Goal: Task Accomplishment & Management: Use online tool/utility

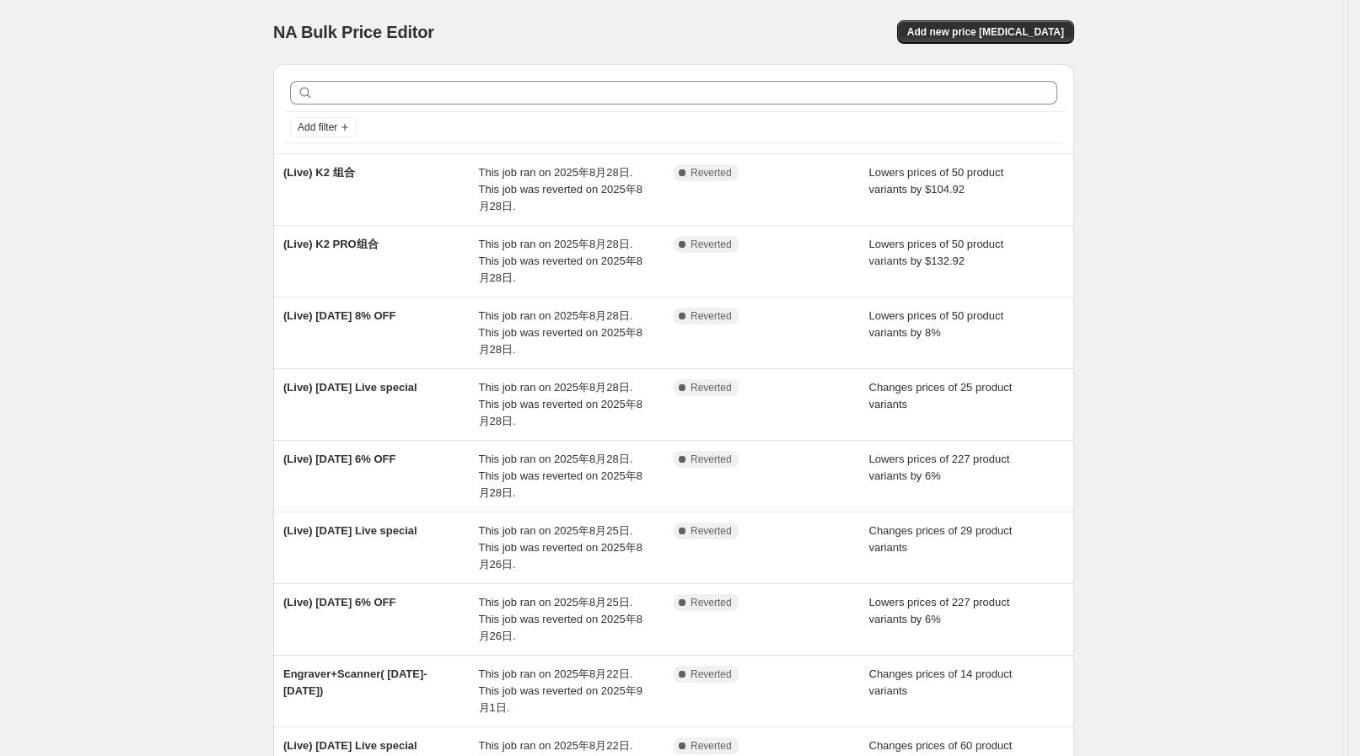
click at [167, 286] on div "NA Bulk Price Editor. This page is ready NA Bulk Price Editor Add new price [ME…" at bounding box center [673, 518] width 1347 height 1037
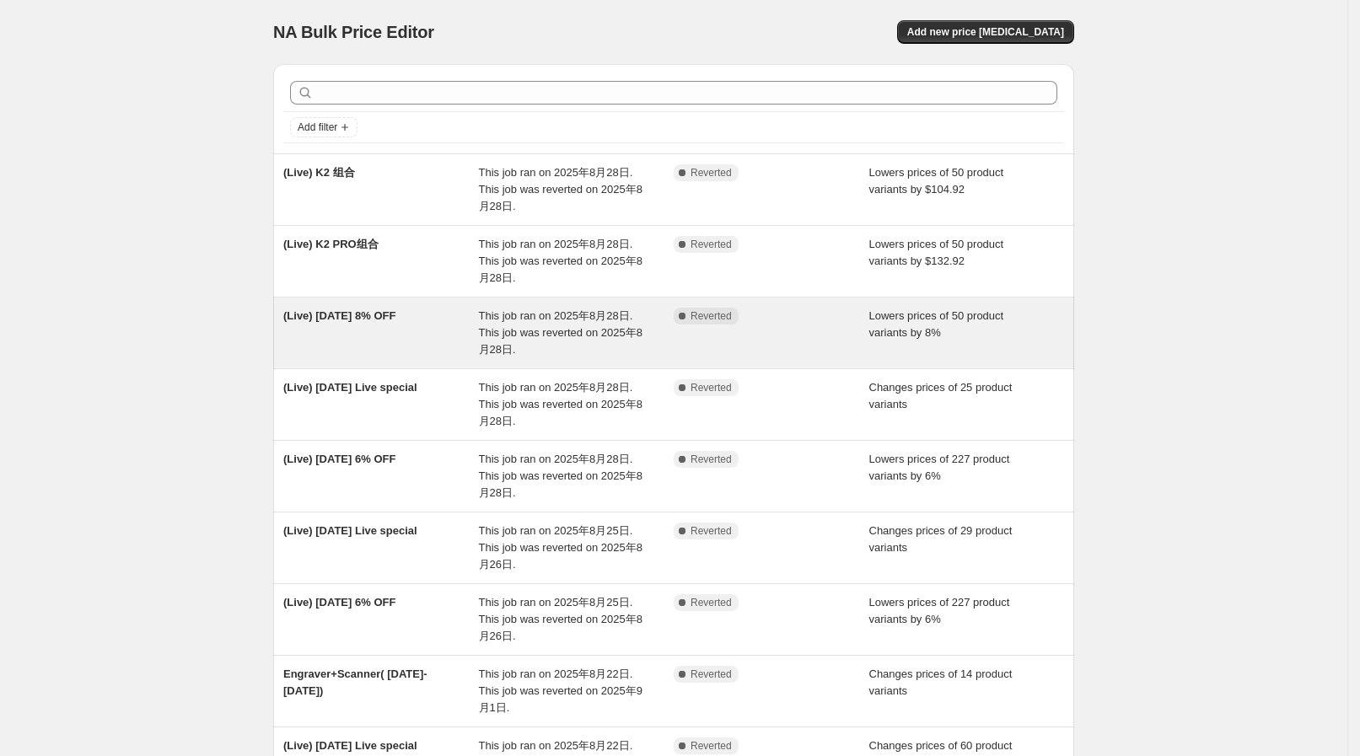
click at [499, 333] on span "This job ran on 2025年8月28日. This job was reverted on 2025年8月28日." at bounding box center [561, 332] width 164 height 46
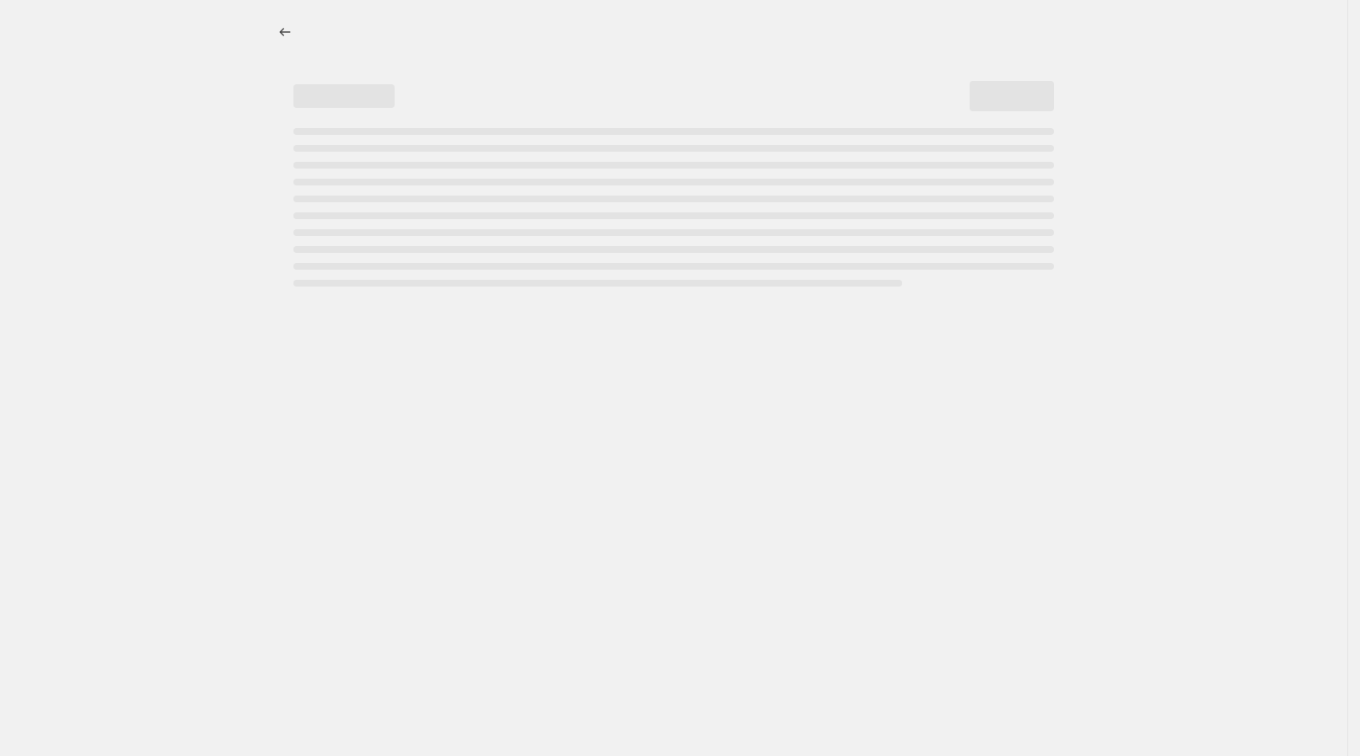
select select "percentage"
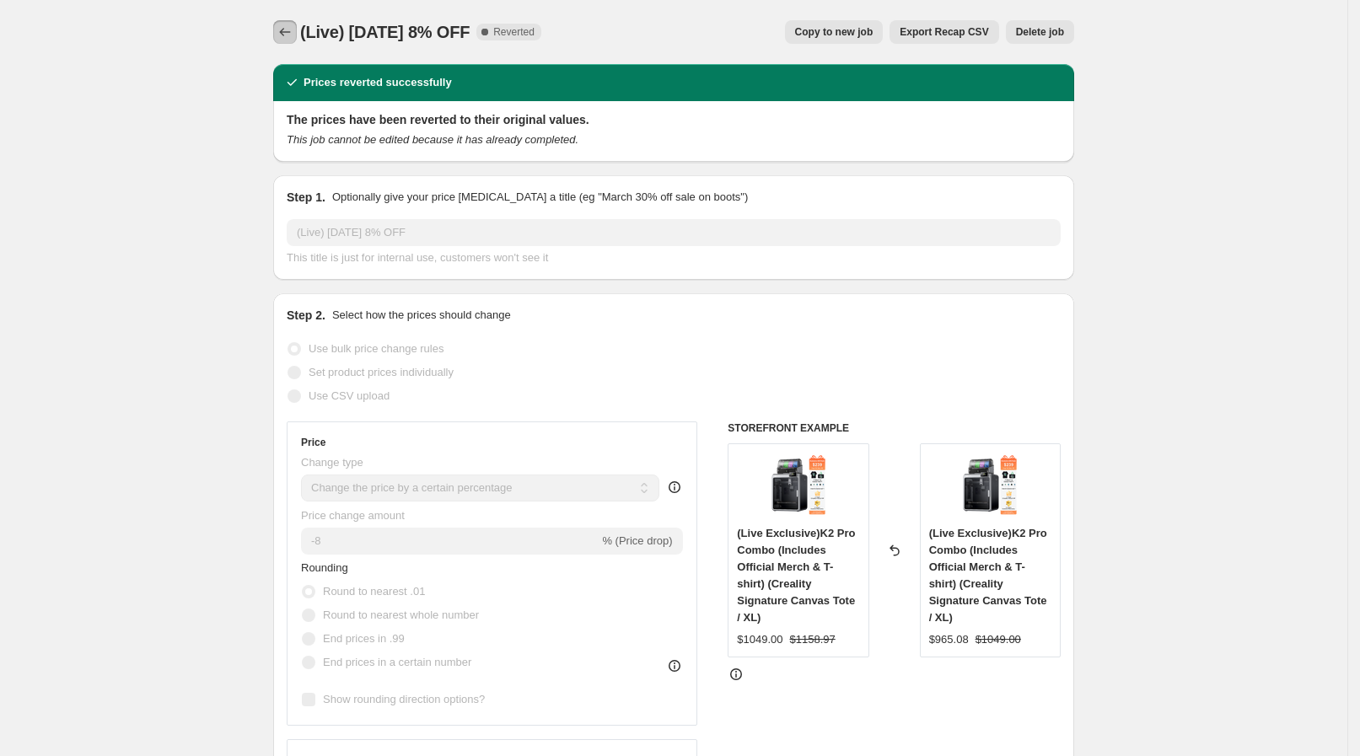
click at [292, 29] on icon "Price change jobs" at bounding box center [284, 32] width 17 height 17
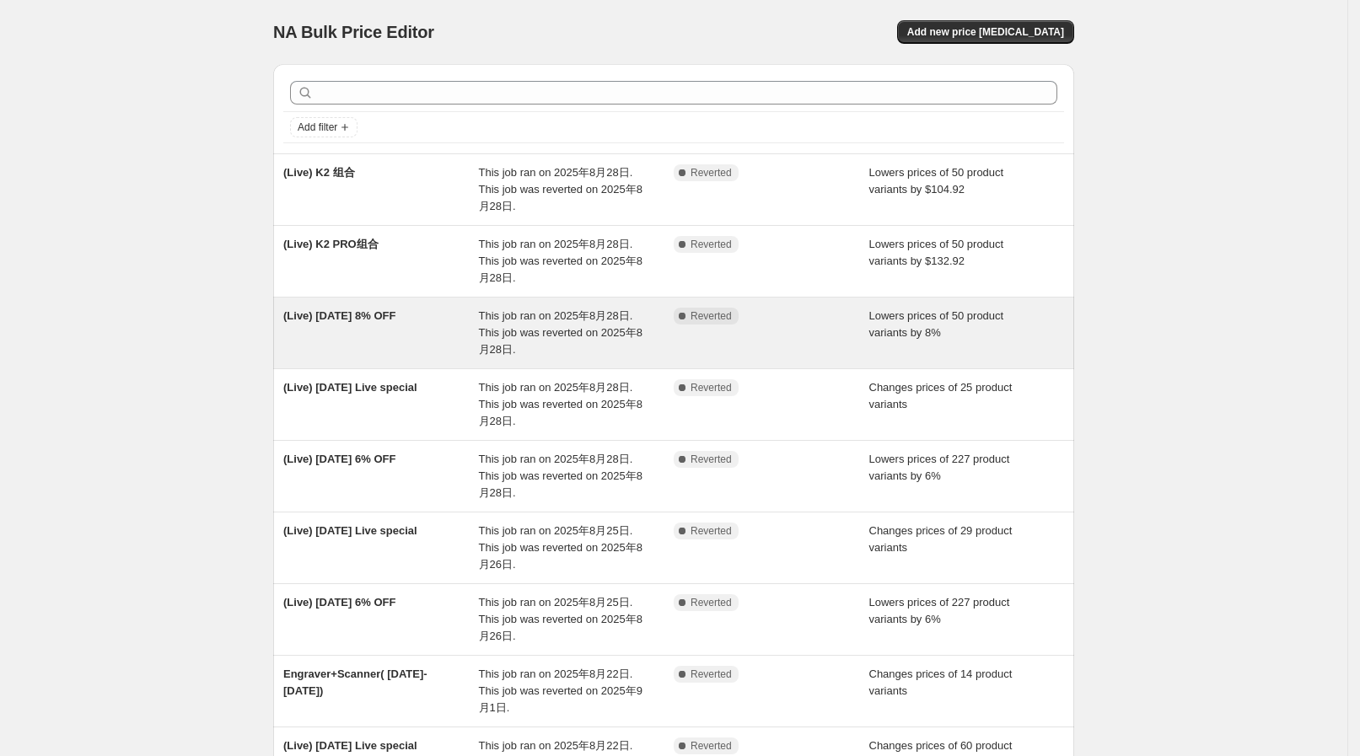
click at [630, 344] on div "This job ran on 2025年8月28日. This job was reverted on 2025年8月28日." at bounding box center [577, 333] width 196 height 51
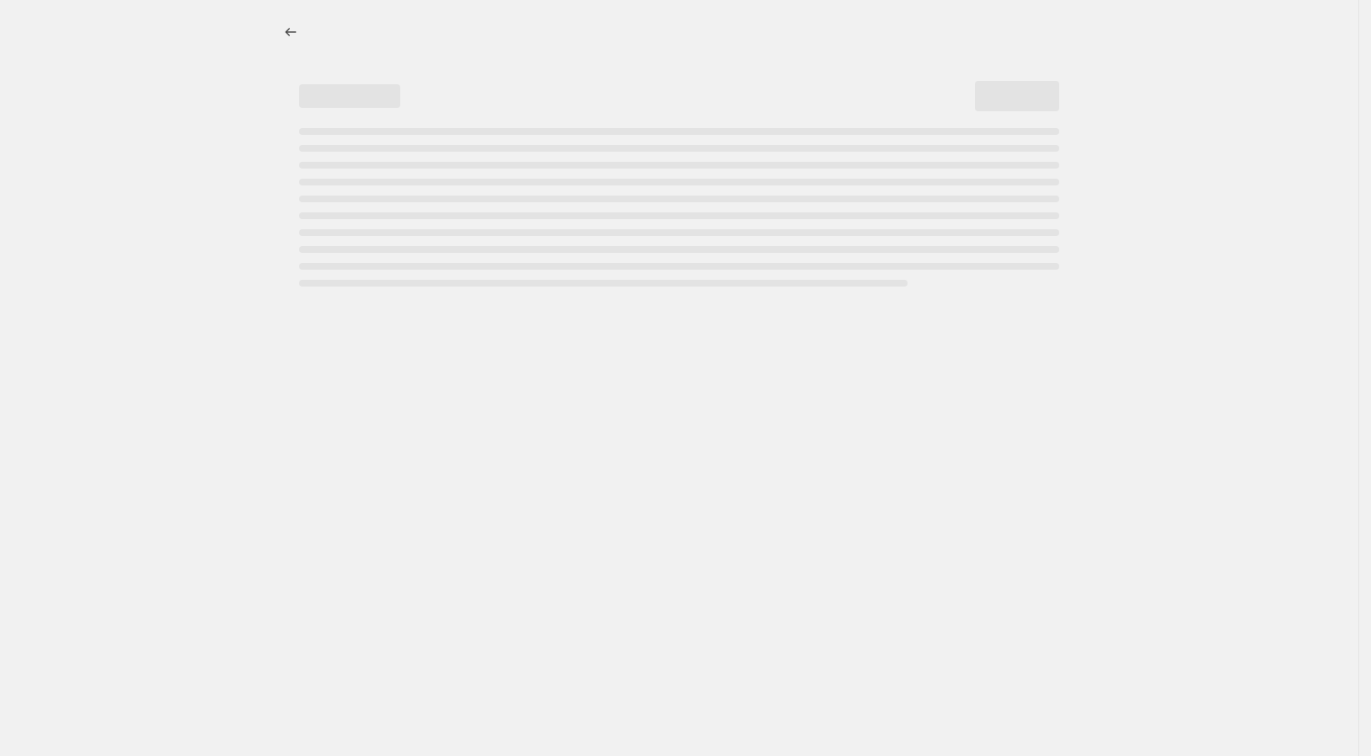
select select "percentage"
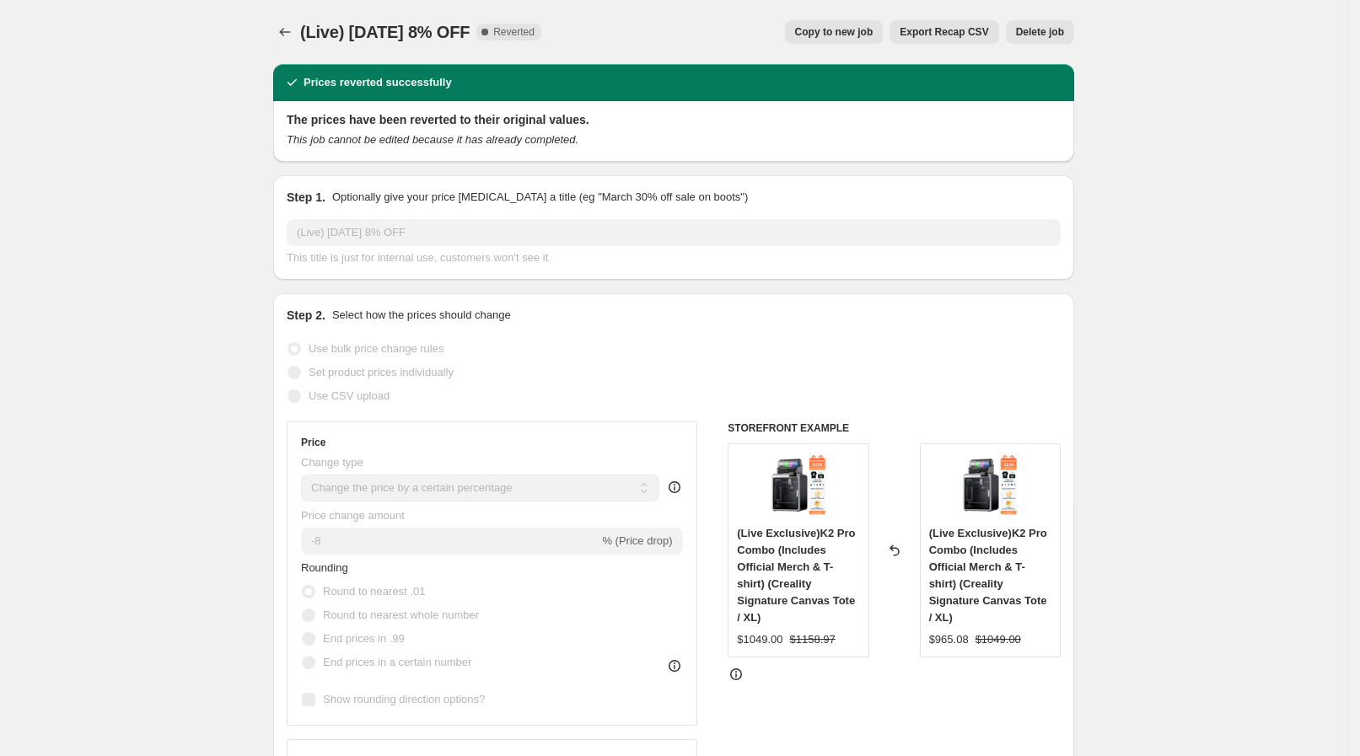
click at [834, 27] on span "Copy to new job" at bounding box center [834, 31] width 78 height 13
select select "percentage"
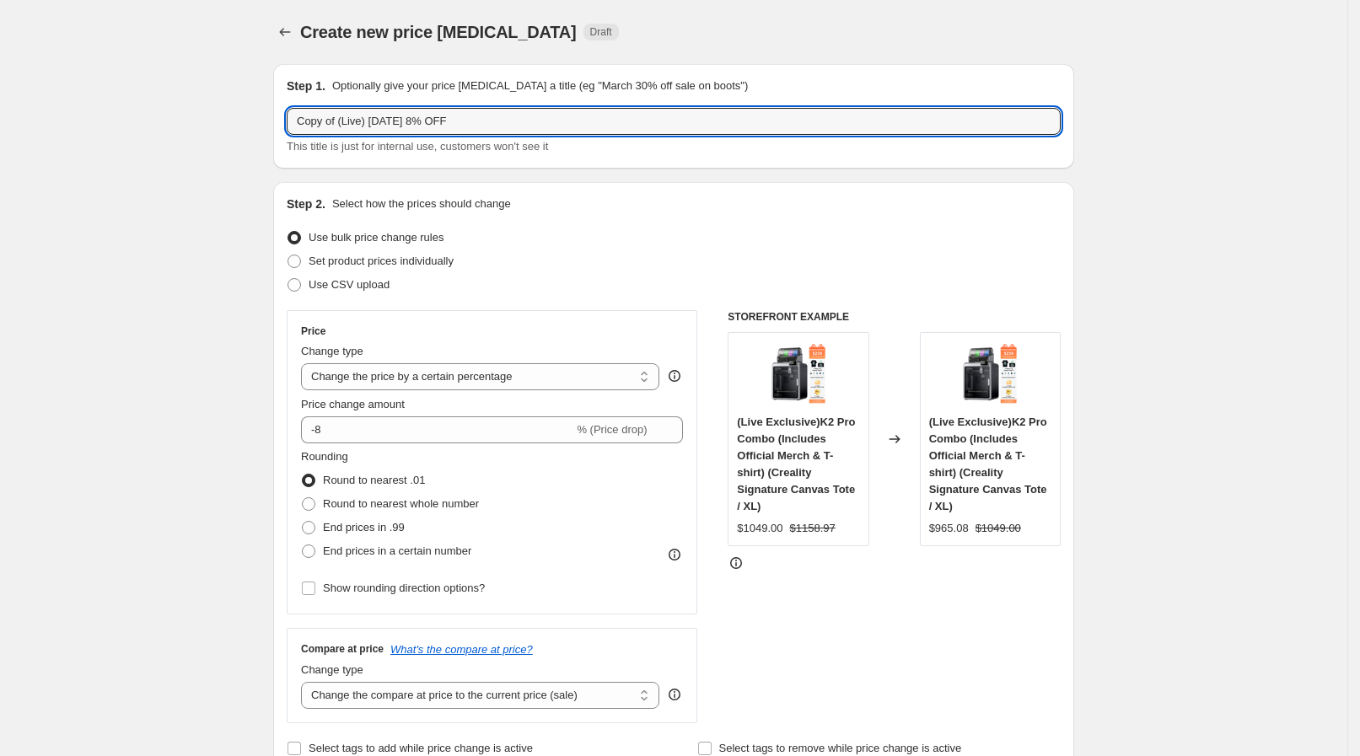
drag, startPoint x: 340, startPoint y: 122, endPoint x: 195, endPoint y: 120, distance: 145.0
click at [375, 122] on input "(Live) [DATE] 8% OFF" at bounding box center [674, 121] width 774 height 27
click at [432, 114] on input "(Live) [DATE] 6% OFF" at bounding box center [674, 121] width 774 height 27
click at [419, 132] on input "(Live) [DATE] 6% OFF K2K2Pro" at bounding box center [674, 121] width 774 height 27
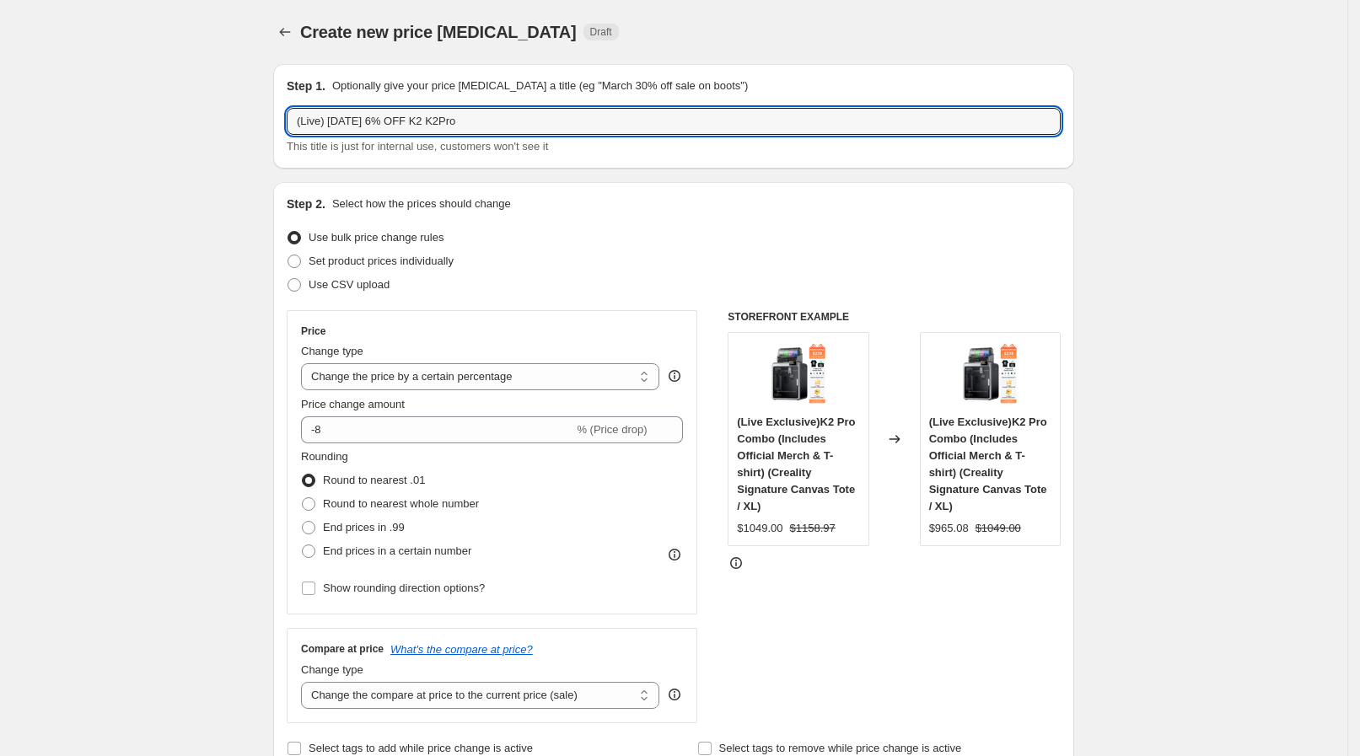
type input "(Live) [DATE] 6% OFF K2 K2Pro"
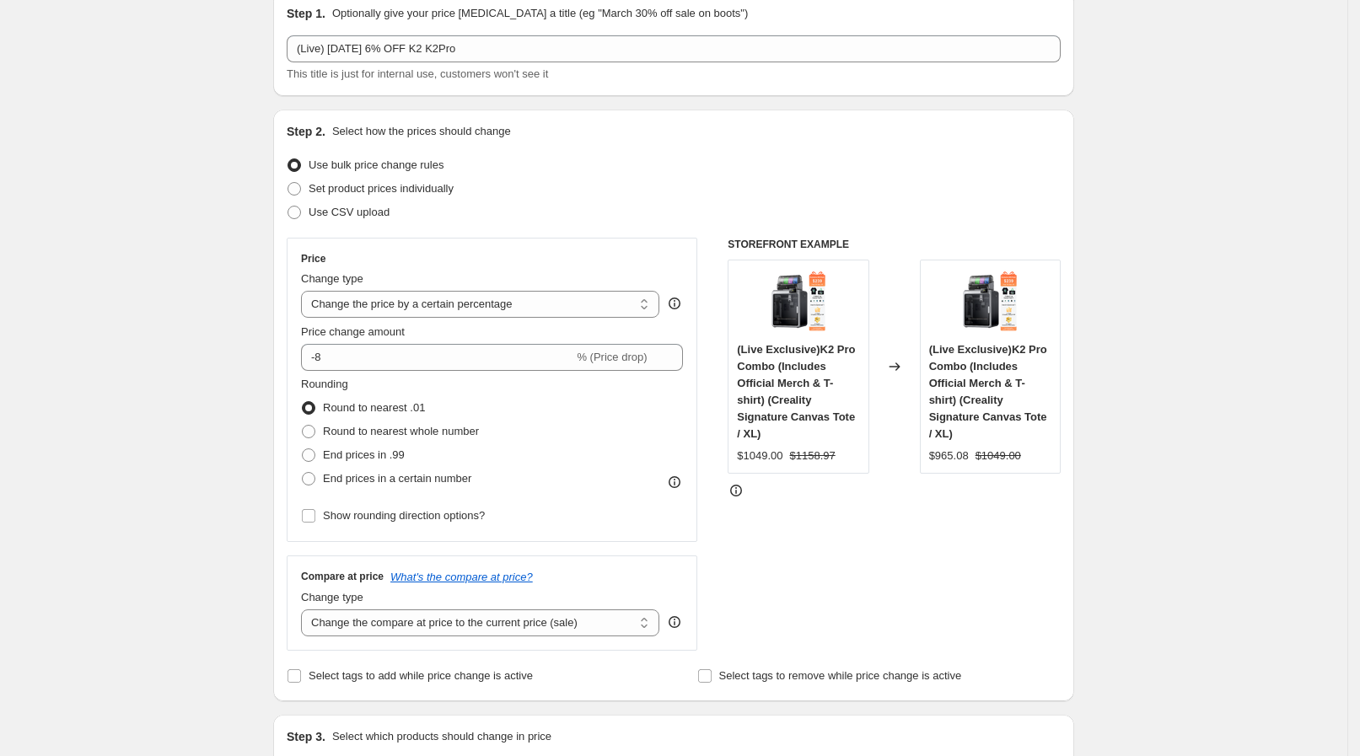
scroll to position [105, 0]
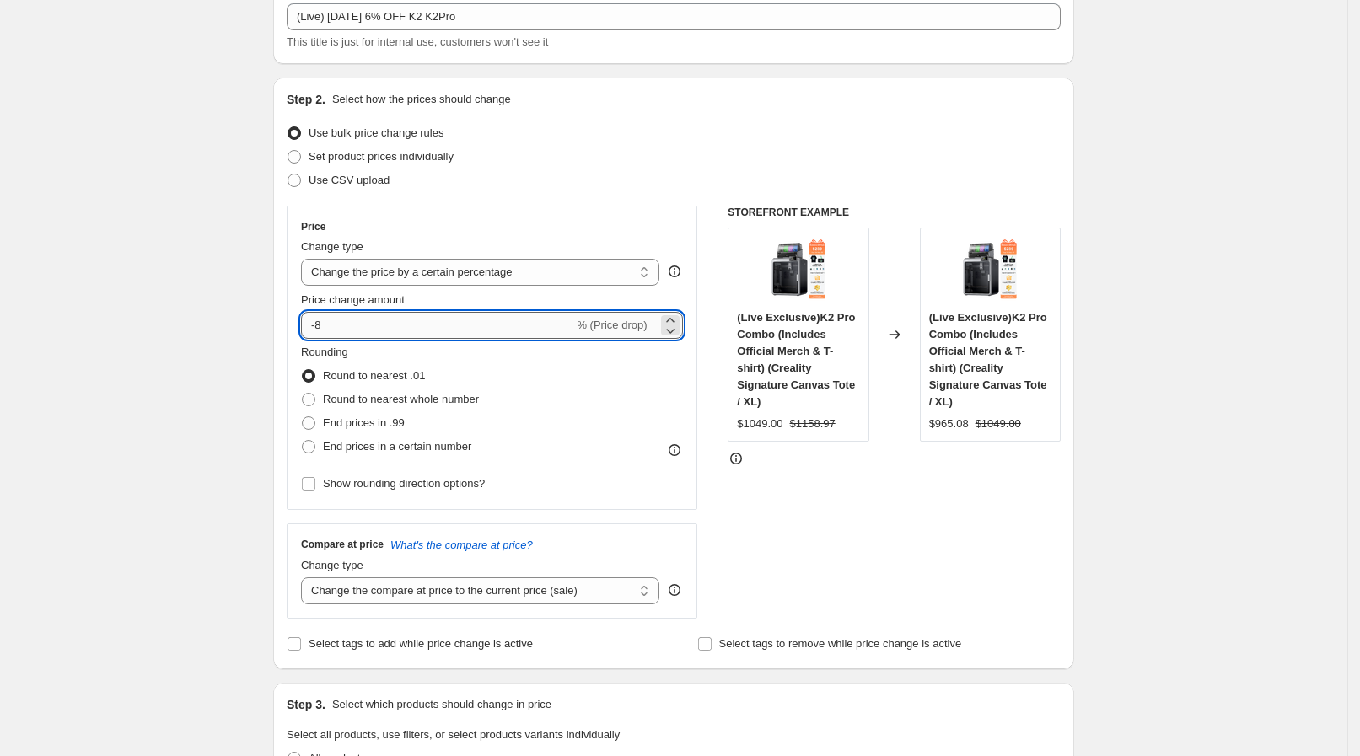
drag, startPoint x: 323, startPoint y: 325, endPoint x: 369, endPoint y: 314, distance: 47.6
click at [369, 314] on input "-8" at bounding box center [437, 325] width 272 height 27
type input "-6"
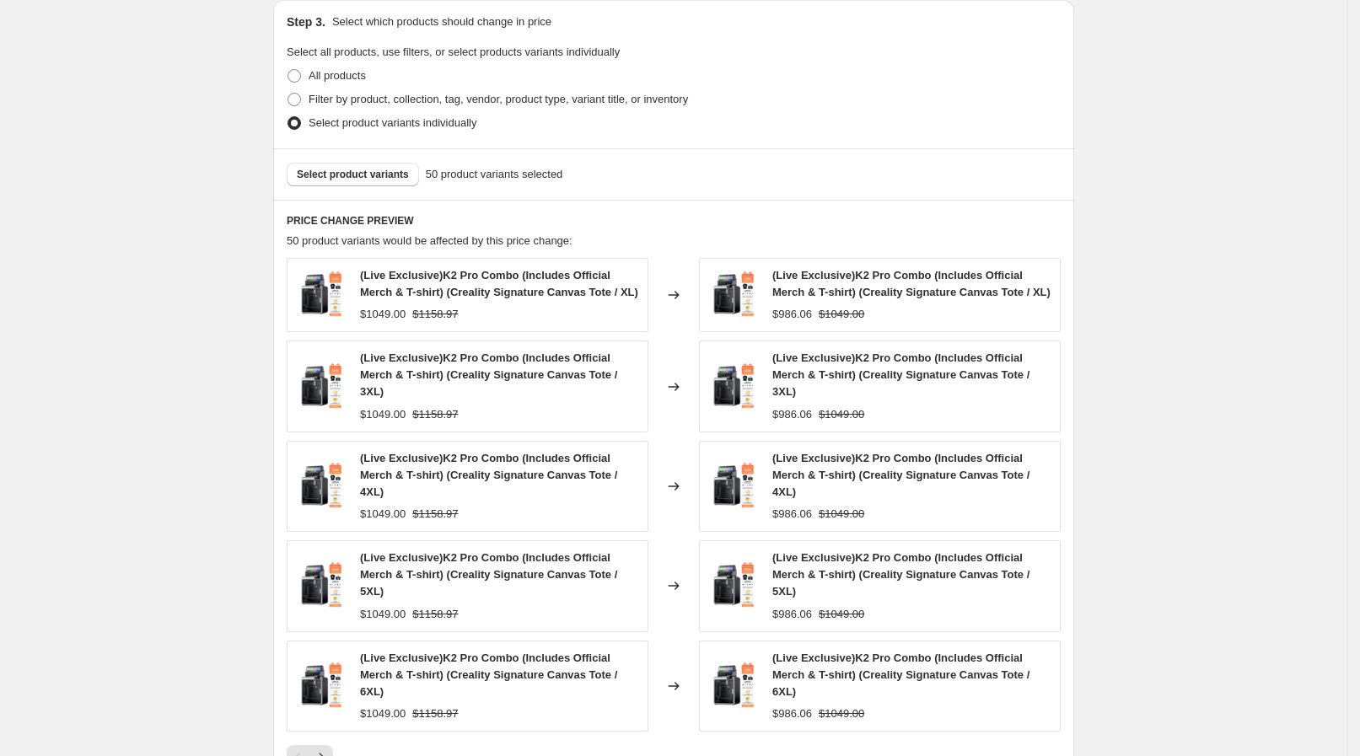
scroll to position [842, 0]
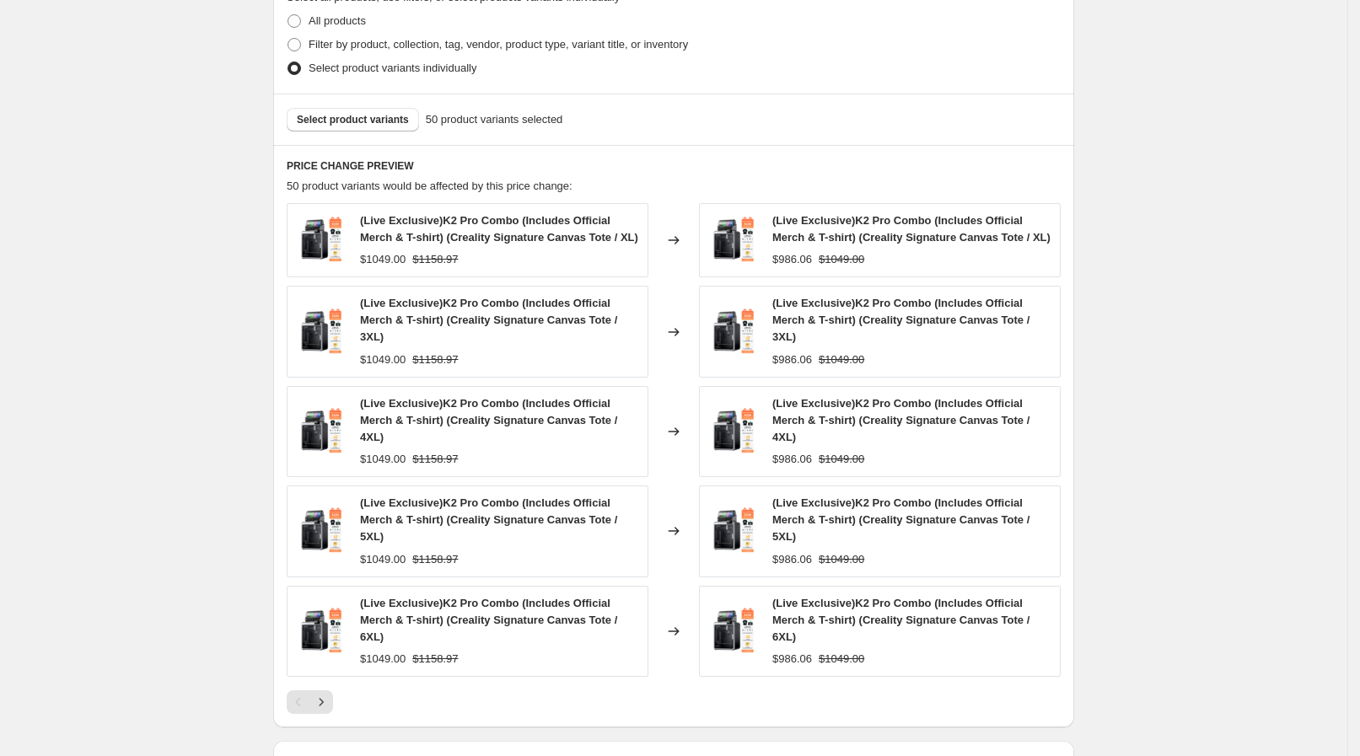
click at [327, 690] on div "Pagination" at bounding box center [321, 702] width 24 height 24
click at [330, 694] on icon "Next" at bounding box center [321, 702] width 17 height 17
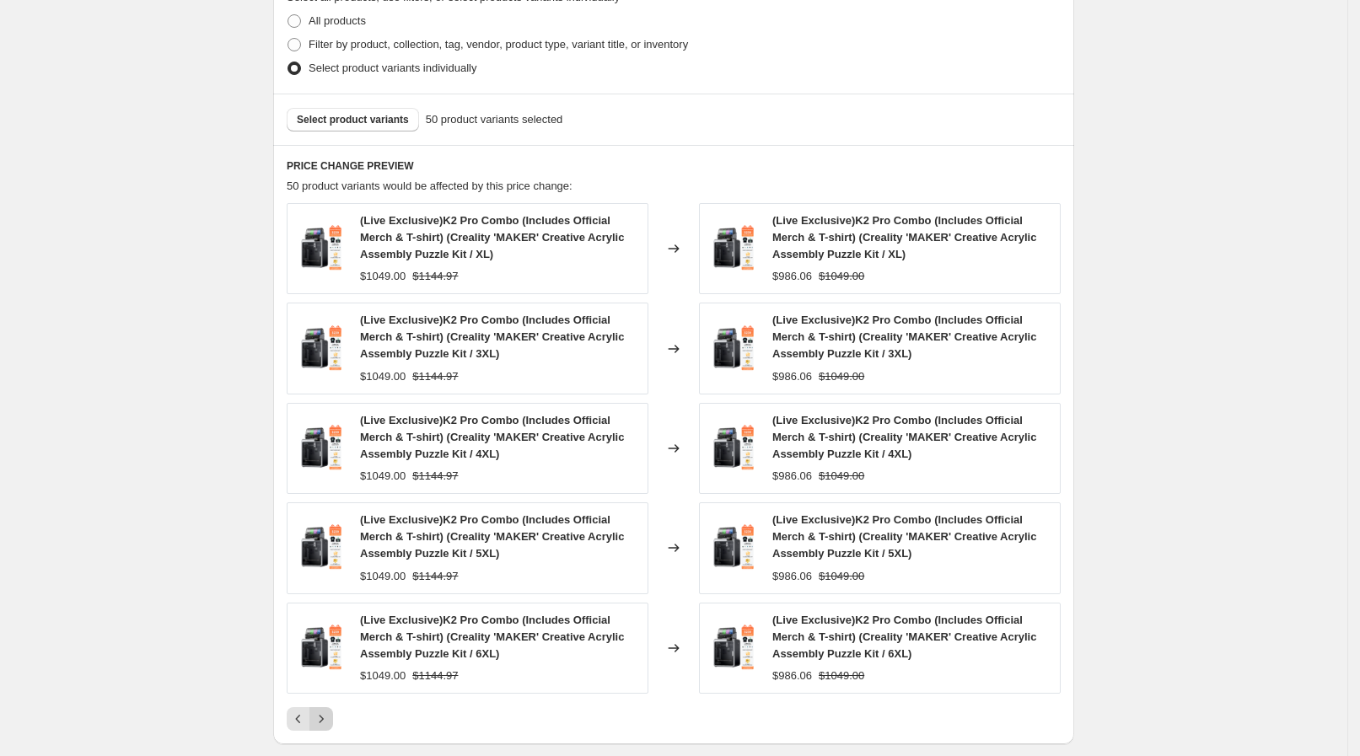
click at [329, 711] on icon "Next" at bounding box center [321, 719] width 17 height 17
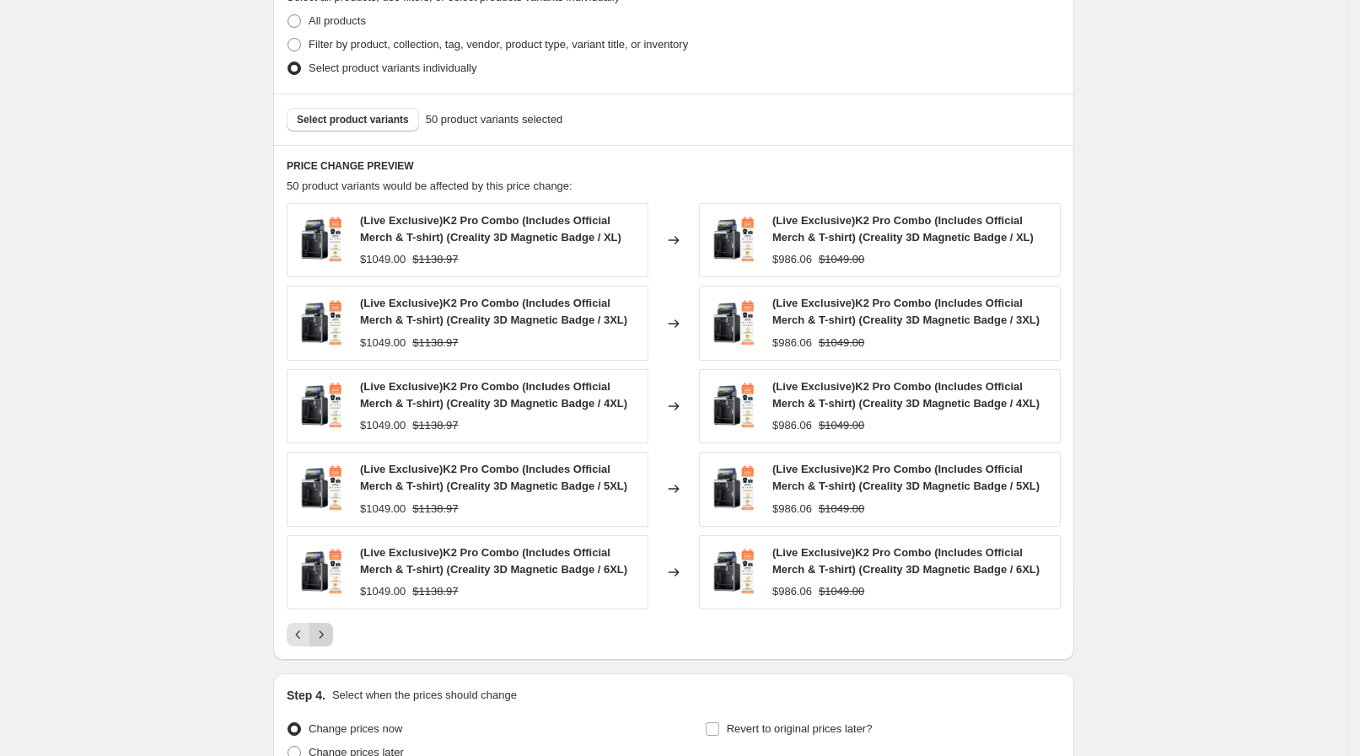
click at [330, 634] on icon "Next" at bounding box center [321, 634] width 17 height 17
click at [332, 646] on div "PRICE CHANGE PREVIEW 50 product variants would be affected by this price change…" at bounding box center [673, 402] width 801 height 515
click at [333, 641] on button "Next" at bounding box center [321, 635] width 24 height 24
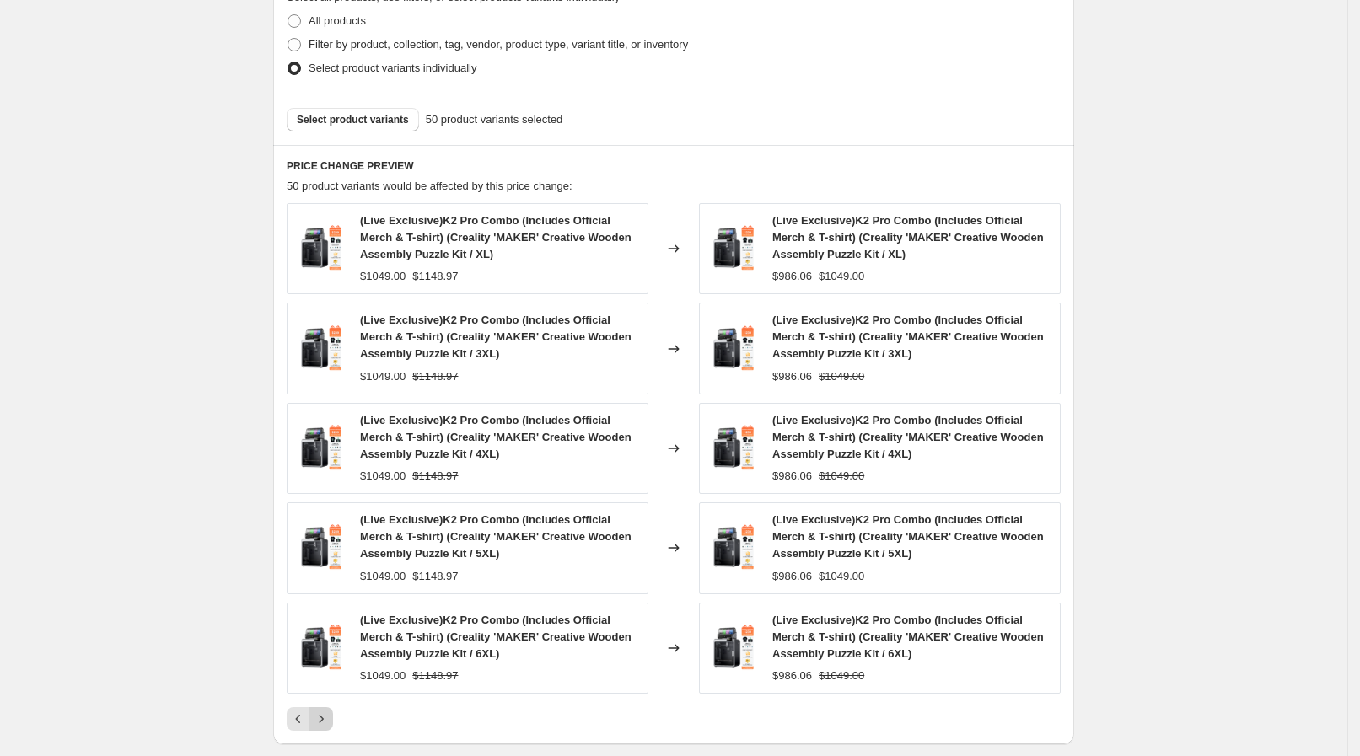
click at [328, 715] on icon "Next" at bounding box center [321, 719] width 17 height 17
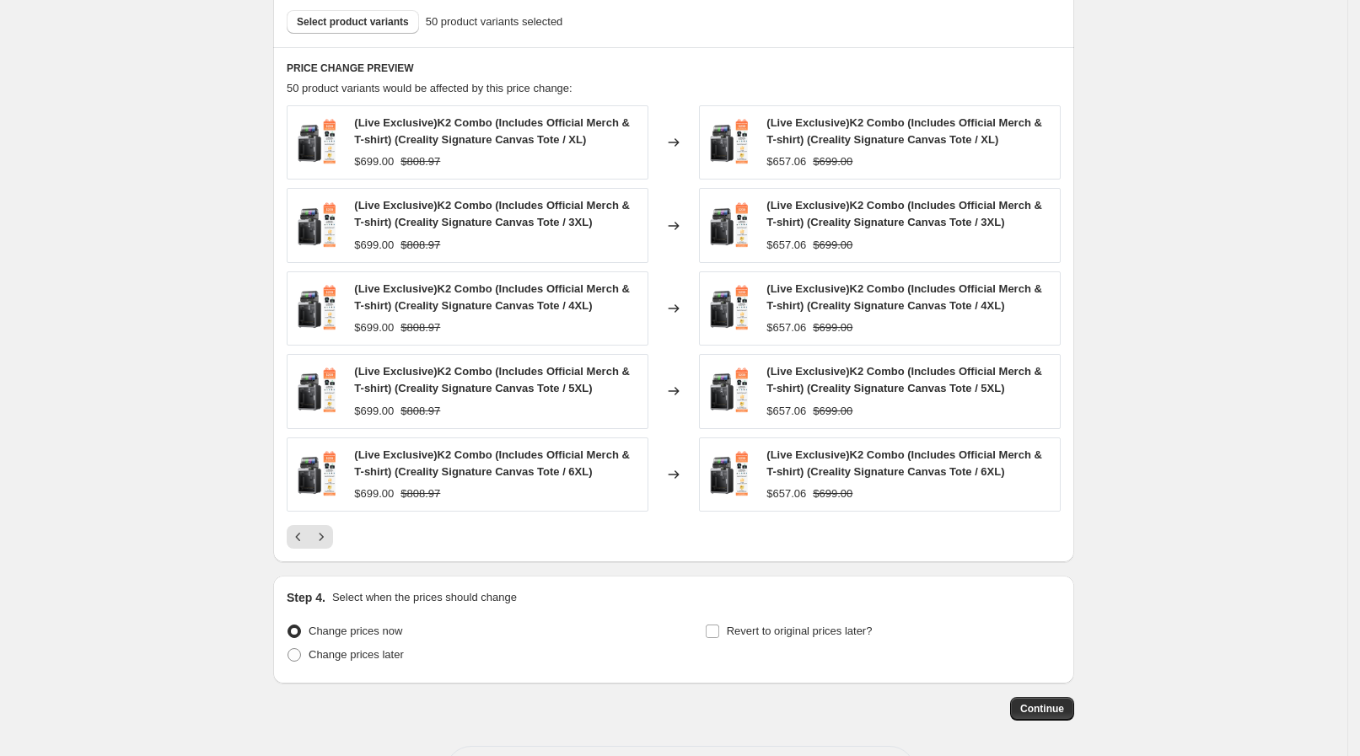
scroll to position [1006, 0]
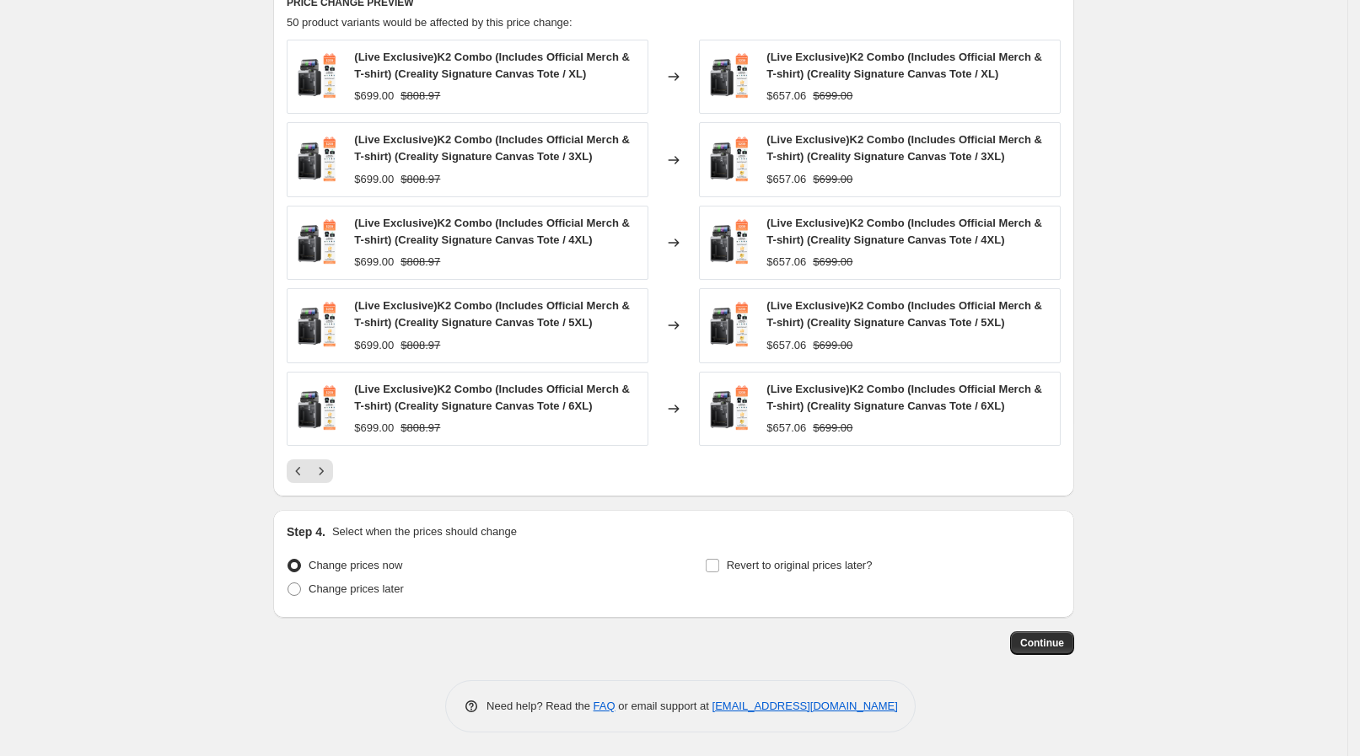
click at [373, 598] on label "Change prices later" at bounding box center [345, 589] width 117 height 24
click at [288, 583] on input "Change prices later" at bounding box center [287, 582] width 1 height 1
radio input "true"
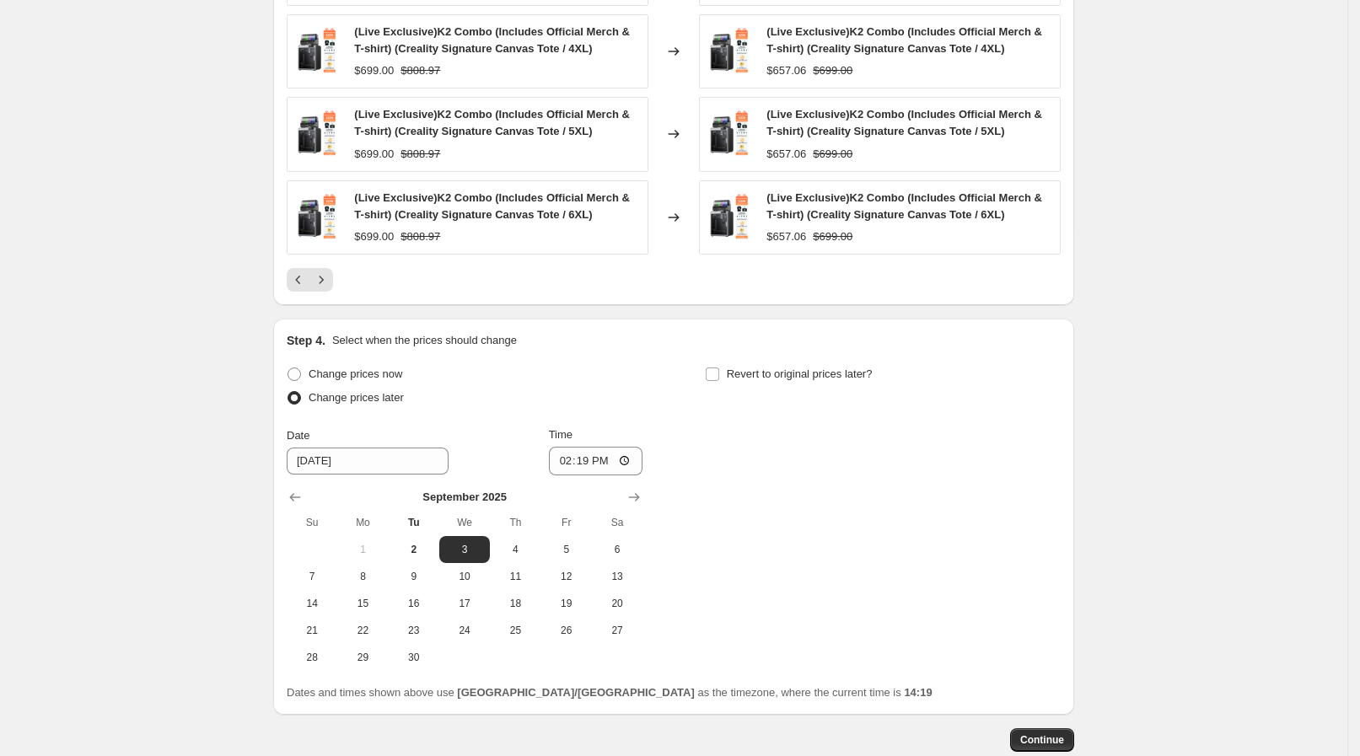
scroll to position [1294, 0]
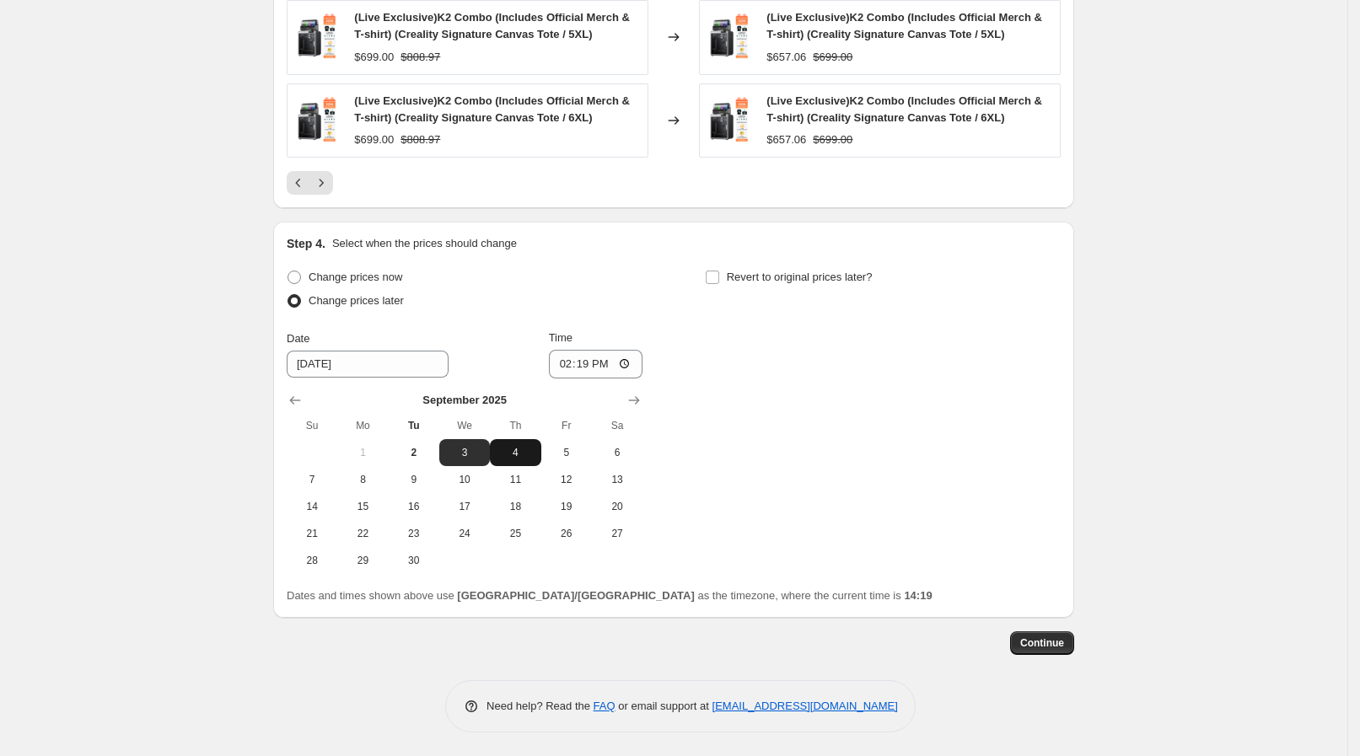
click at [510, 440] on button "4" at bounding box center [515, 452] width 51 height 27
type input "9/4/2025"
click at [630, 361] on input "14:19" at bounding box center [596, 364] width 94 height 29
click at [777, 405] on div "Change prices now Change prices later Date 9/4/2025 Time 08:19 September 2025 S…" at bounding box center [674, 420] width 774 height 308
click at [620, 371] on input "08:19" at bounding box center [596, 364] width 94 height 29
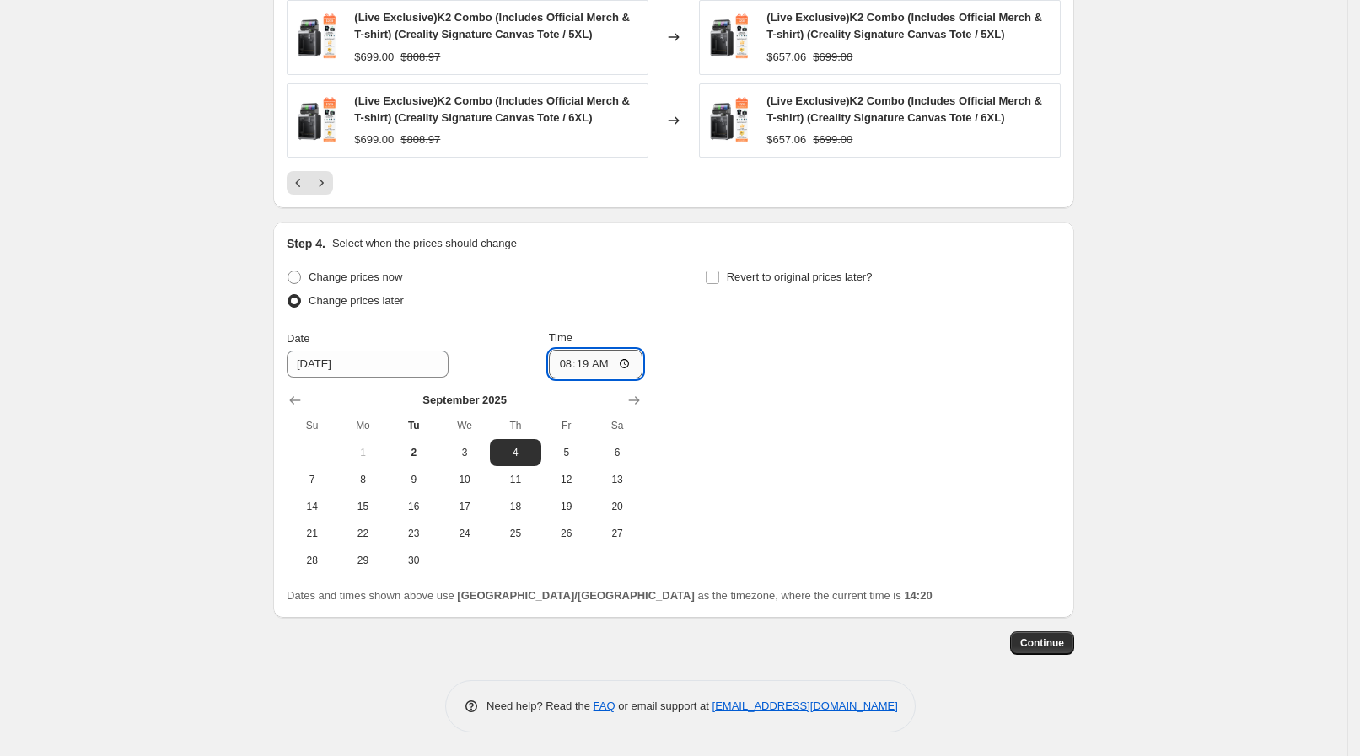
click at [634, 367] on input "08:19" at bounding box center [596, 364] width 94 height 29
type input "08:15"
click at [776, 401] on div "Change prices now Change prices later Date 9/4/2025 Time 08:15 September 2025 S…" at bounding box center [674, 420] width 774 height 308
click at [805, 280] on span "Revert to original prices later?" at bounding box center [800, 277] width 146 height 13
click at [719, 280] on input "Revert to original prices later?" at bounding box center [711, 277] width 13 height 13
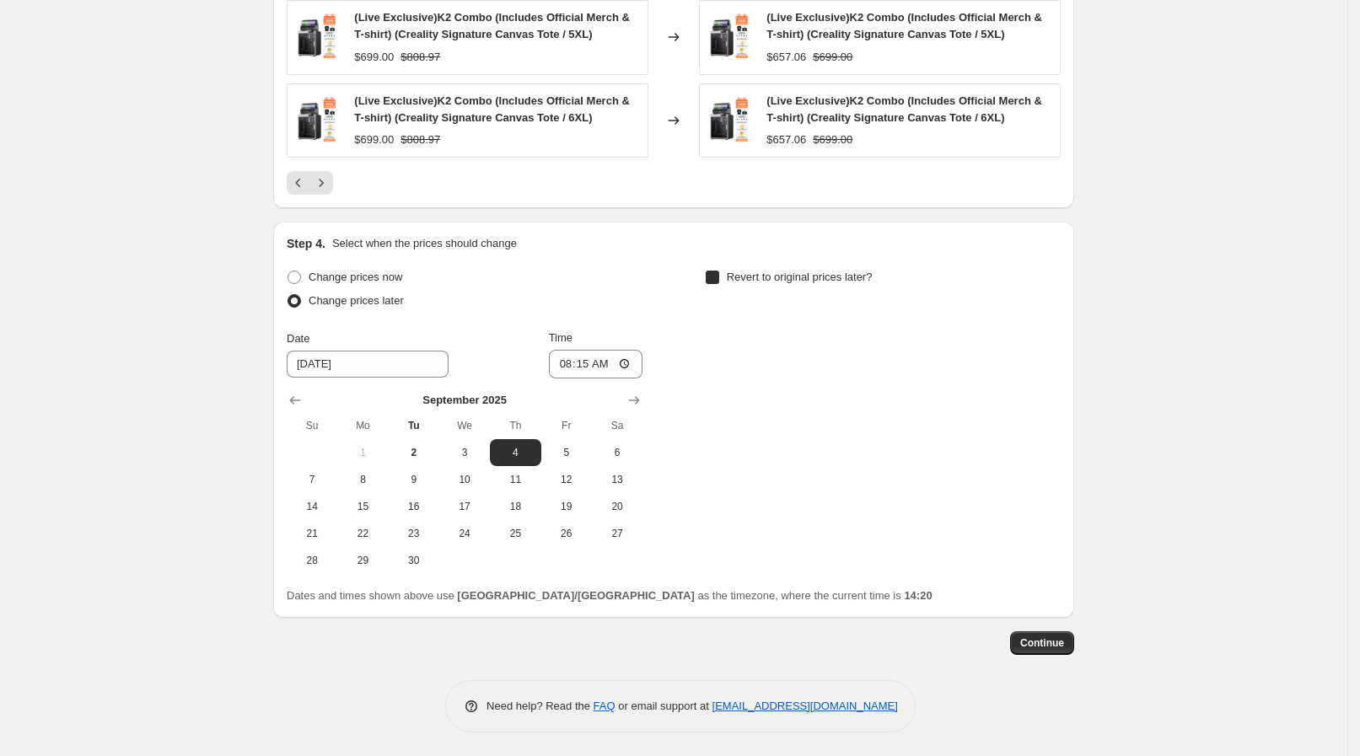
checkbox input "true"
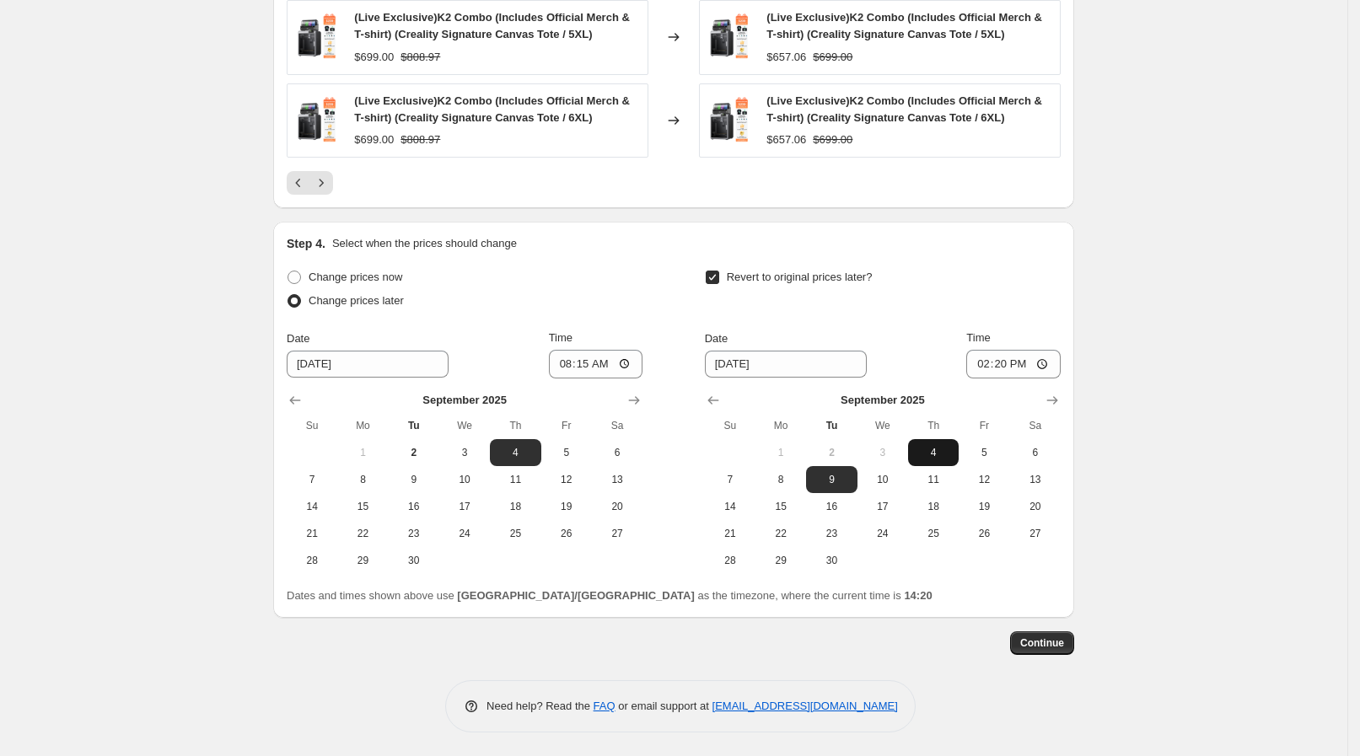
click at [940, 451] on span "4" at bounding box center [933, 452] width 37 height 13
type input "9/4/2025"
click at [1046, 365] on input "14:20" at bounding box center [1013, 364] width 94 height 29
type input "13:00"
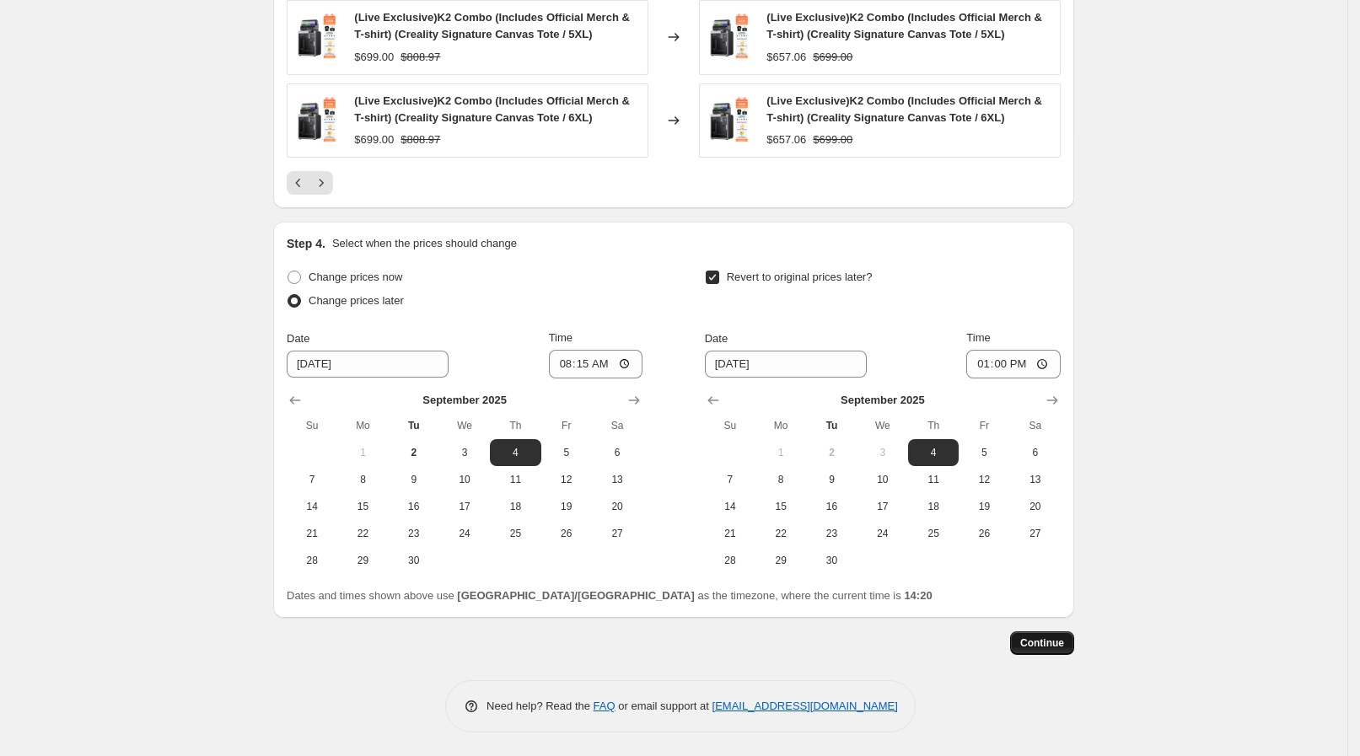
click at [1048, 645] on span "Continue" at bounding box center [1042, 642] width 44 height 13
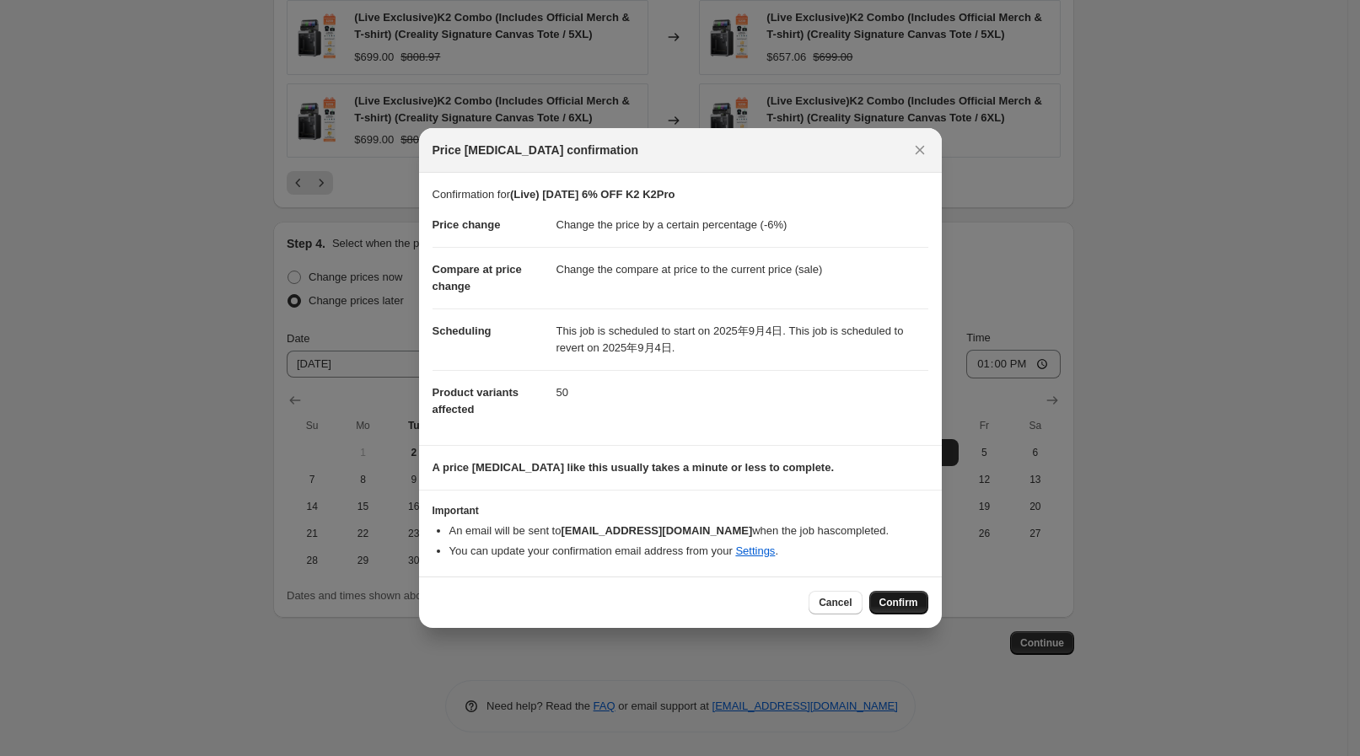
click at [873, 591] on button "Confirm" at bounding box center [898, 603] width 59 height 24
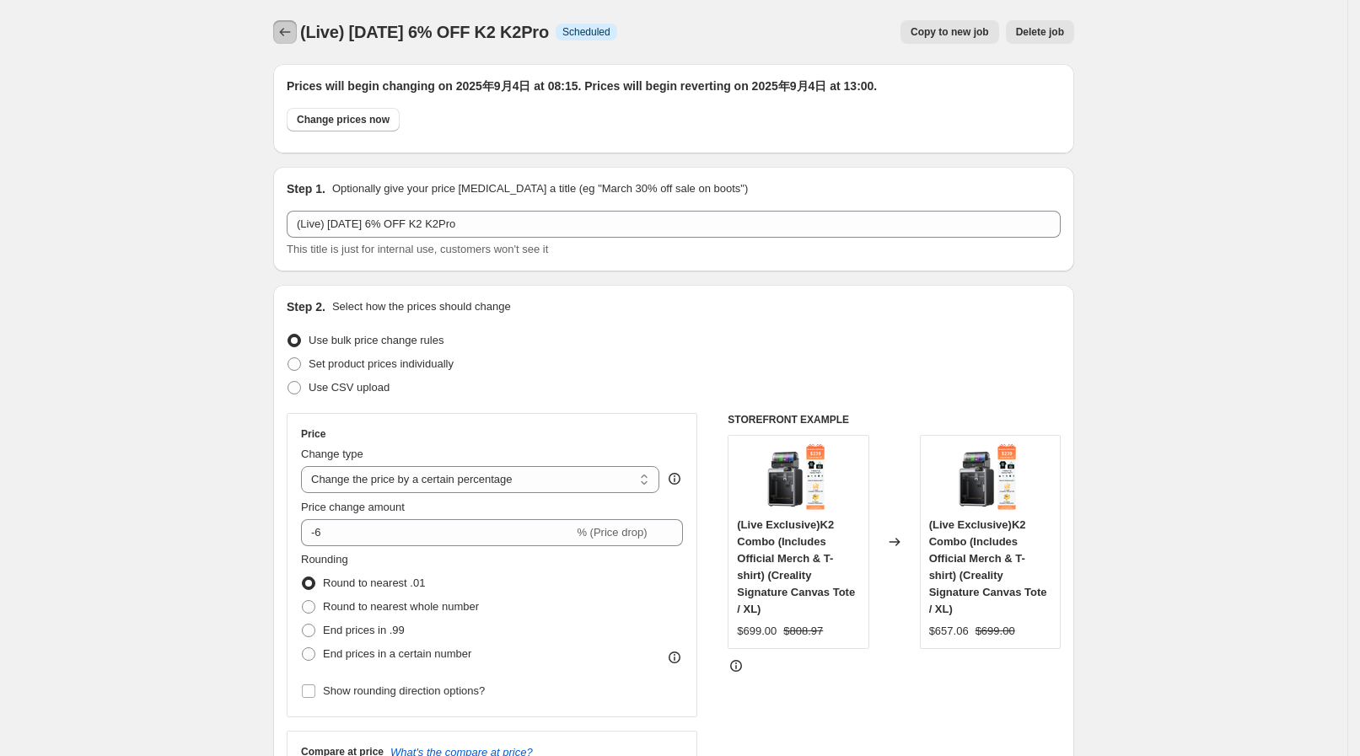
click at [293, 36] on icon "Price change jobs" at bounding box center [284, 32] width 17 height 17
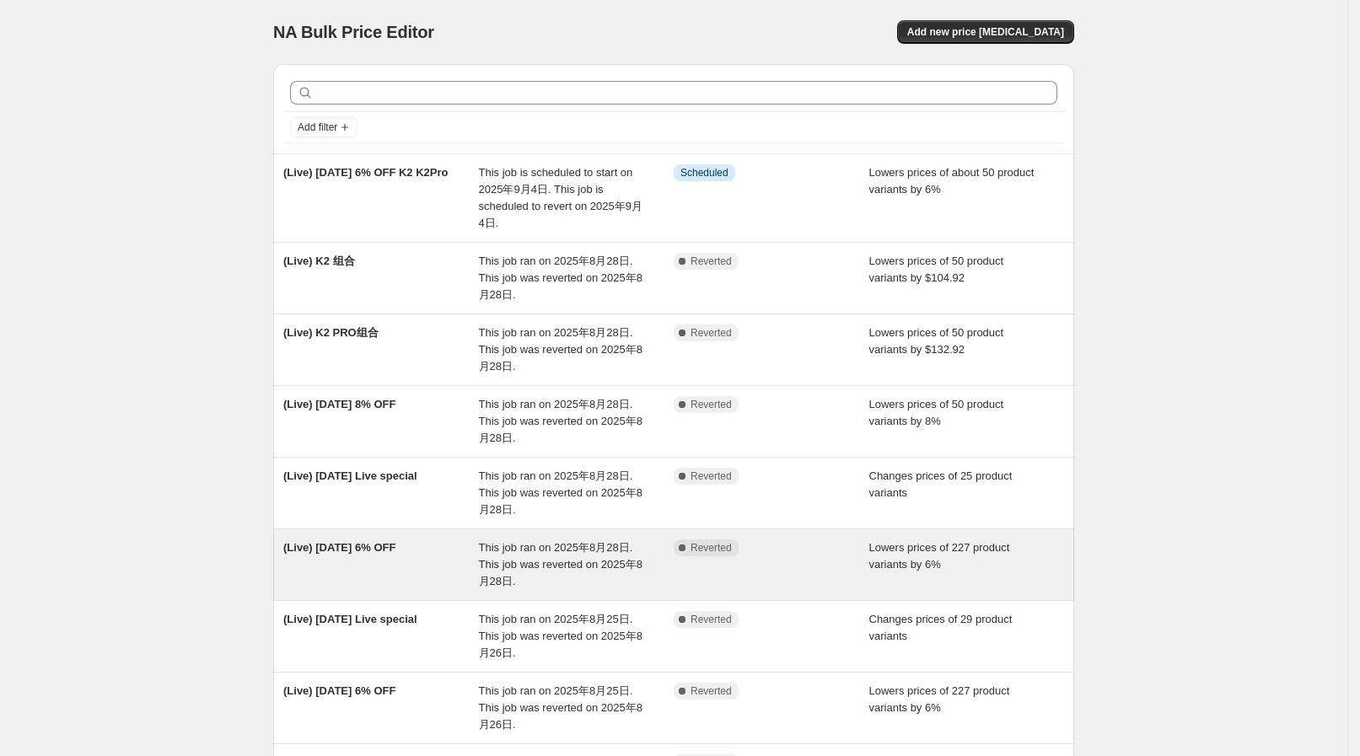
click at [529, 562] on span "This job ran on 2025年8月28日. This job was reverted on 2025年8月28日." at bounding box center [561, 564] width 164 height 46
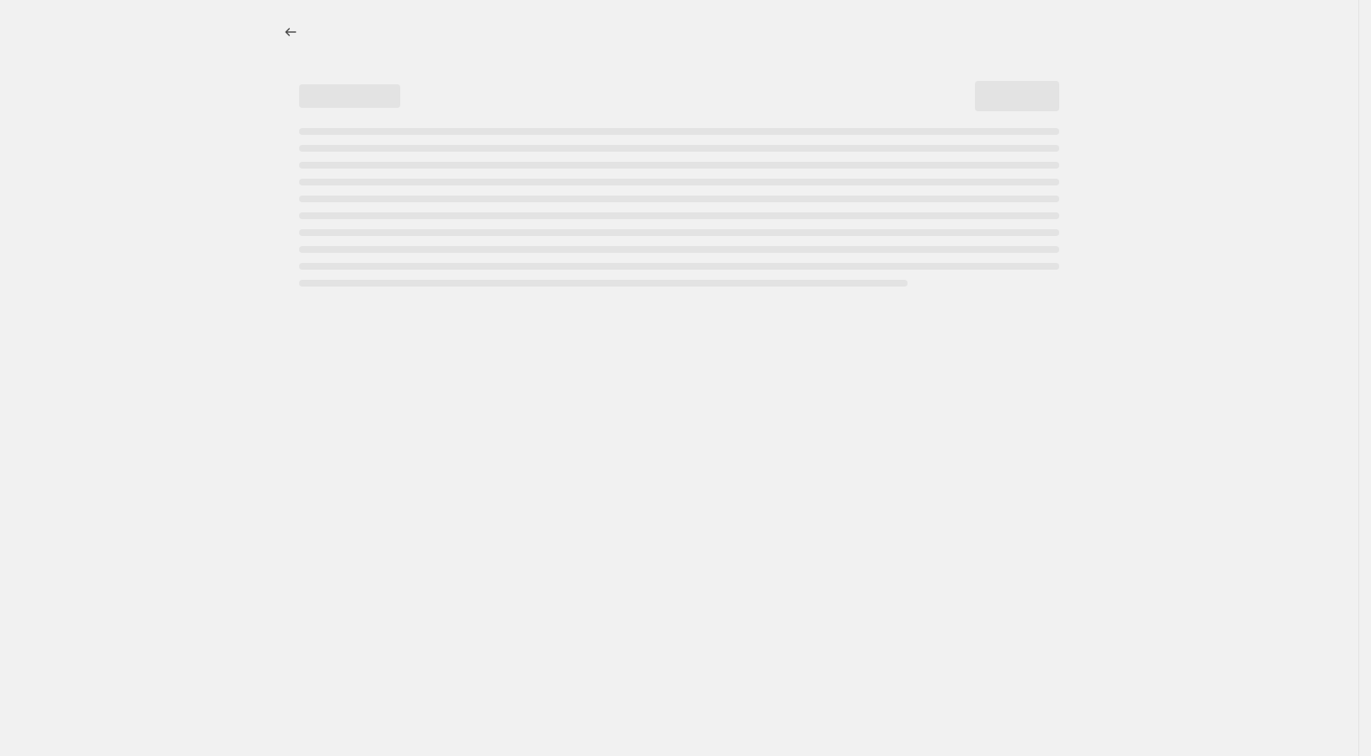
select select "percentage"
select select "collection"
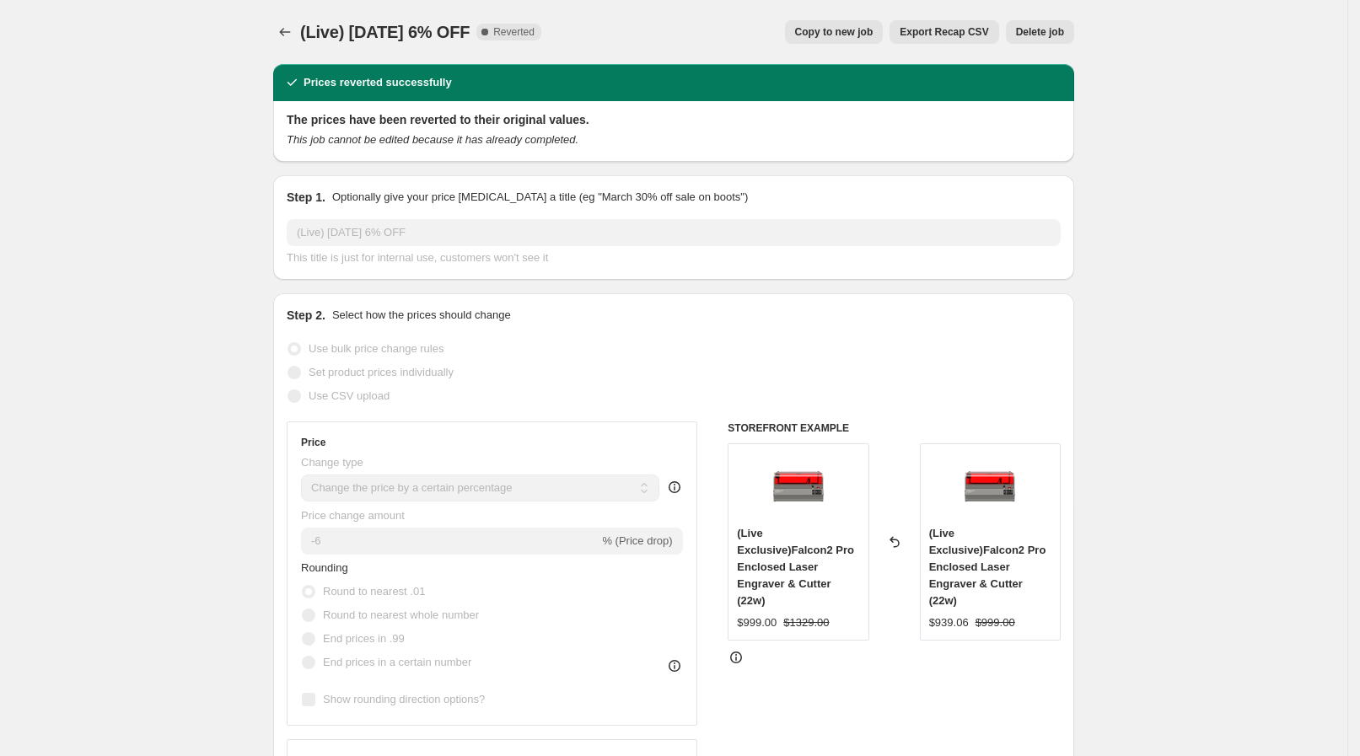
click at [873, 32] on span "Copy to new job" at bounding box center [834, 31] width 78 height 13
select select "percentage"
select select "collection"
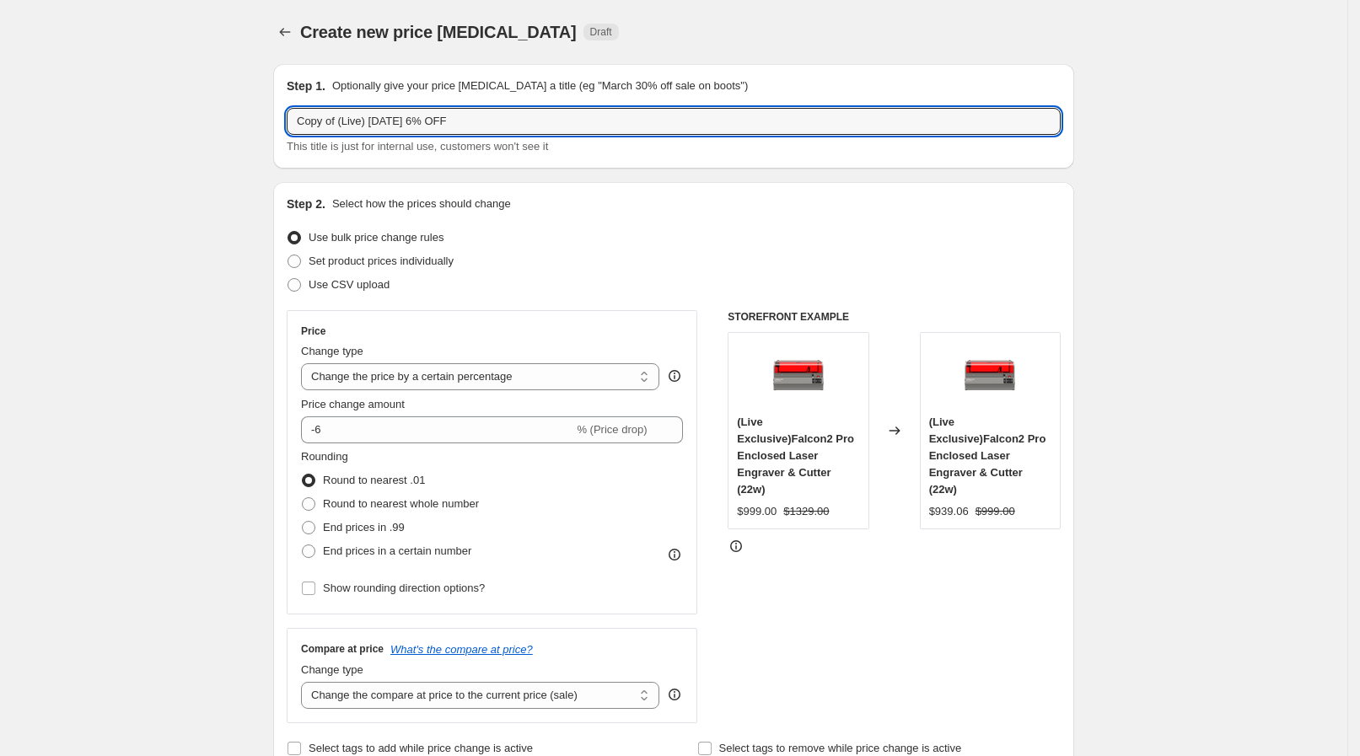
drag, startPoint x: 344, startPoint y: 124, endPoint x: 255, endPoint y: 121, distance: 89.4
drag, startPoint x: 331, startPoint y: 110, endPoint x: 362, endPoint y: 129, distance: 36.3
click at [362, 129] on input "(Live) Aug 28 6% OFF" at bounding box center [674, 121] width 774 height 27
type input "(Live) Sep 3 6% OFF"
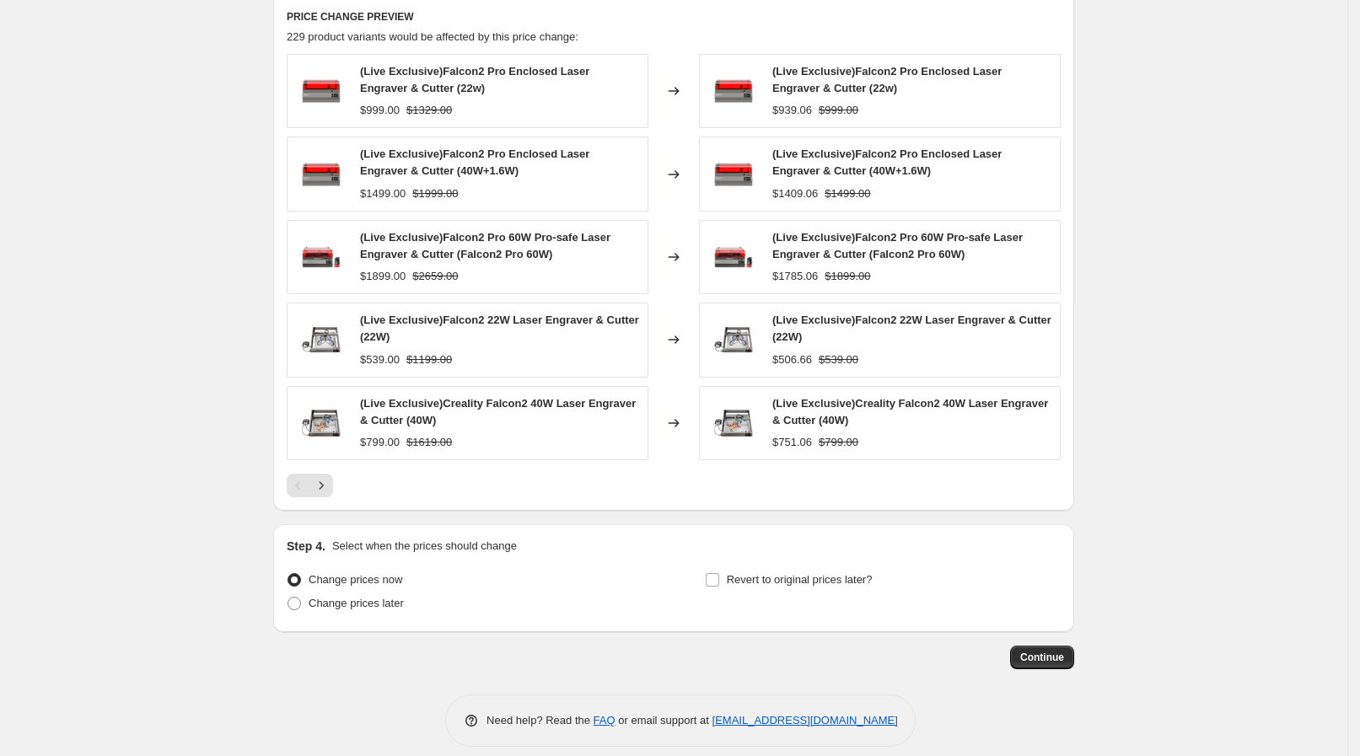
scroll to position [1144, 0]
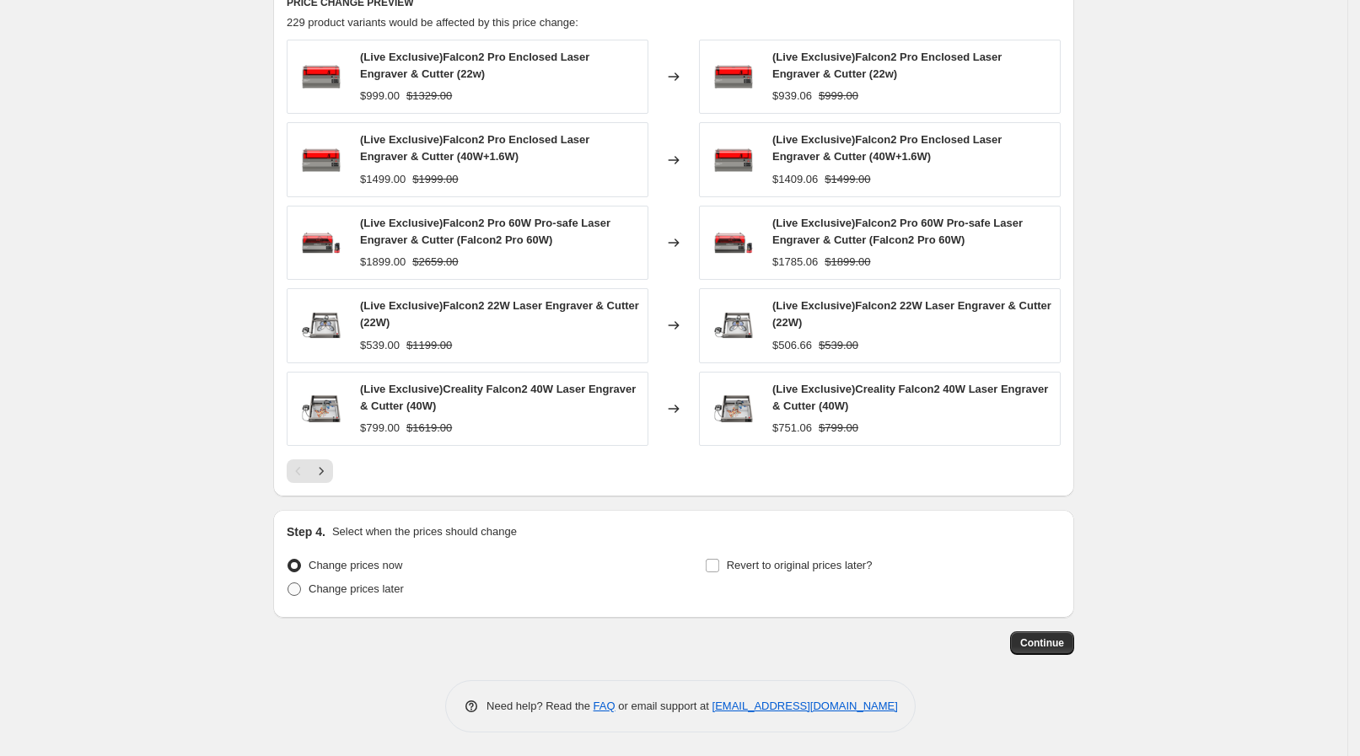
click at [349, 582] on span "Change prices later" at bounding box center [355, 588] width 95 height 13
click at [288, 582] on input "Change prices later" at bounding box center [287, 582] width 1 height 1
radio input "true"
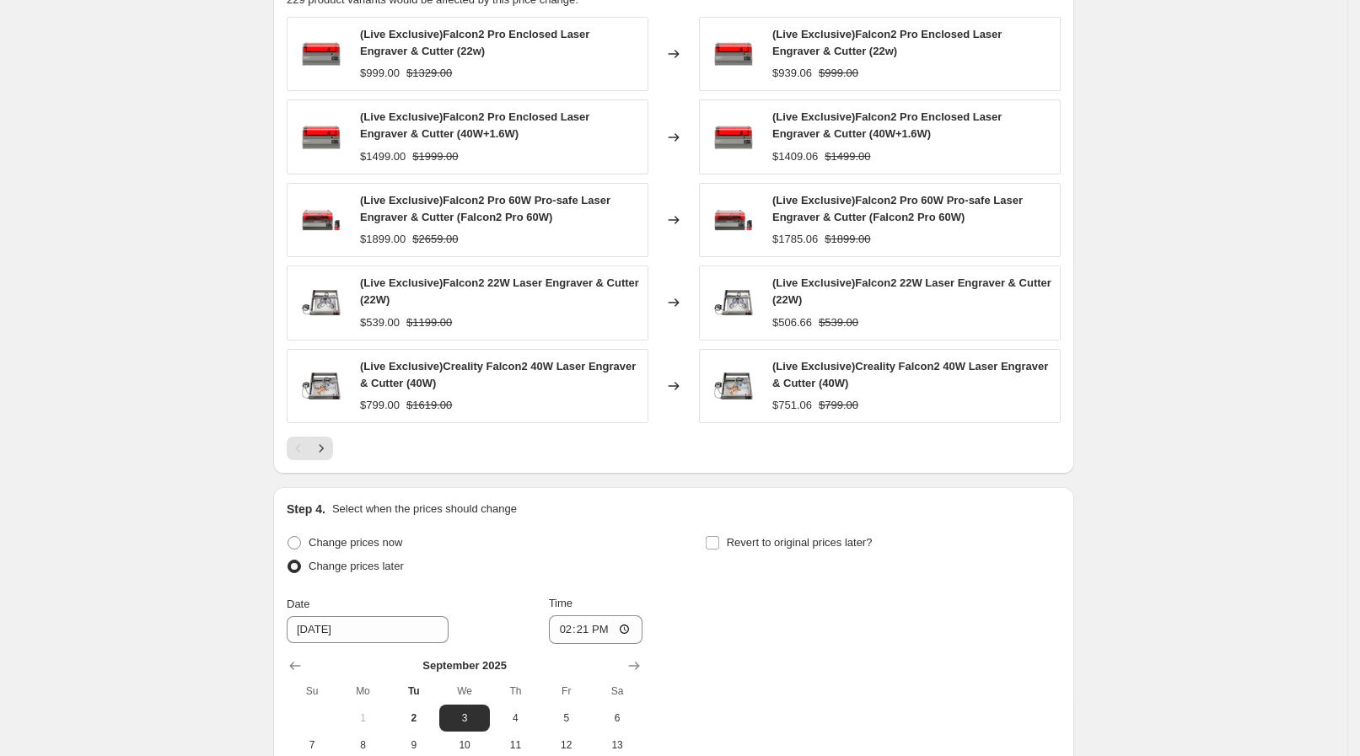
scroll to position [1354, 0]
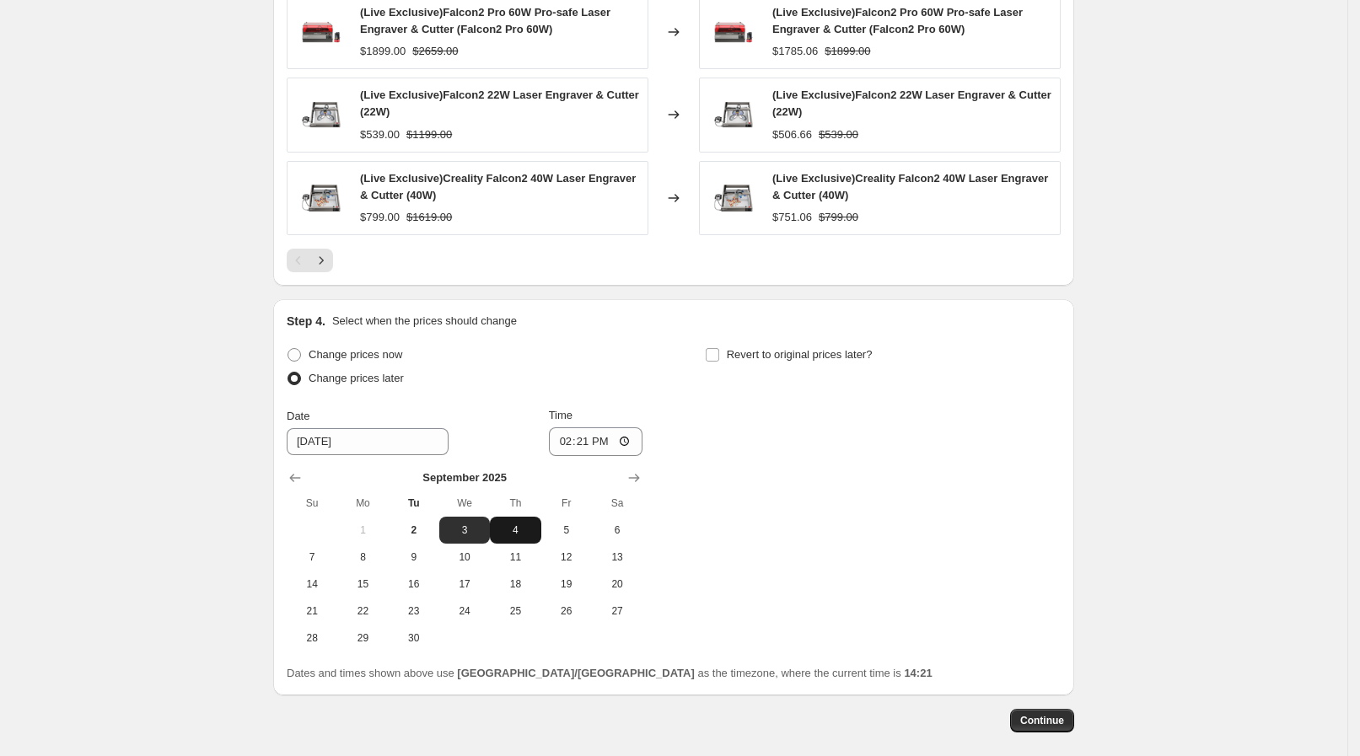
click at [527, 523] on span "4" at bounding box center [514, 529] width 37 height 13
type input "9/4/2025"
click at [628, 441] on input "14:21" at bounding box center [596, 441] width 94 height 29
type input "08:15"
click at [707, 445] on div "Change prices now Change prices later Date 9/4/2025 Time 08:15 September 2025 S…" at bounding box center [674, 497] width 774 height 308
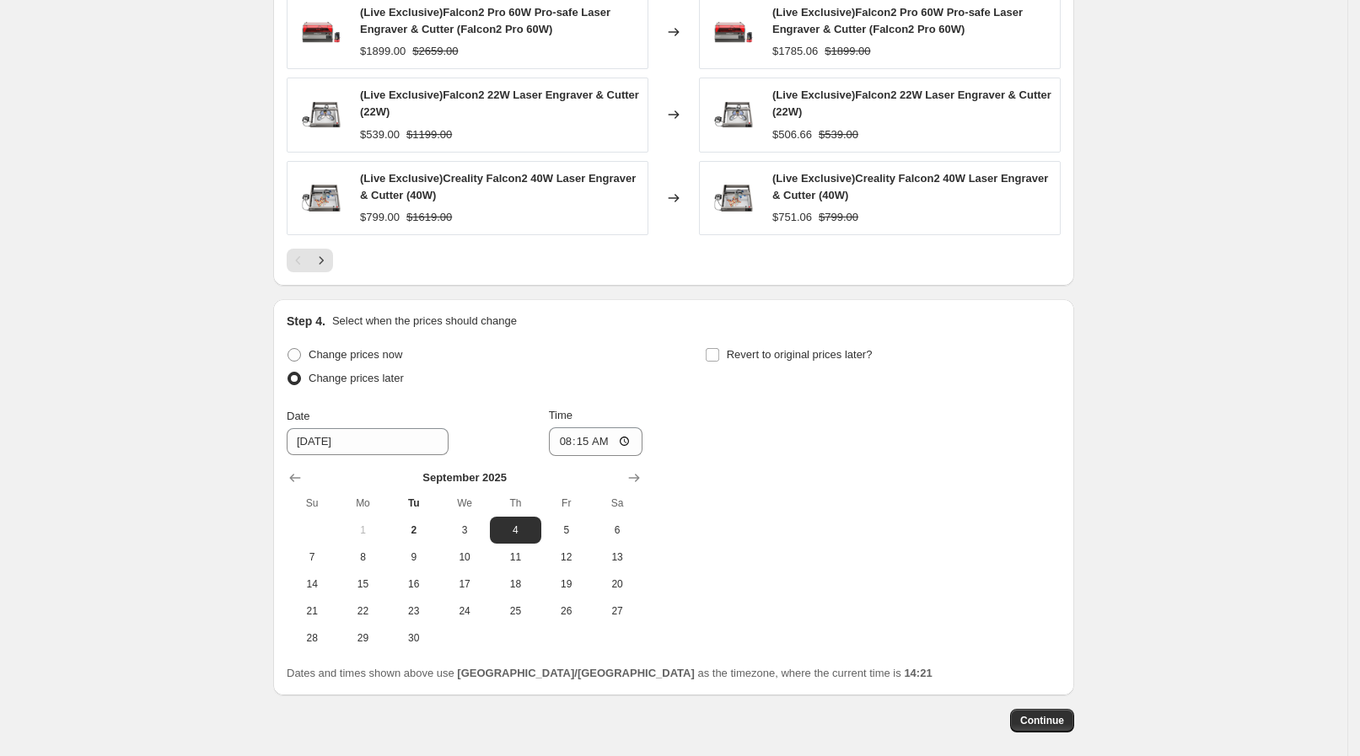
click at [784, 366] on div "Revert to original prices later?" at bounding box center [883, 368] width 356 height 51
click at [779, 358] on span "Revert to original prices later?" at bounding box center [800, 354] width 146 height 13
click at [719, 358] on input "Revert to original prices later?" at bounding box center [711, 354] width 13 height 13
checkbox input "true"
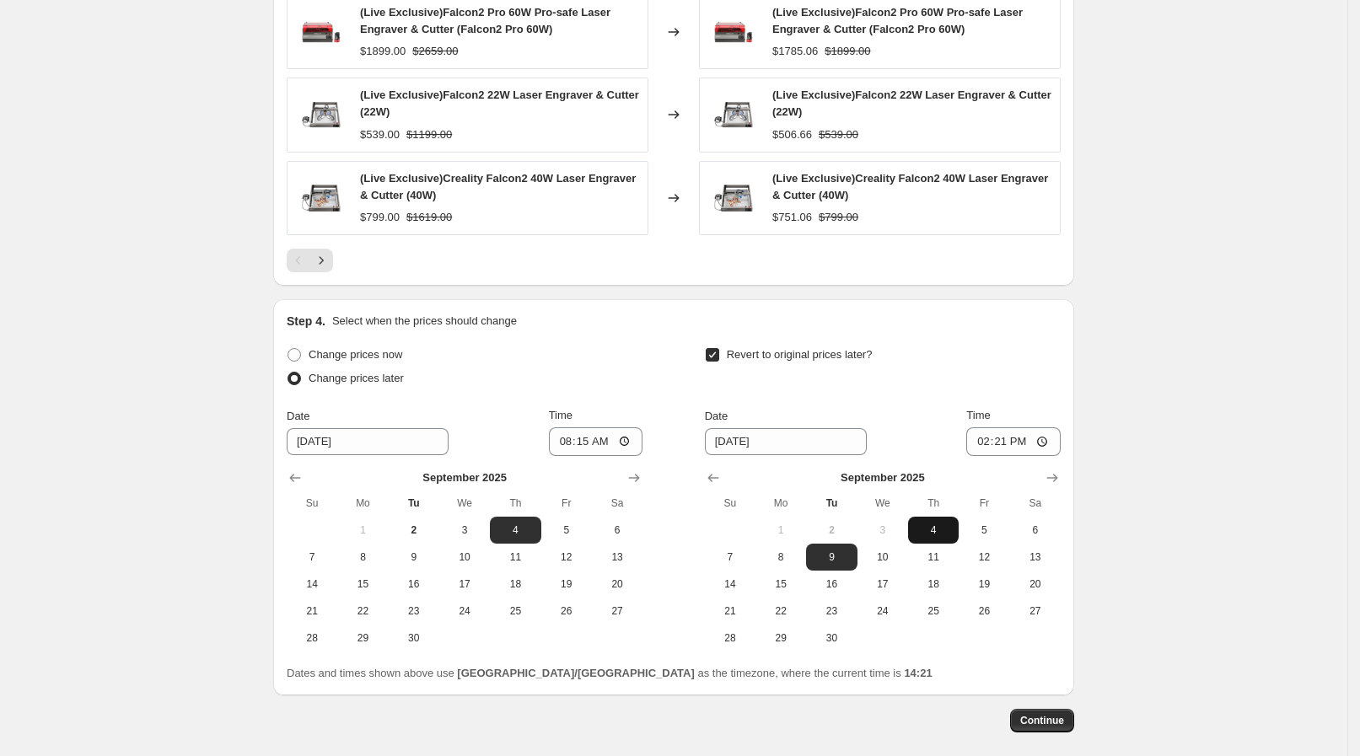
click at [926, 532] on span "4" at bounding box center [933, 529] width 37 height 13
type input "9/4/2025"
click at [1054, 445] on input "14:21" at bounding box center [1013, 441] width 94 height 29
type input "13:00"
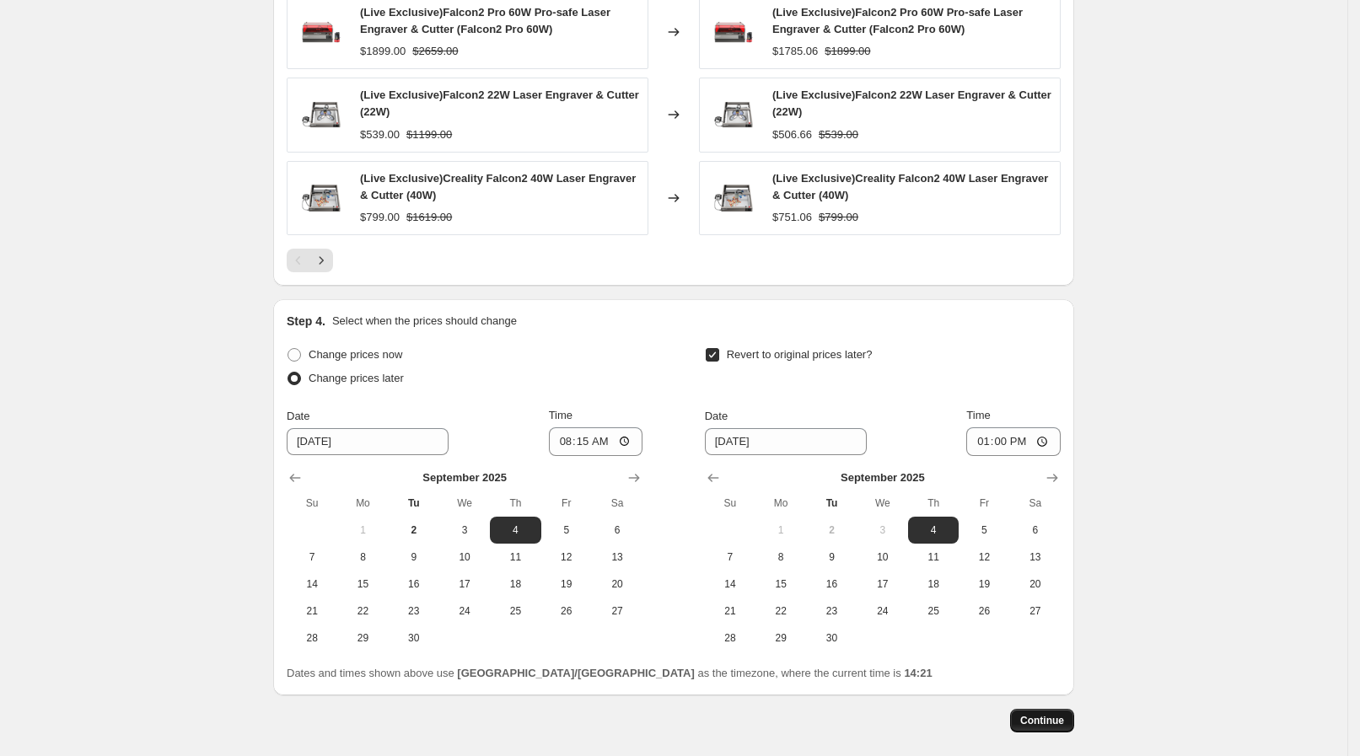
click at [1063, 723] on span "Continue" at bounding box center [1042, 720] width 44 height 13
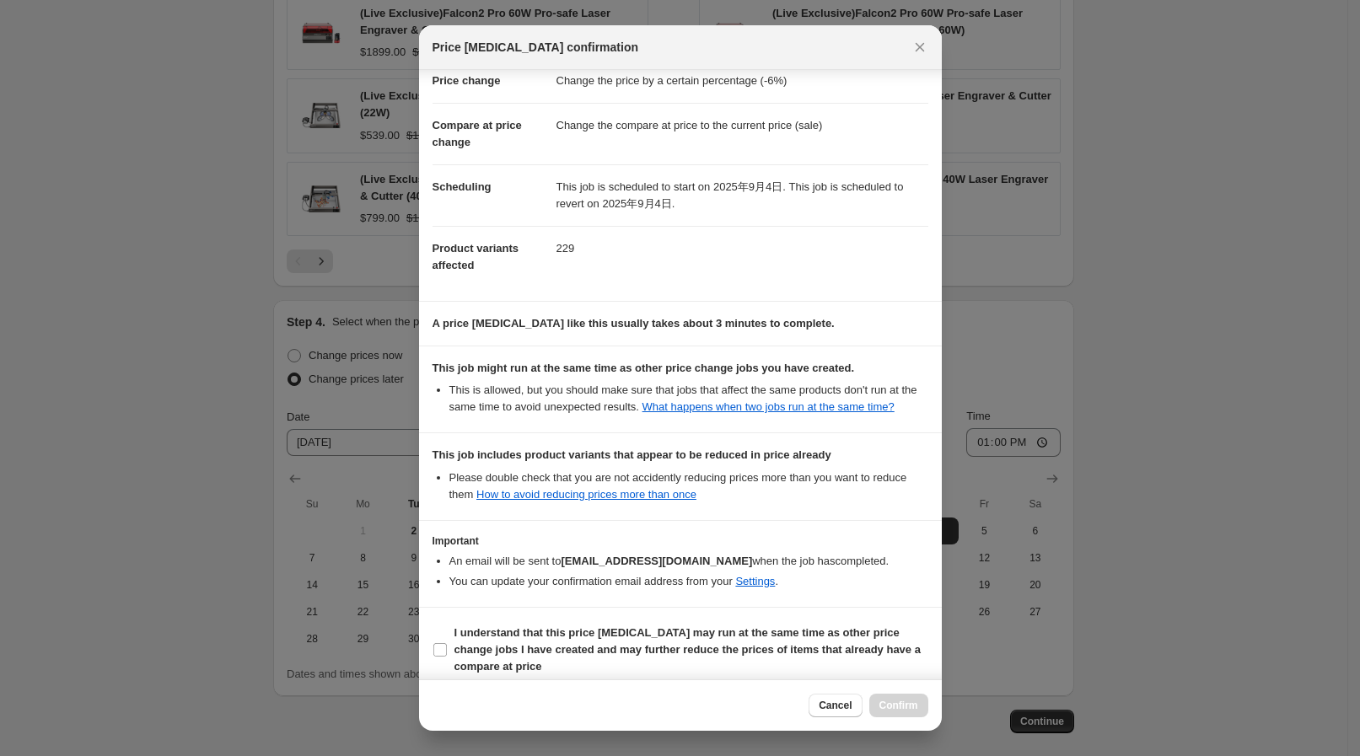
scroll to position [52, 0]
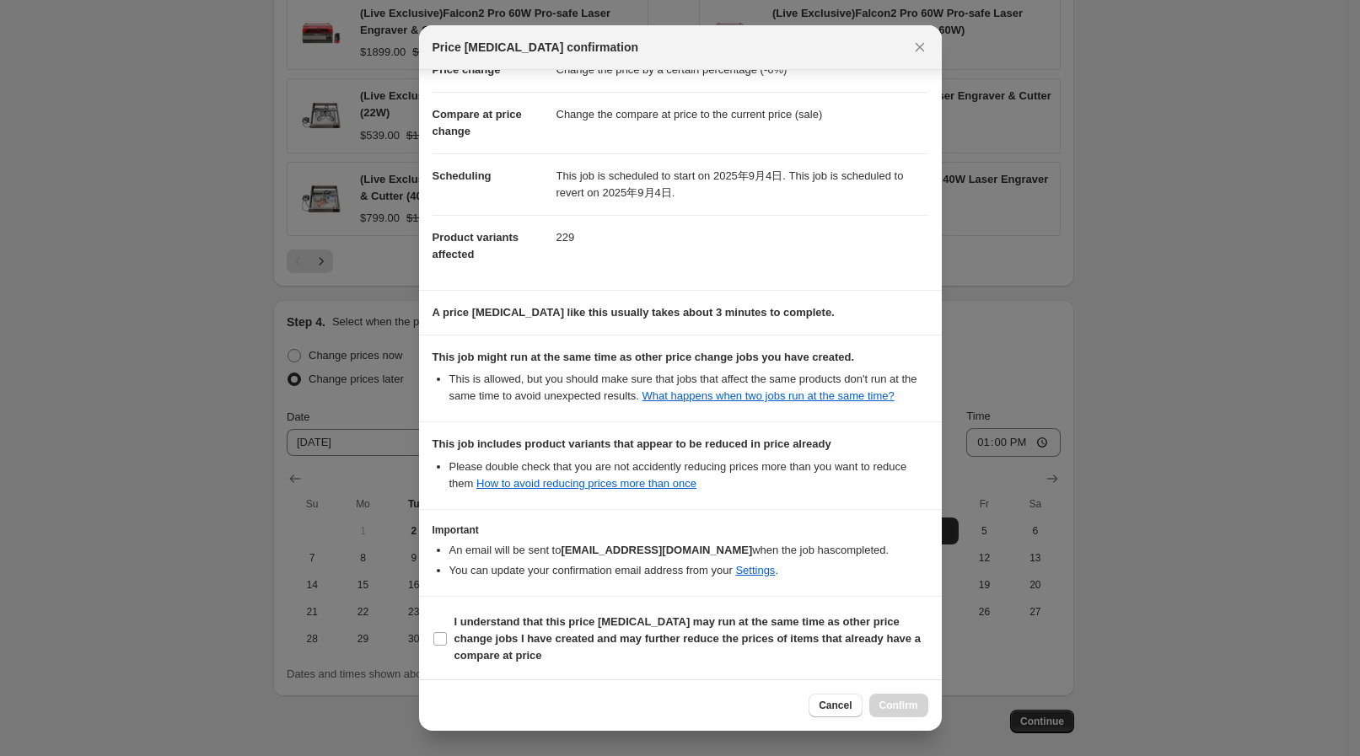
click at [528, 641] on b "I understand that this price change job may run at the same time as other price…" at bounding box center [687, 638] width 466 height 46
click at [447, 641] on input "I understand that this price change job may run at the same time as other price…" at bounding box center [439, 638] width 13 height 13
checkbox input "true"
click at [910, 702] on span "Confirm" at bounding box center [898, 705] width 39 height 13
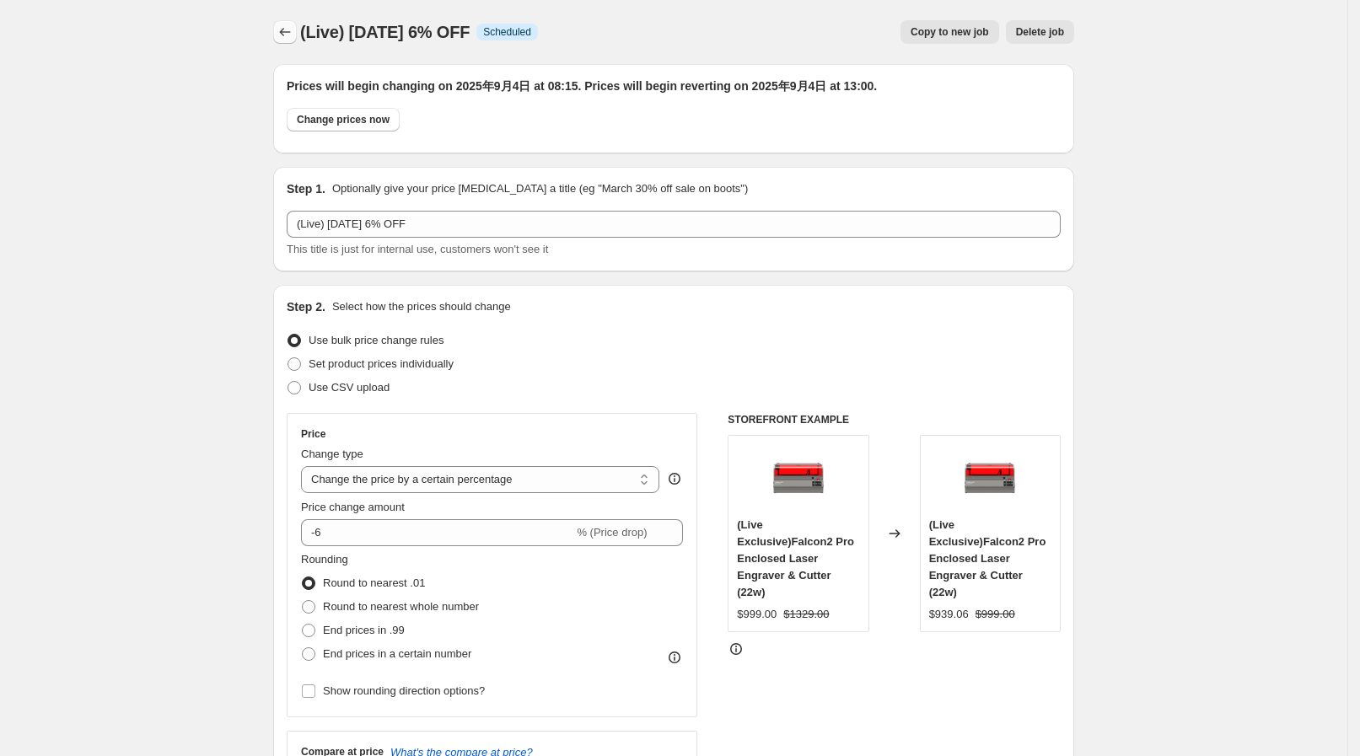
click at [293, 26] on icon "Price change jobs" at bounding box center [284, 32] width 17 height 17
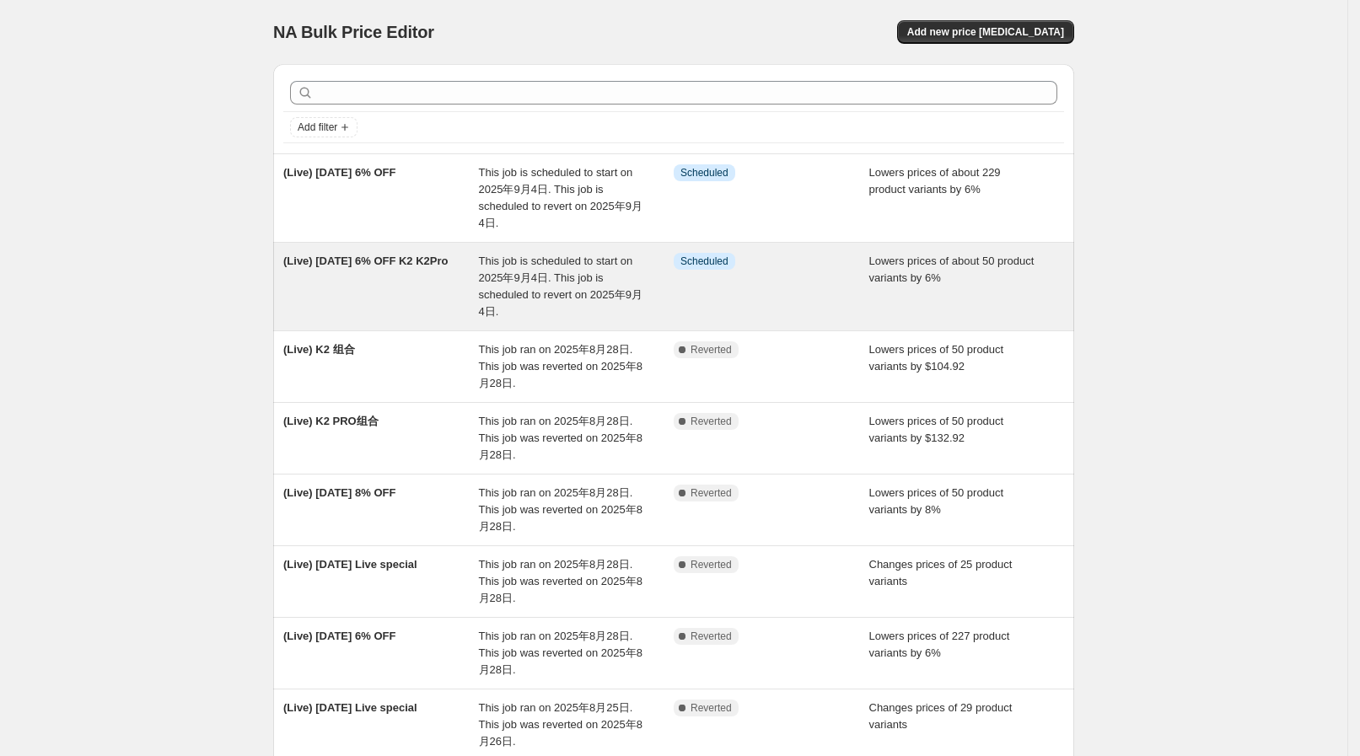
click at [521, 297] on span "This job is scheduled to start on 2025年9月4日. This job is scheduled to revert on…" at bounding box center [561, 286] width 164 height 63
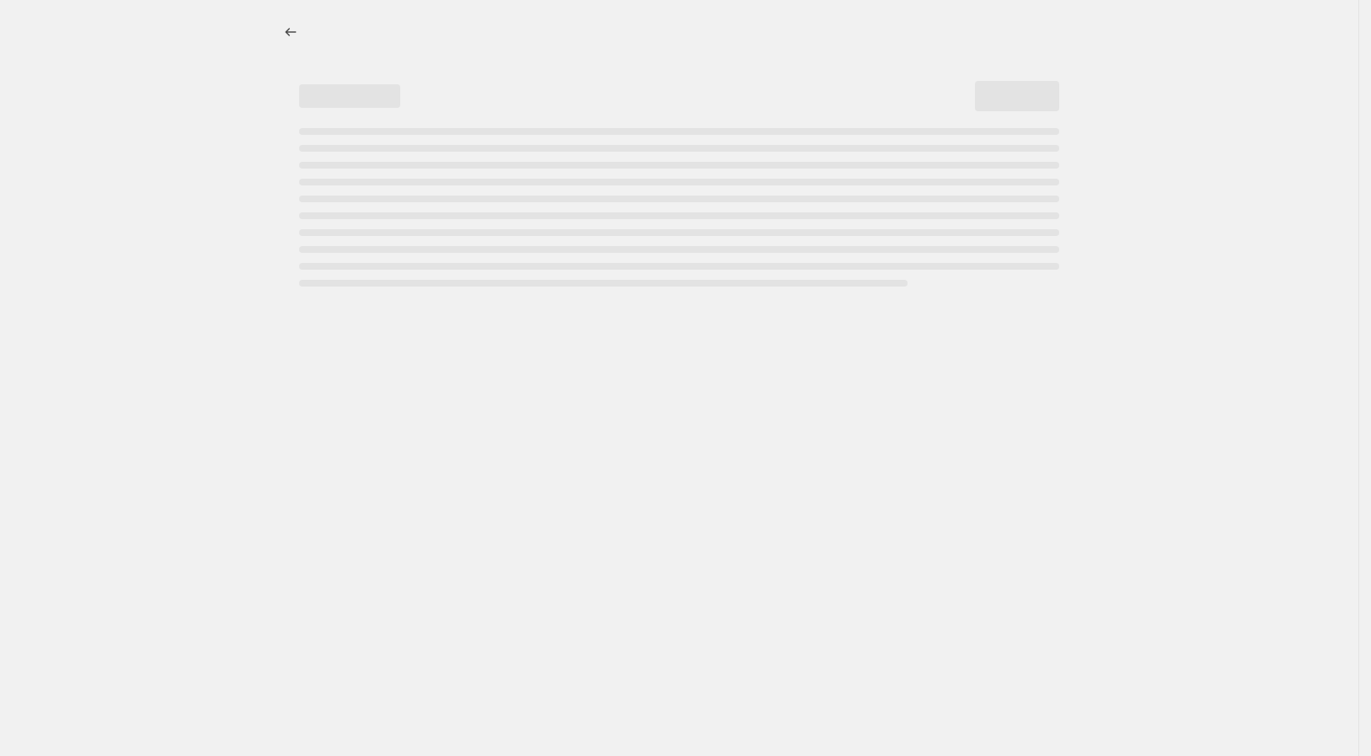
select select "percentage"
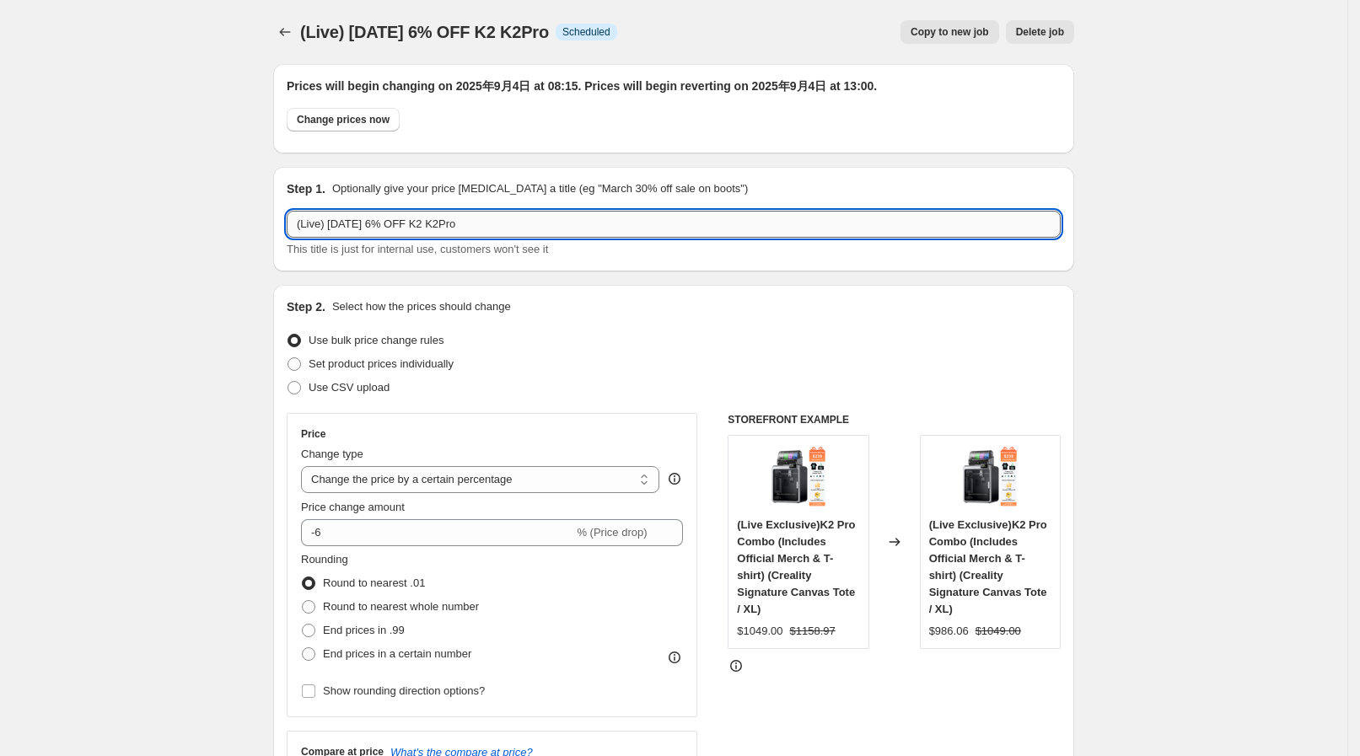
drag, startPoint x: 333, startPoint y: 228, endPoint x: 365, endPoint y: 223, distance: 32.3
click at [365, 223] on input "(Live) Aug 28 6% OFF K2 K2Pro" at bounding box center [674, 224] width 774 height 27
type input "(Live) Sep 3 6% OFF K2 K2Pro"
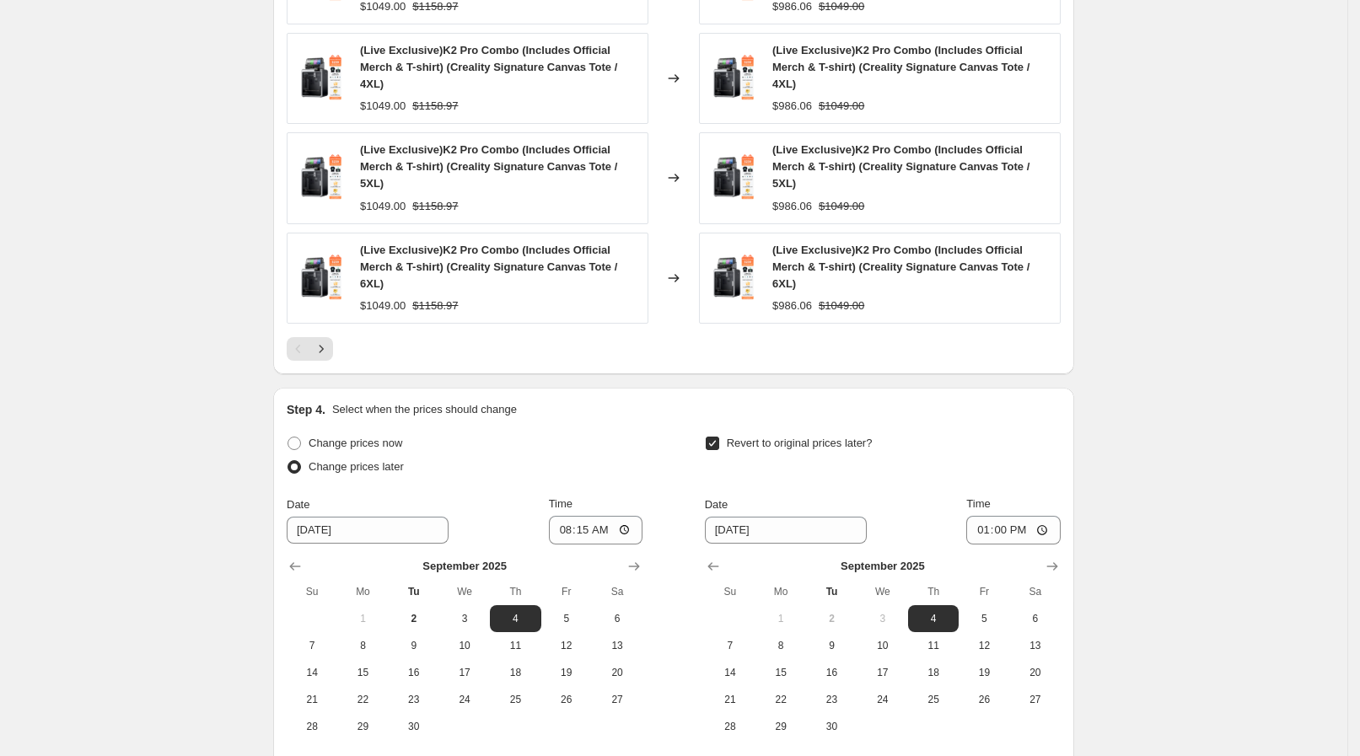
scroll to position [1396, 0]
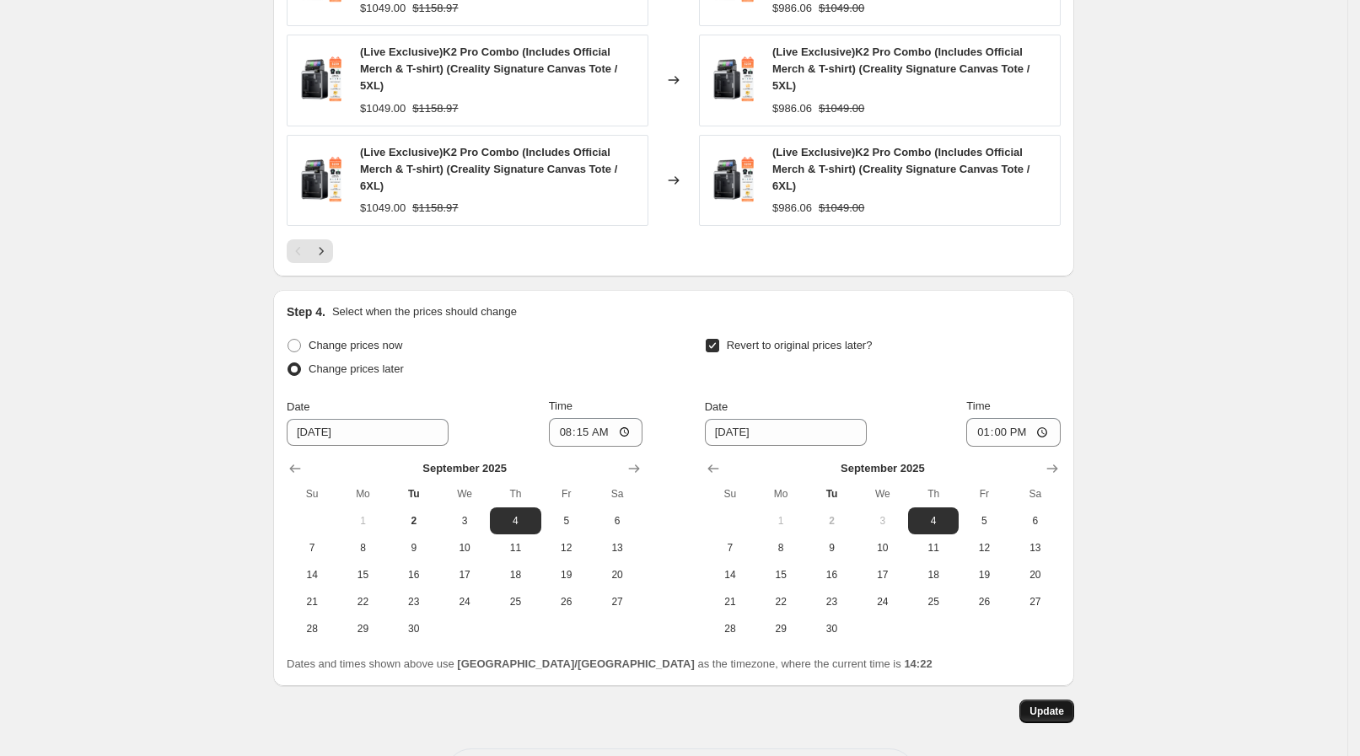
click at [1059, 705] on span "Update" at bounding box center [1046, 711] width 35 height 13
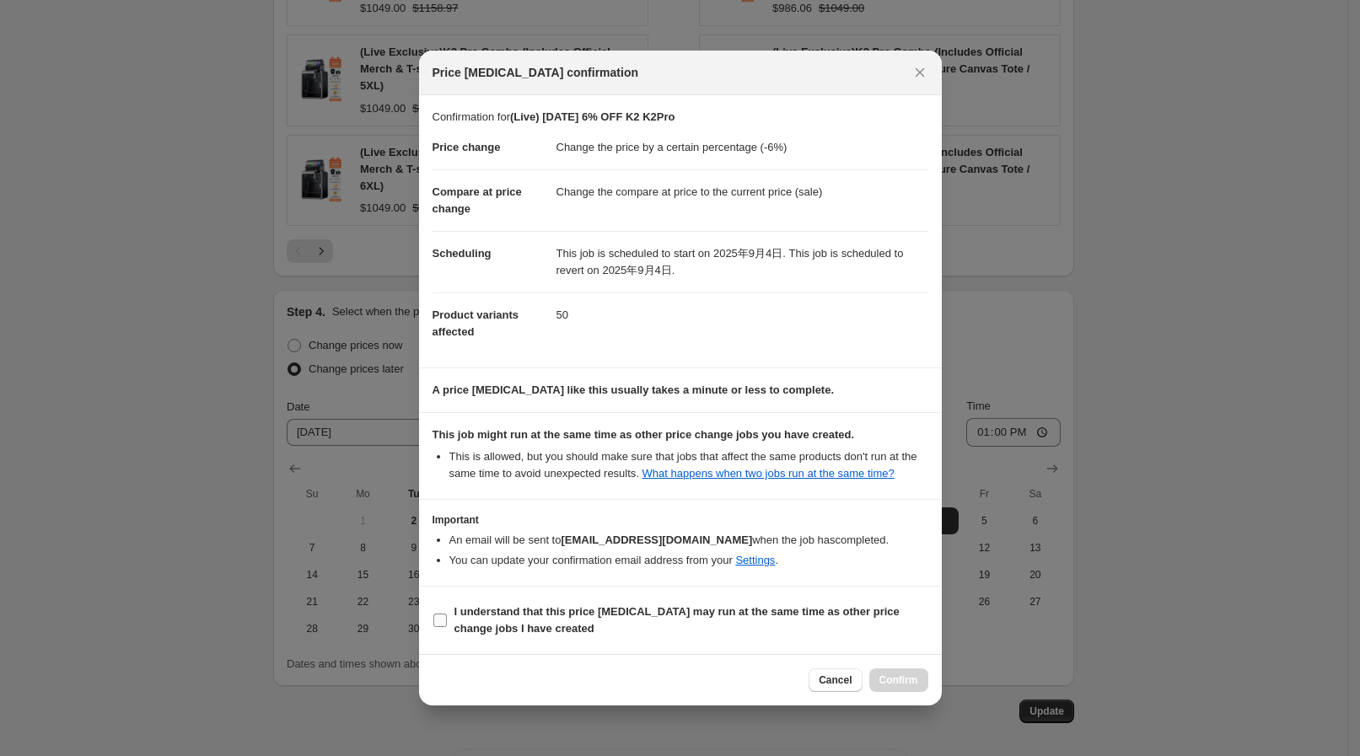
click at [807, 635] on span "I understand that this price change job may run at the same time as other price…" at bounding box center [691, 620] width 474 height 34
click at [447, 627] on input "I understand that this price change job may run at the same time as other price…" at bounding box center [439, 620] width 13 height 13
checkbox input "true"
click at [898, 679] on span "Confirm" at bounding box center [898, 679] width 39 height 13
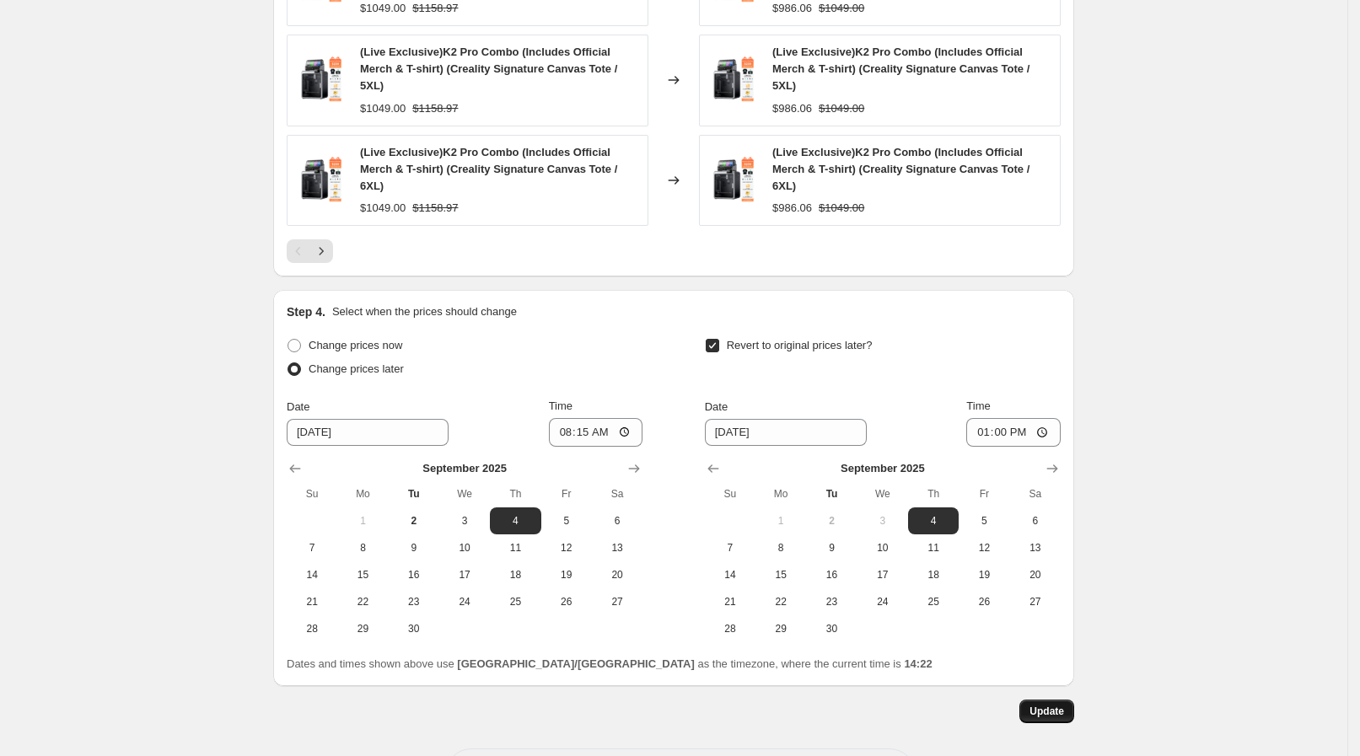
click at [1049, 705] on span "Update" at bounding box center [1046, 711] width 35 height 13
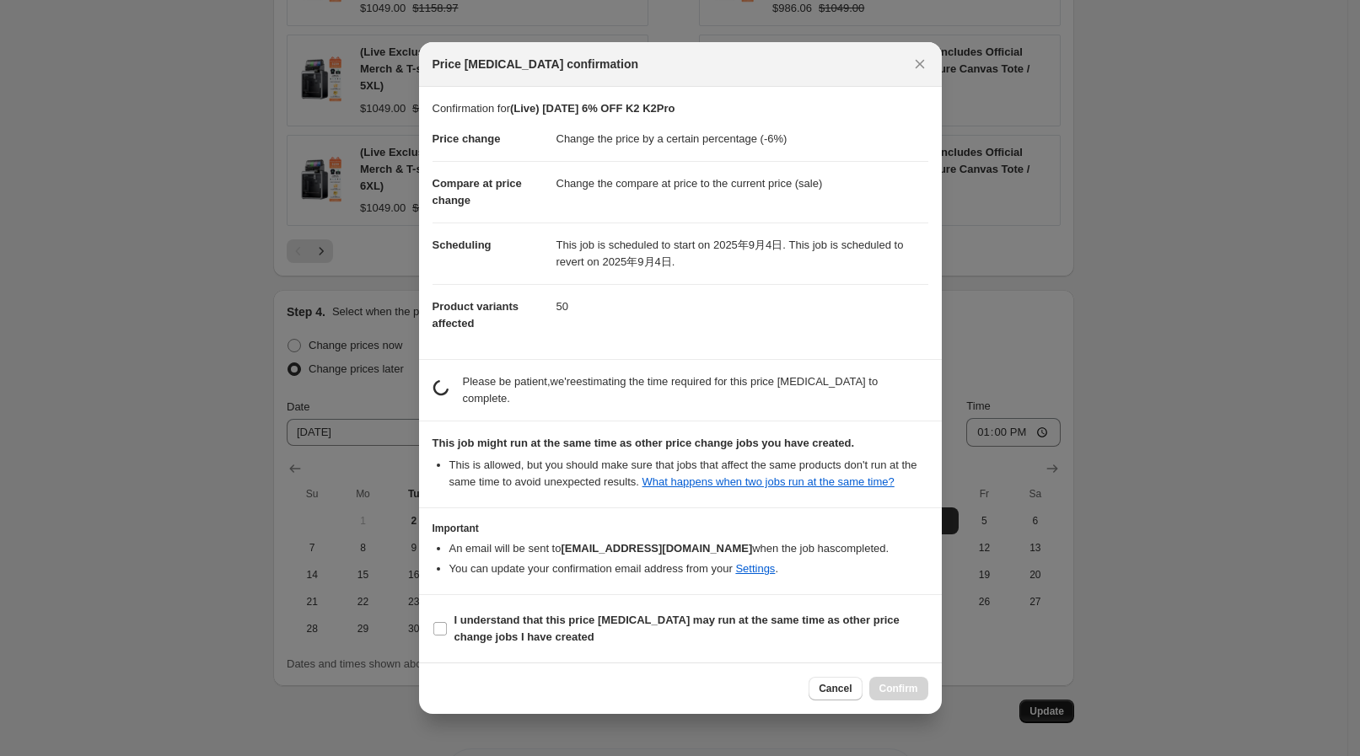
scroll to position [0, 0]
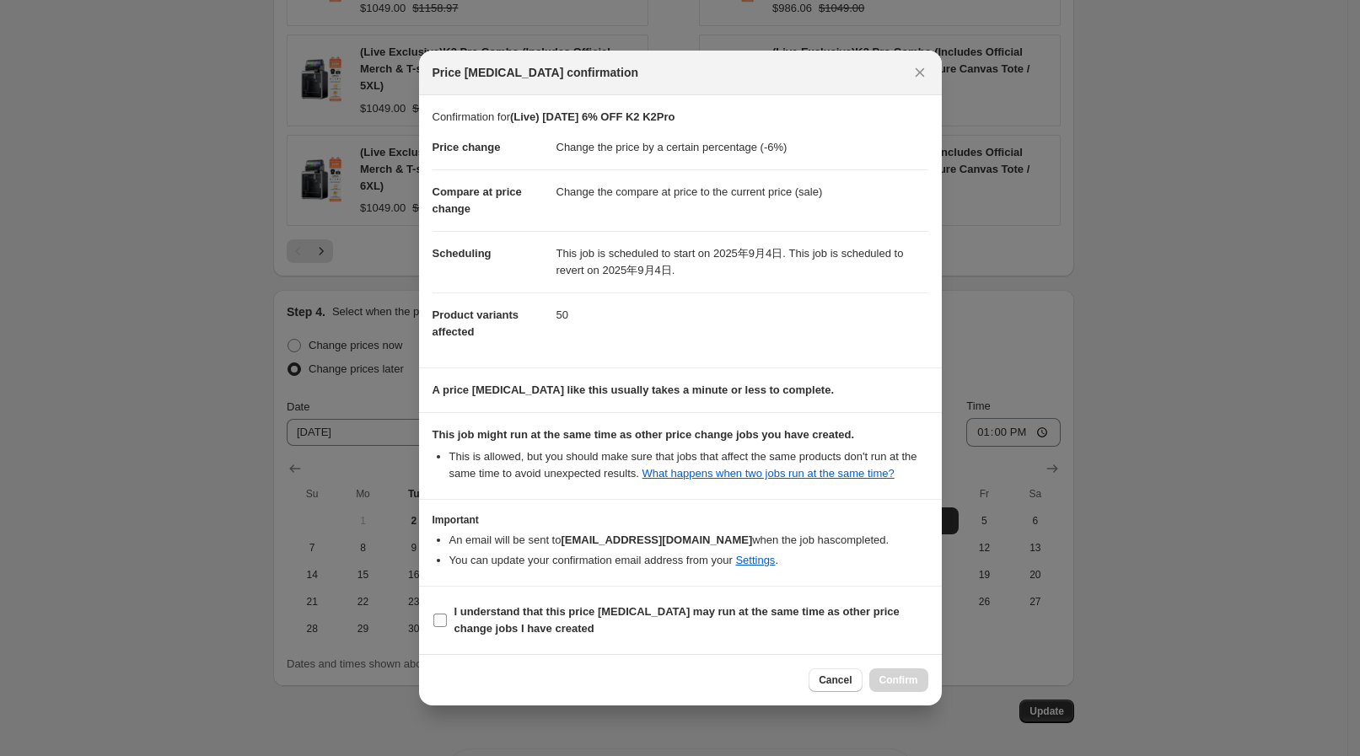
click at [571, 630] on span "I understand that this price change job may run at the same time as other price…" at bounding box center [691, 620] width 474 height 34
click at [447, 627] on input "I understand that this price change job may run at the same time as other price…" at bounding box center [439, 620] width 13 height 13
checkbox input "true"
click at [889, 679] on span "Confirm" at bounding box center [898, 679] width 39 height 13
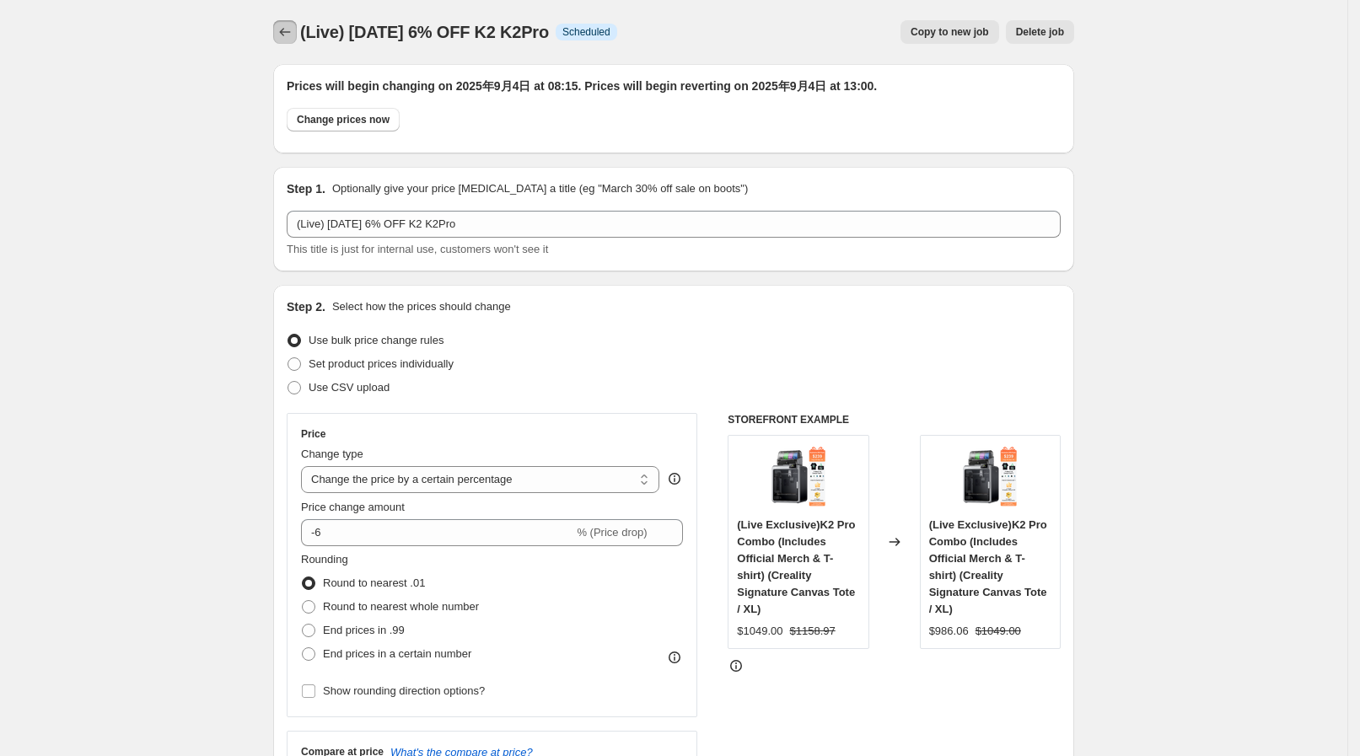
click at [293, 36] on icon "Price change jobs" at bounding box center [284, 32] width 17 height 17
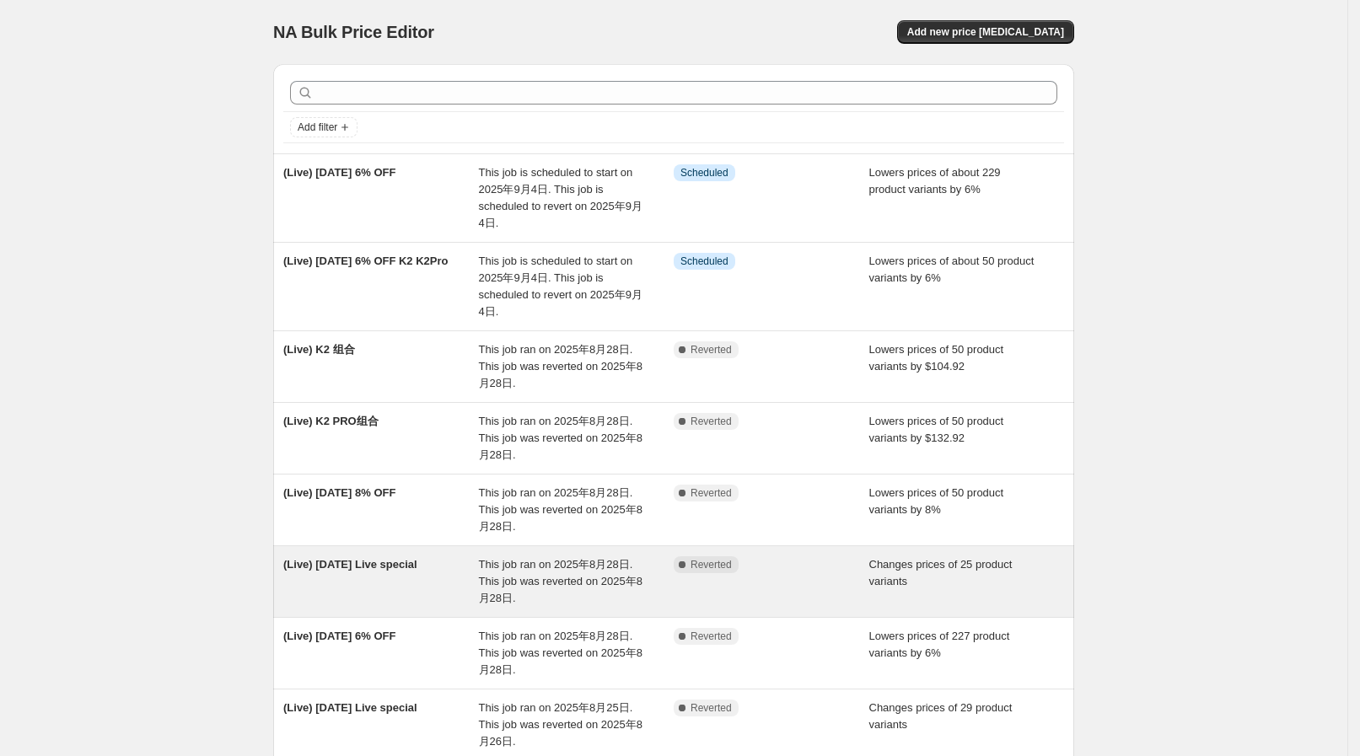
click at [475, 571] on div "(Live) Aug 28 Live special" at bounding box center [381, 581] width 196 height 51
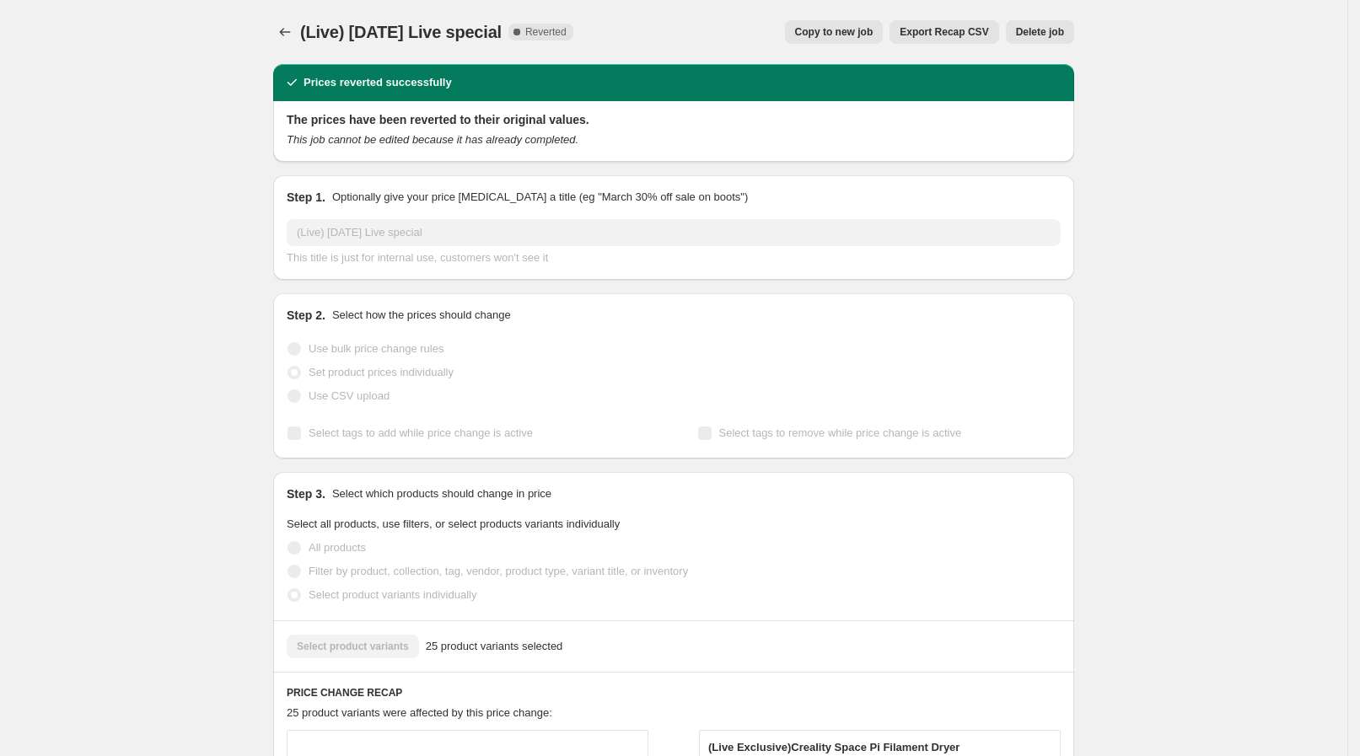
click at [844, 38] on span "Copy to new job" at bounding box center [834, 31] width 78 height 13
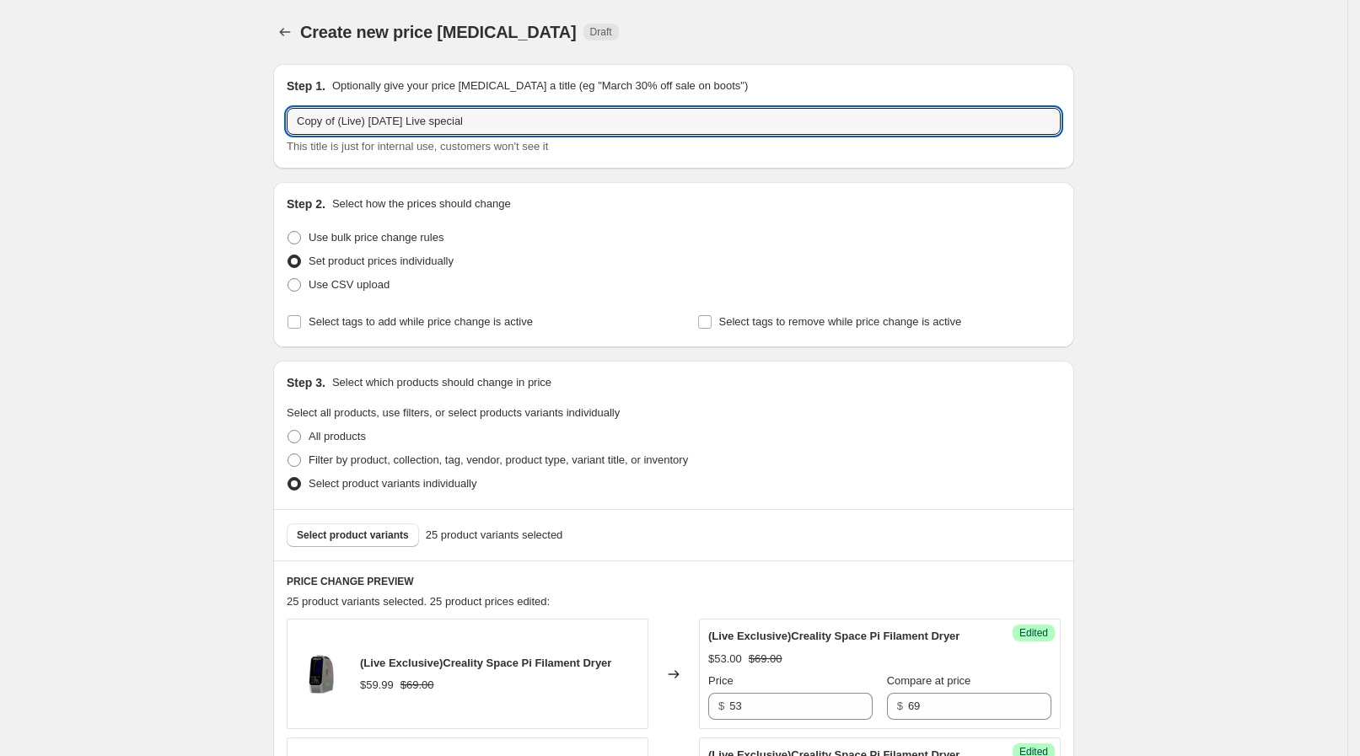
drag, startPoint x: 343, startPoint y: 131, endPoint x: 199, endPoint y: 121, distance: 144.5
drag, startPoint x: 333, startPoint y: 126, endPoint x: 367, endPoint y: 120, distance: 34.4
click at [367, 120] on input "(Live) Aug 28 Live special" at bounding box center [674, 121] width 774 height 27
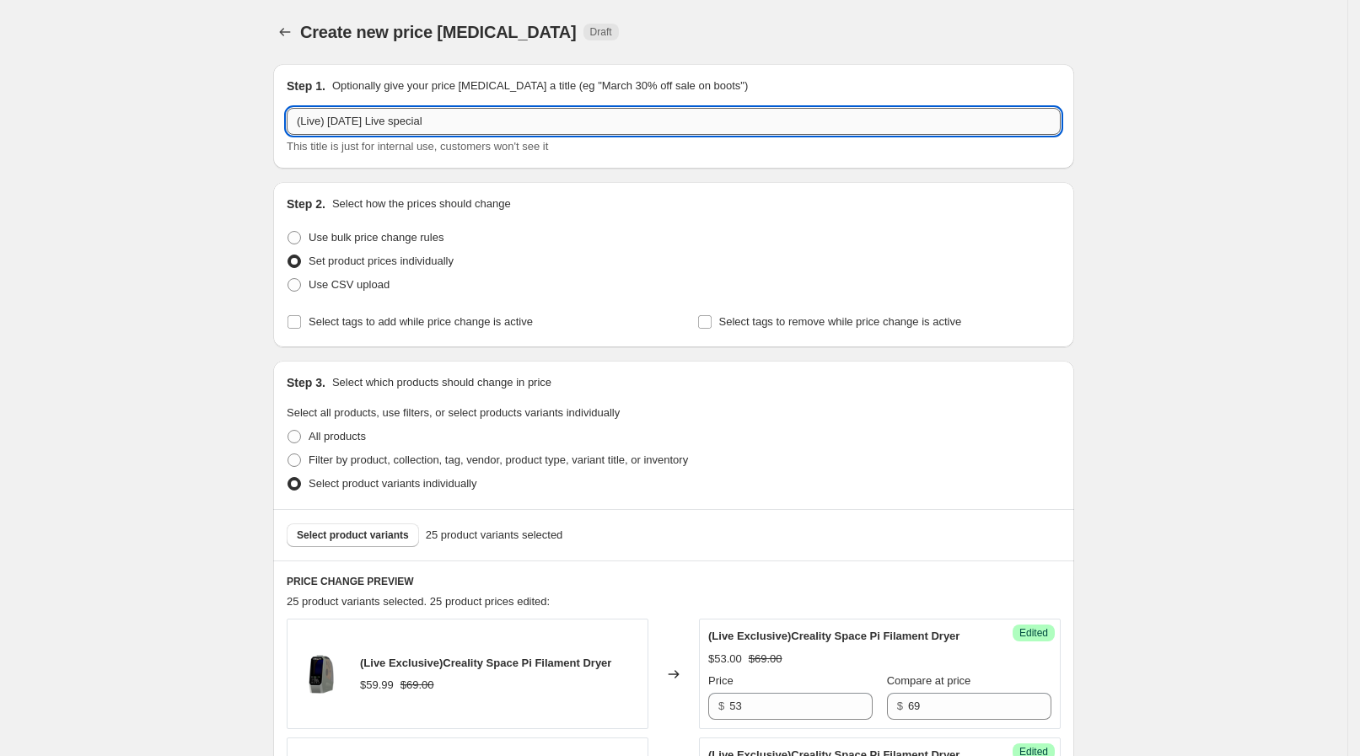
click at [356, 128] on input "(Live) Sep 3 Live special" at bounding box center [674, 121] width 774 height 27
type input "(Live) Sep 4 Live special"
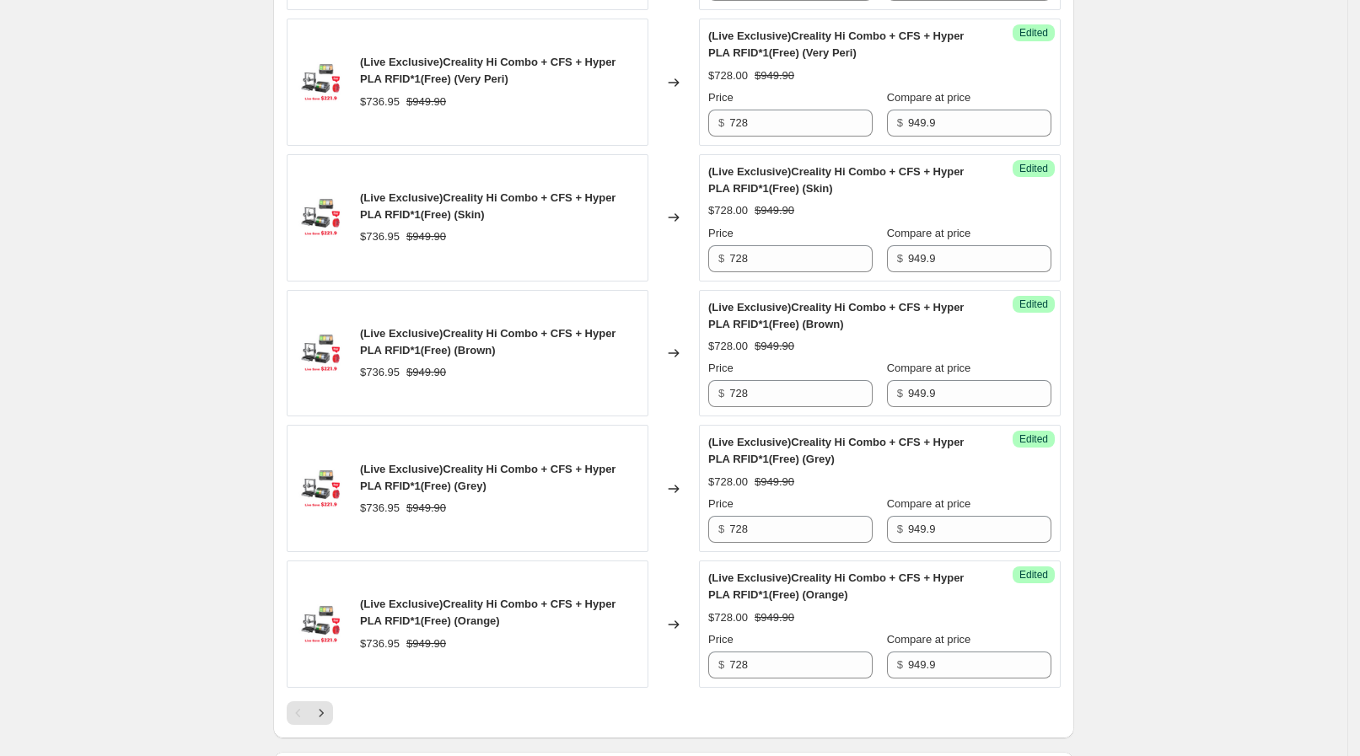
scroll to position [2870, 0]
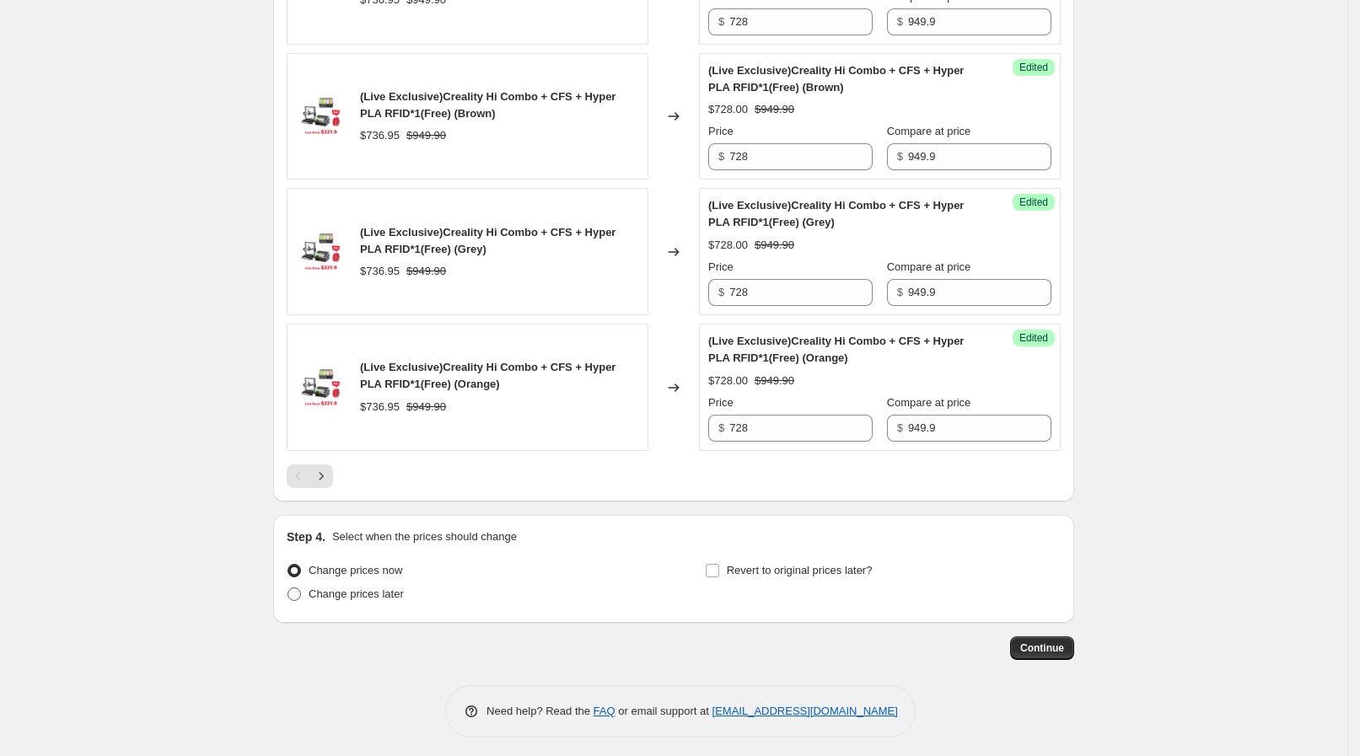
click at [357, 593] on span "Change prices later" at bounding box center [355, 593] width 95 height 13
click at [288, 588] on input "Change prices later" at bounding box center [287, 587] width 1 height 1
radio input "true"
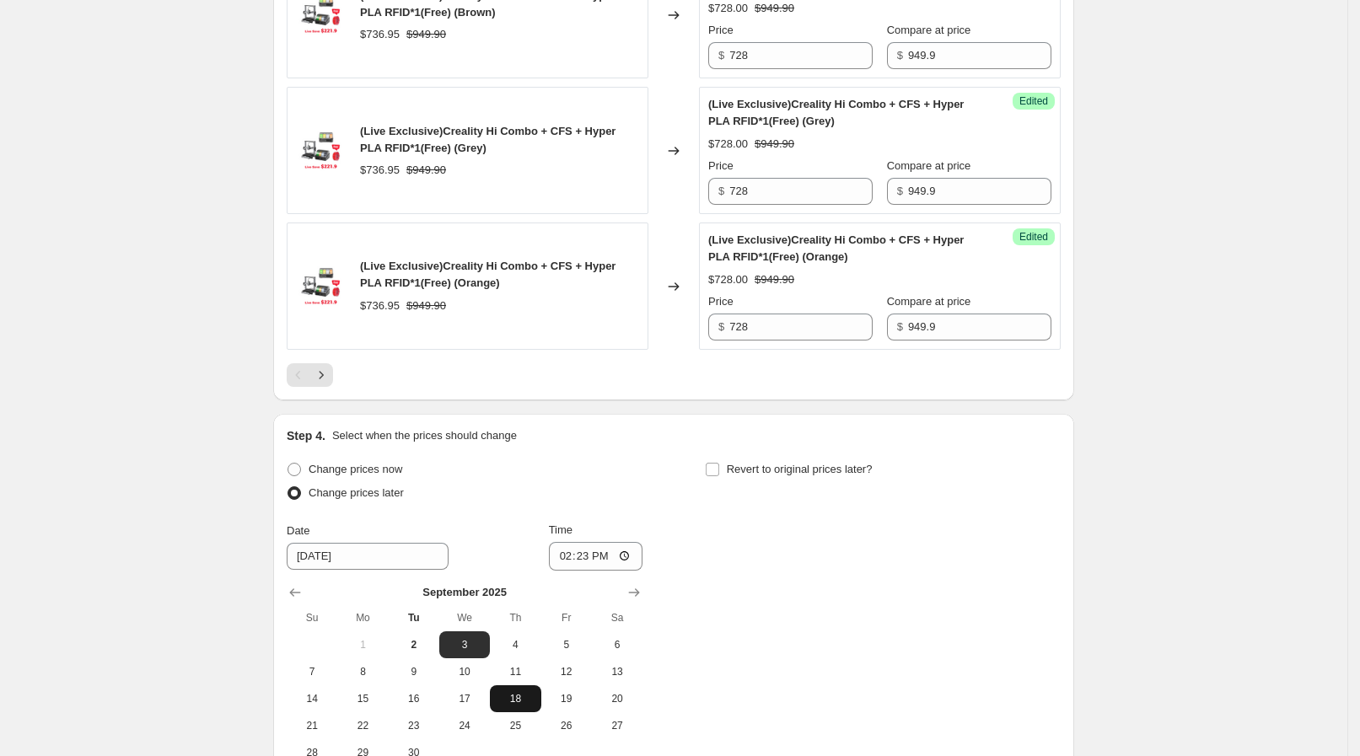
scroll to position [3081, 0]
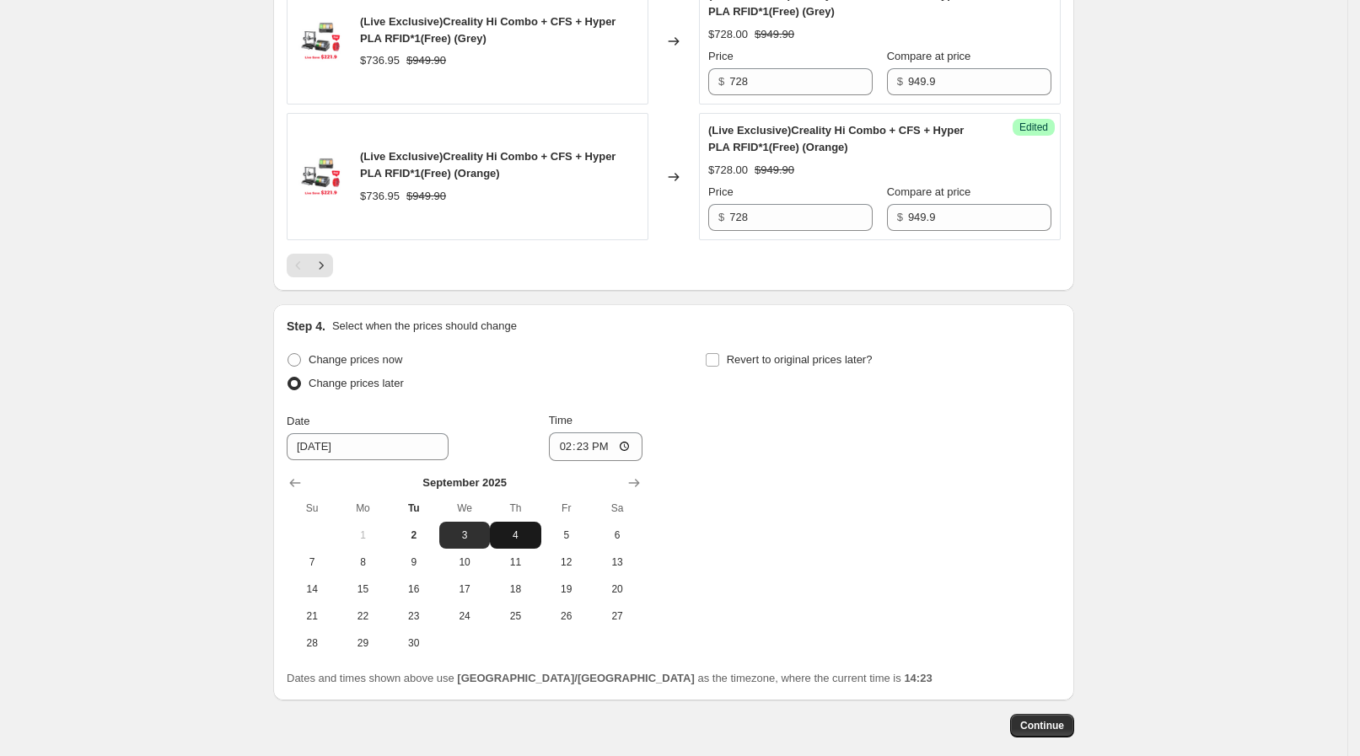
click at [518, 528] on span "4" at bounding box center [514, 534] width 37 height 13
type input "9/4/2025"
click at [630, 432] on input "14:23" at bounding box center [596, 446] width 94 height 29
type input "08:15"
click at [786, 428] on div "Change prices now Change prices later Date 9/4/2025 Time 08:15 September 2025 S…" at bounding box center [674, 502] width 774 height 308
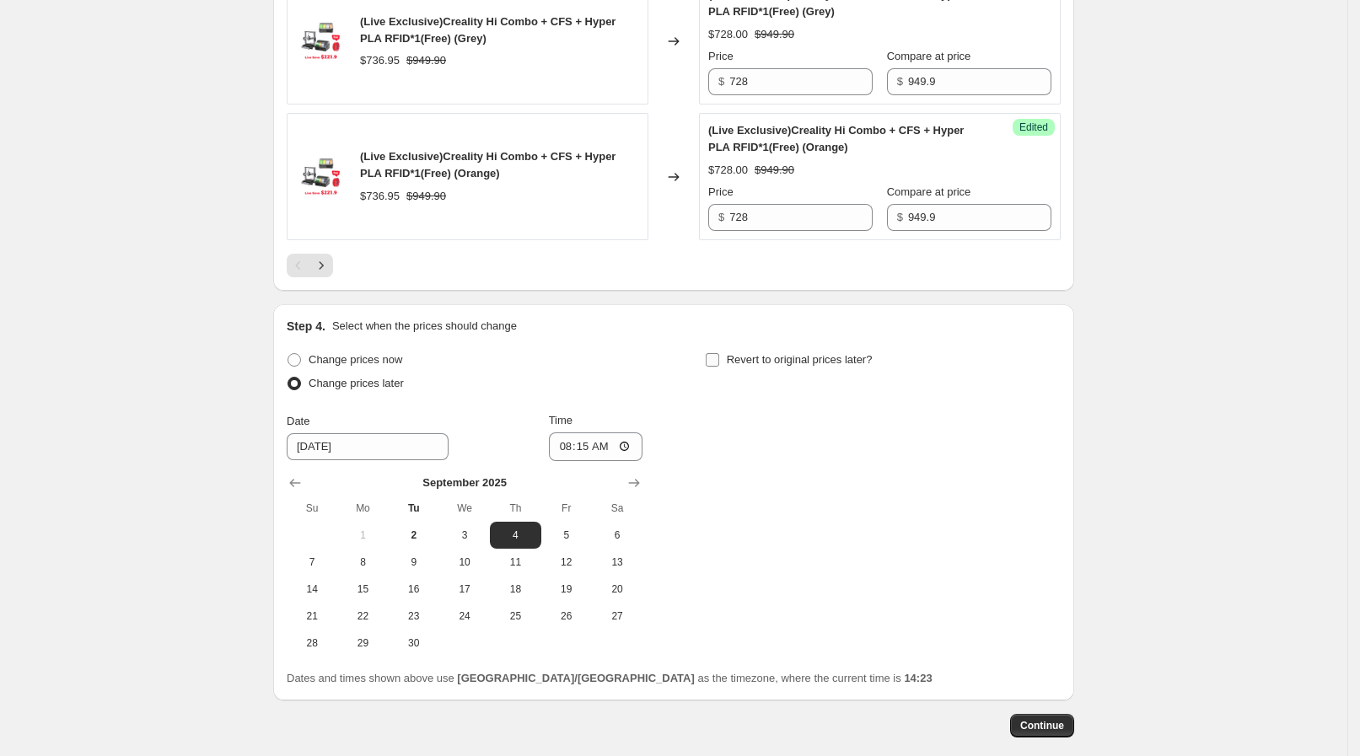
click at [738, 353] on span "Revert to original prices later?" at bounding box center [800, 359] width 146 height 13
click at [719, 353] on input "Revert to original prices later?" at bounding box center [711, 359] width 13 height 13
checkbox input "true"
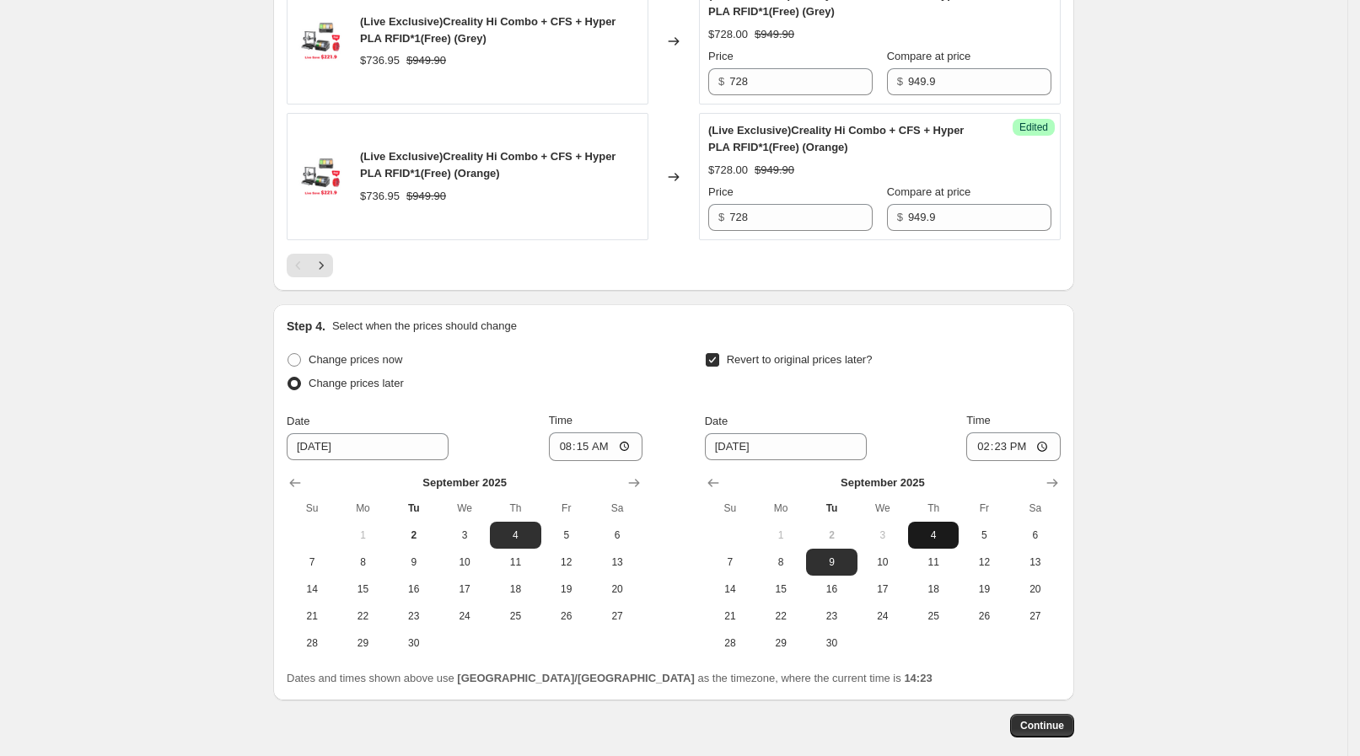
click at [939, 528] on span "4" at bounding box center [933, 534] width 37 height 13
type input "9/4/2025"
click at [1037, 432] on input "14:23" at bounding box center [1013, 446] width 94 height 29
click at [1045, 437] on input "14:23" at bounding box center [1013, 446] width 94 height 29
type input "13:00"
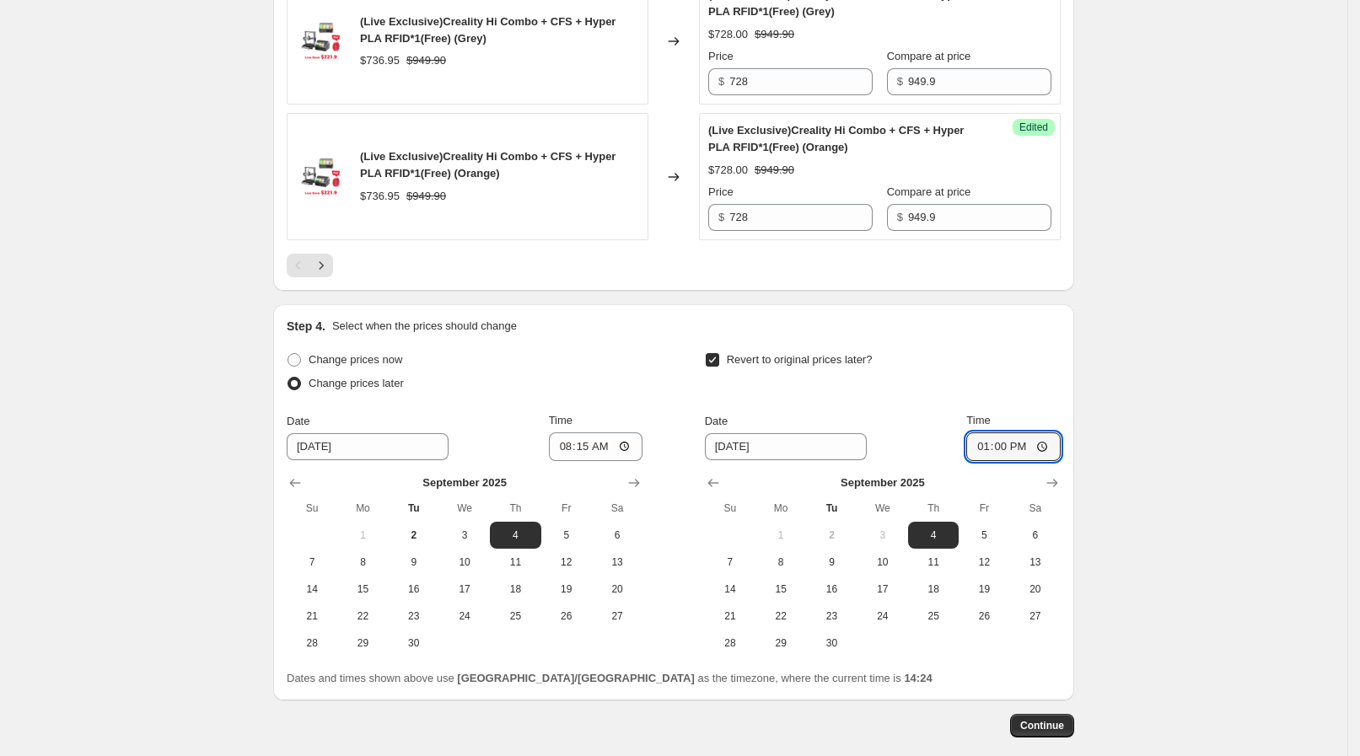
click at [1058, 725] on button "Continue" at bounding box center [1042, 726] width 64 height 24
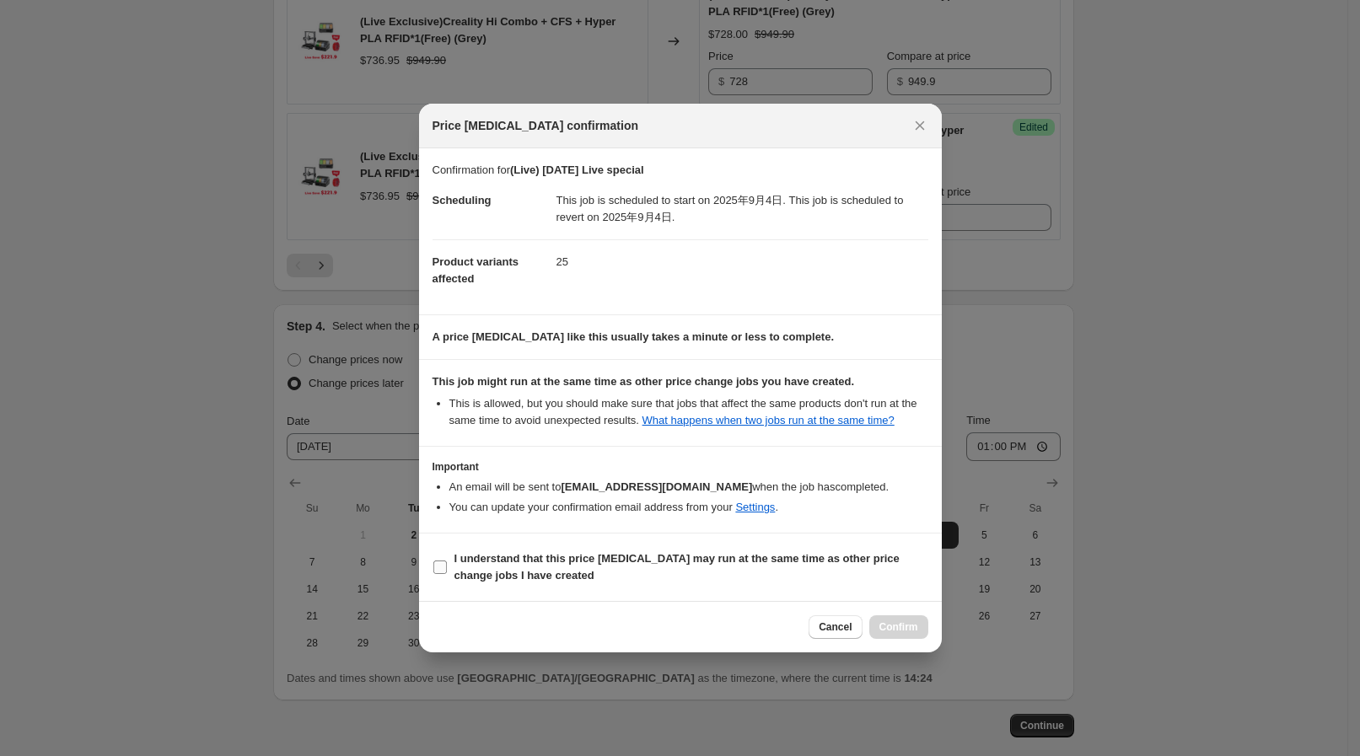
click at [729, 567] on span "I understand that this price change job may run at the same time as other price…" at bounding box center [691, 567] width 474 height 34
click at [447, 567] on input "I understand that this price change job may run at the same time as other price…" at bounding box center [439, 567] width 13 height 13
checkbox input "true"
click at [909, 630] on span "Confirm" at bounding box center [898, 626] width 39 height 13
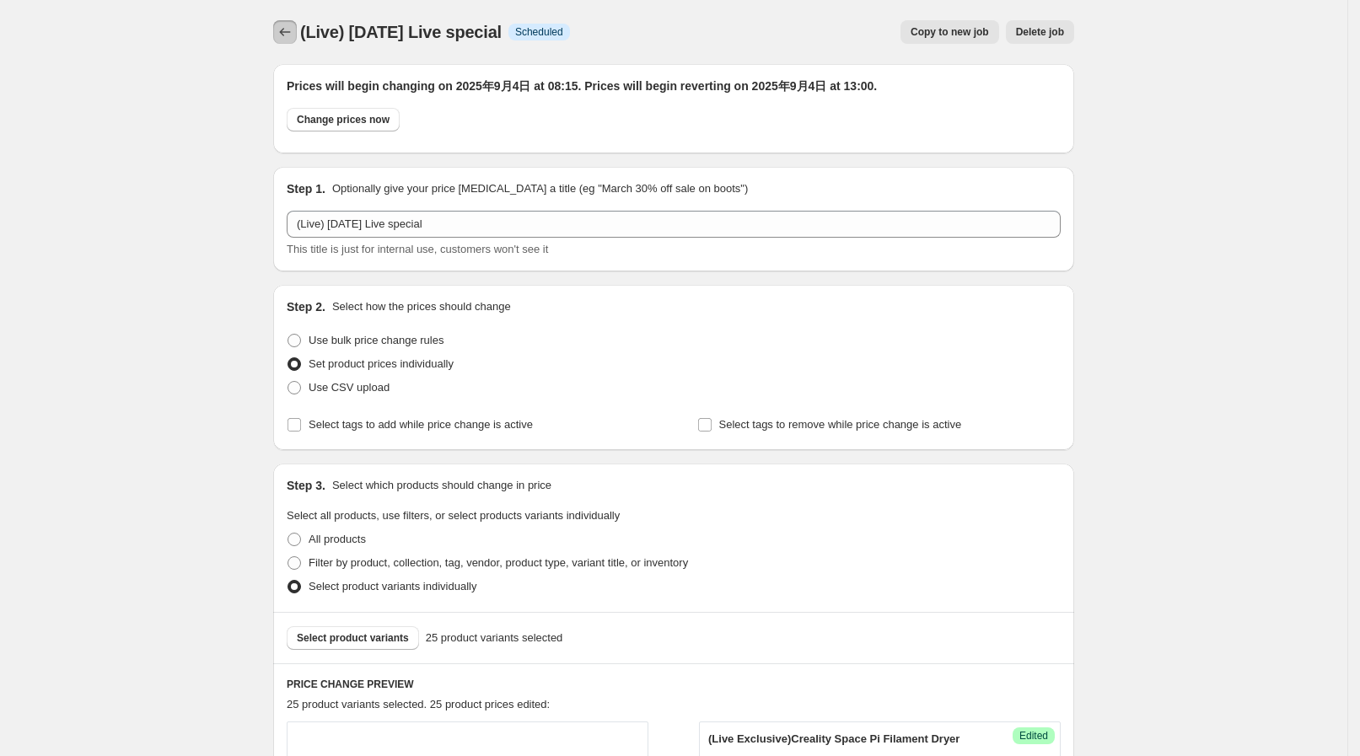
click at [293, 30] on icon "Price change jobs" at bounding box center [284, 32] width 17 height 17
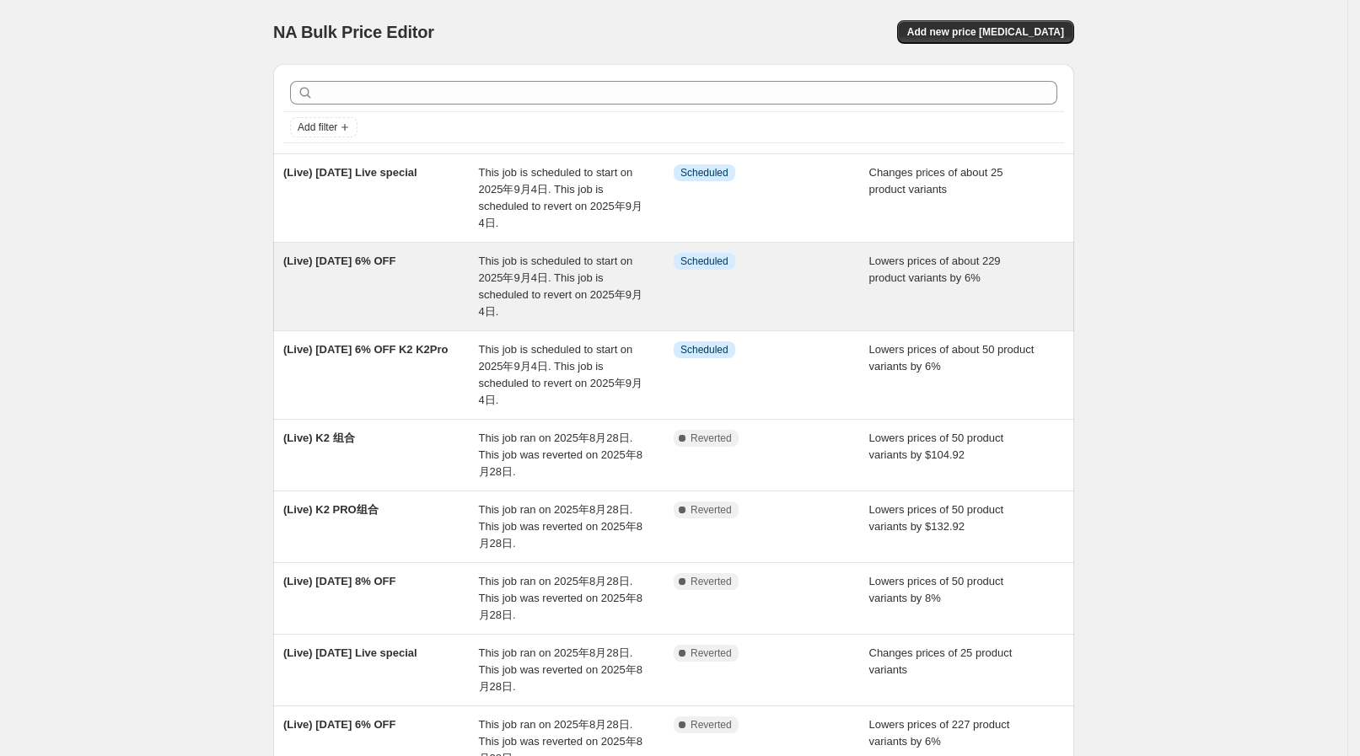
click at [472, 274] on div "(Live) Sep 3 6% OFF" at bounding box center [381, 286] width 196 height 67
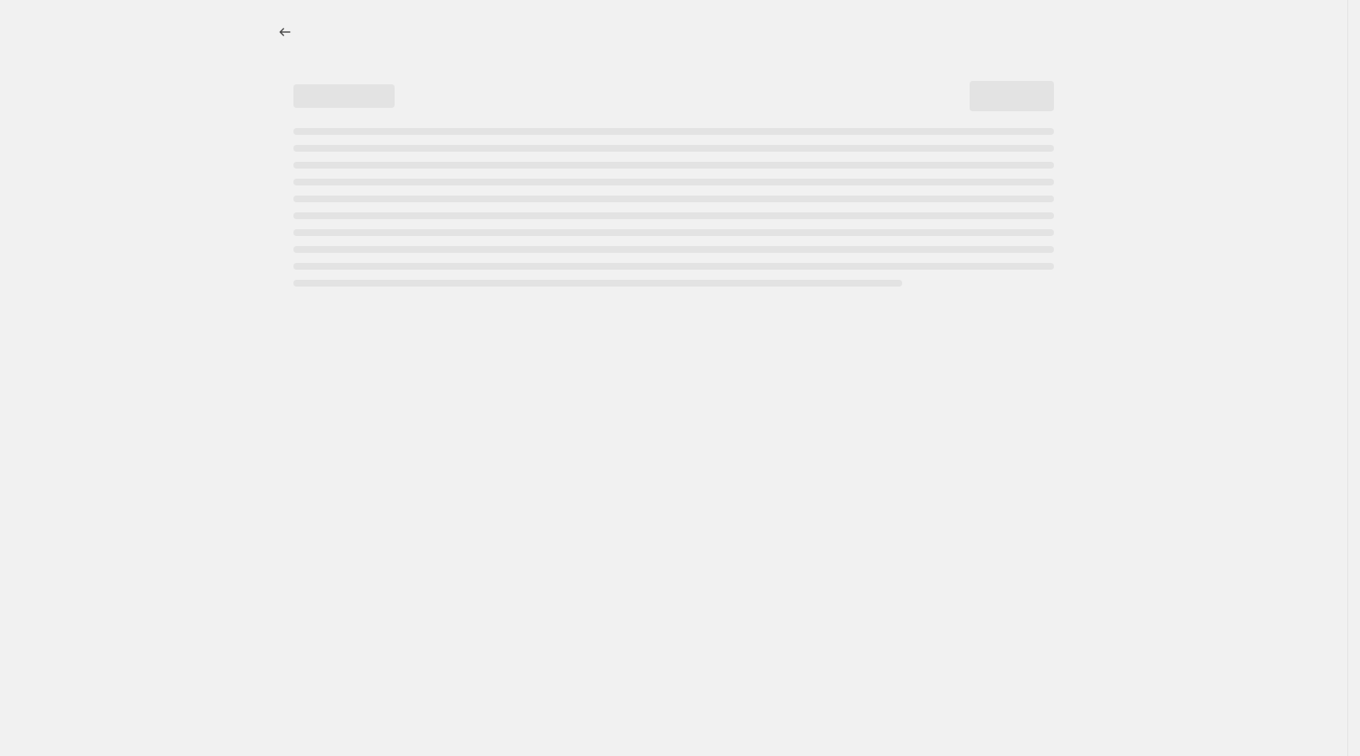
select select "percentage"
select select "collection"
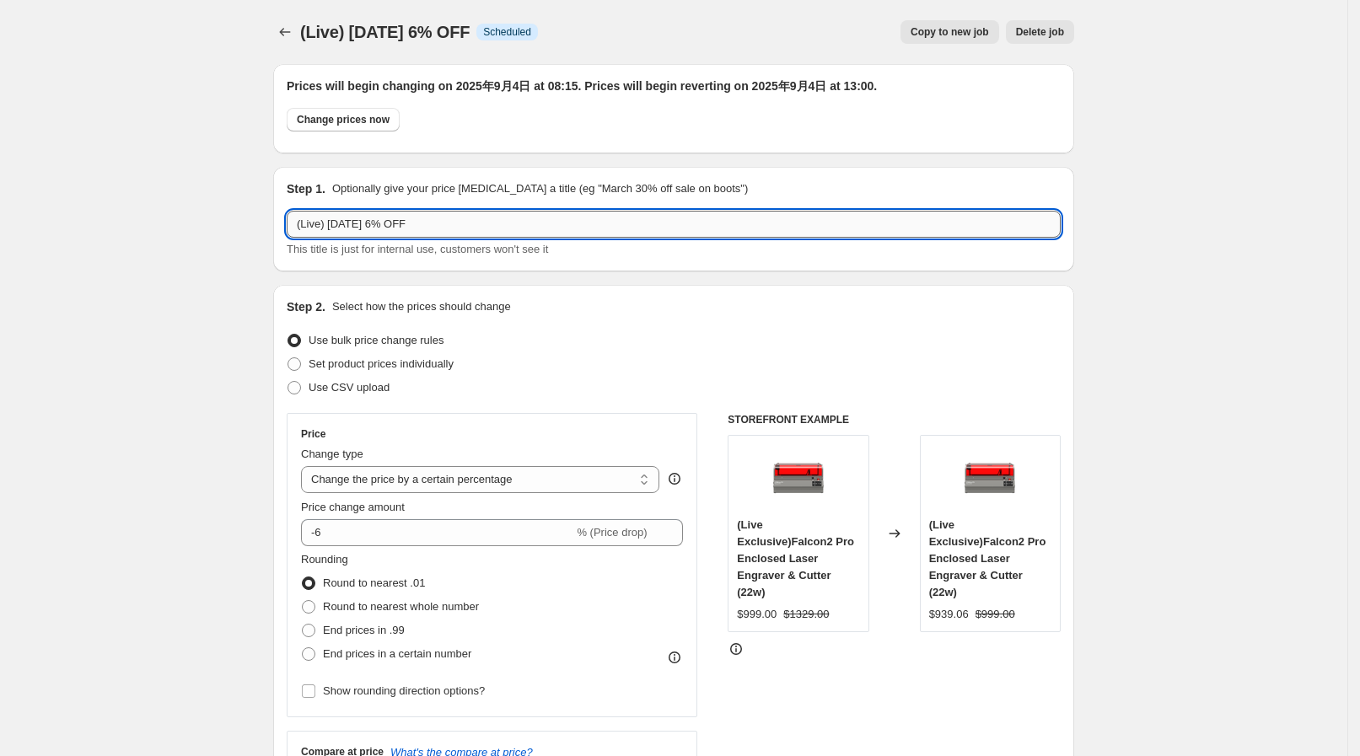
click at [358, 219] on input "(Live) Sep 3 6% OFF" at bounding box center [674, 224] width 774 height 27
type input "(Live) Sep 4 6% OFF"
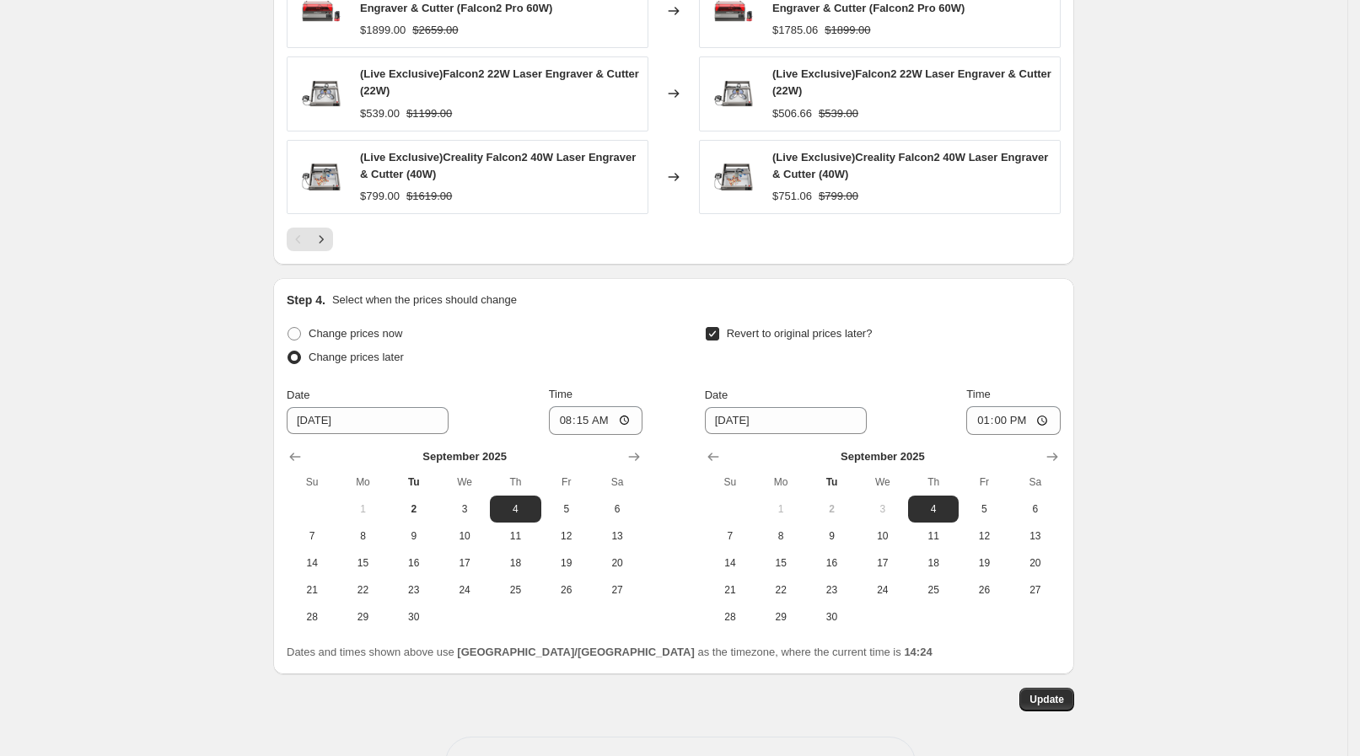
scroll to position [1534, 0]
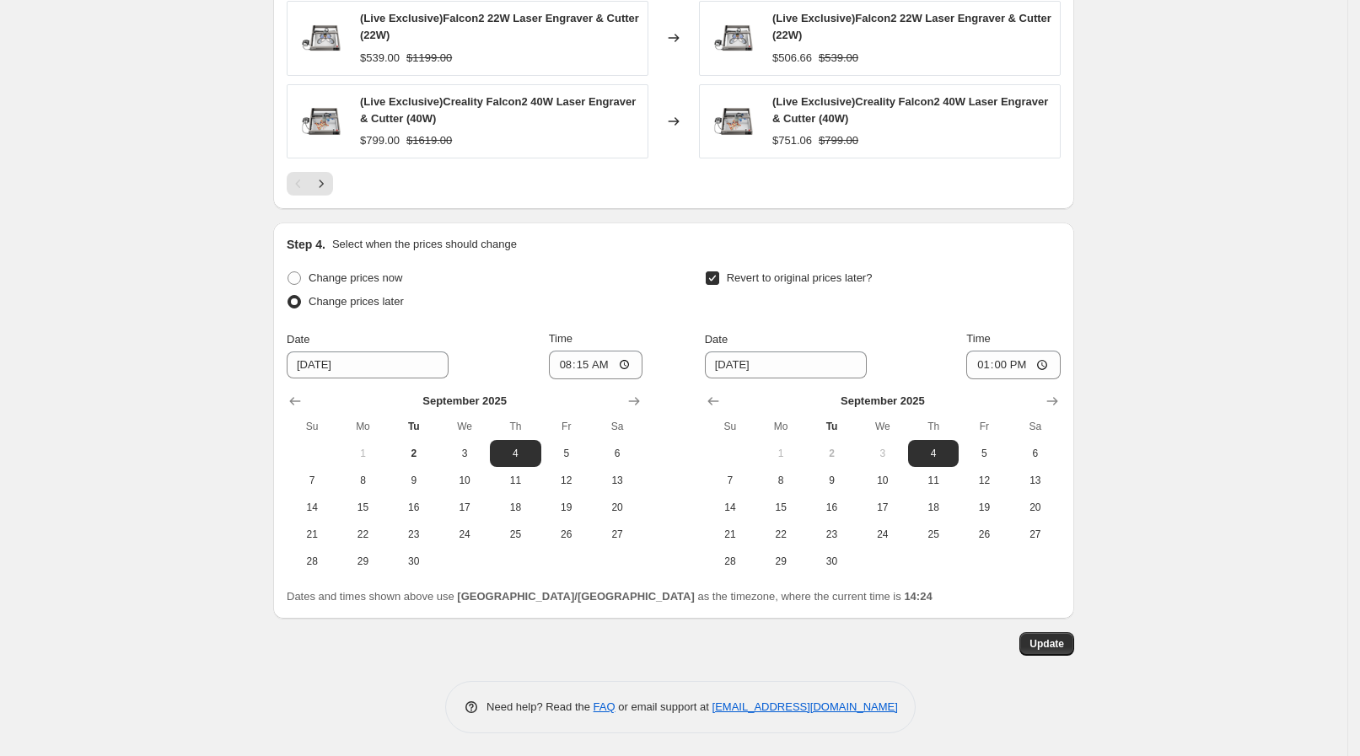
click at [1058, 650] on button "Update" at bounding box center [1046, 644] width 55 height 24
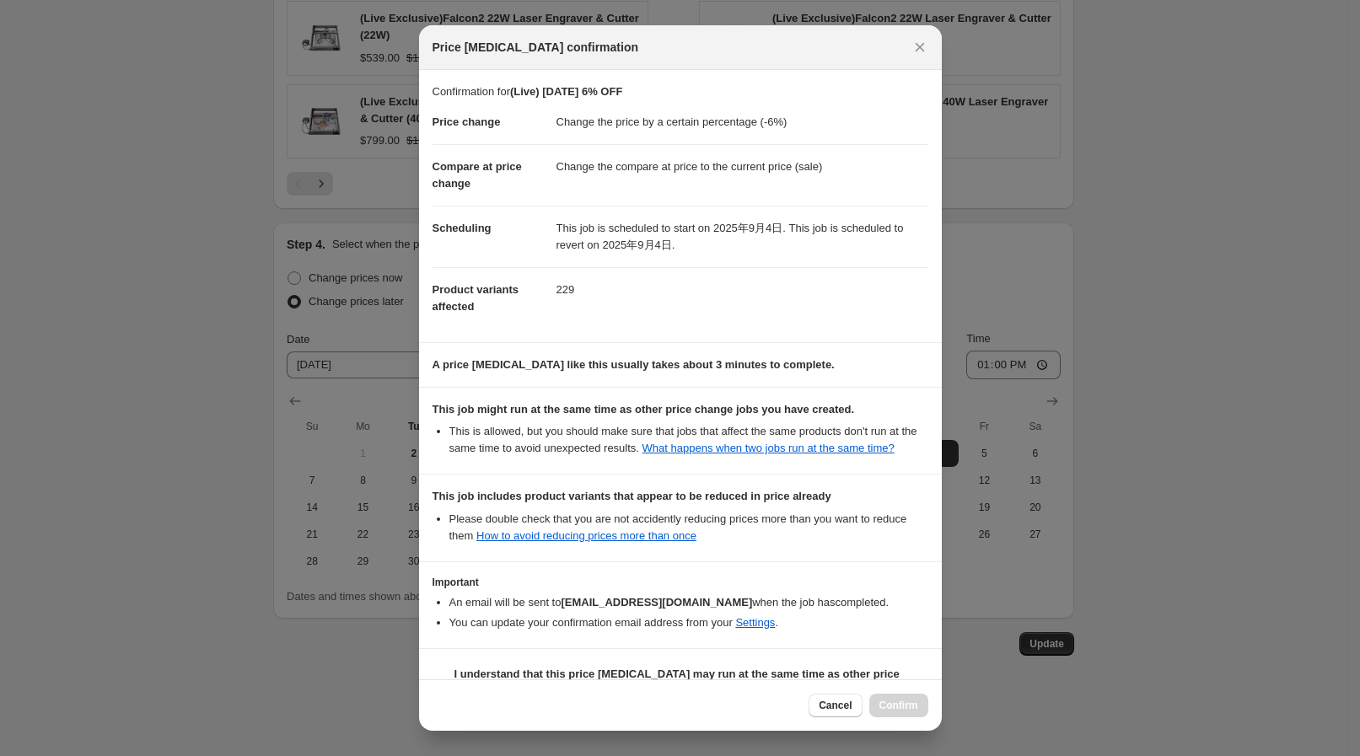
click at [802, 669] on b "I understand that this price change job may run at the same time as other price…" at bounding box center [687, 691] width 466 height 46
click at [447, 684] on input "I understand that this price change job may run at the same time as other price…" at bounding box center [439, 690] width 13 height 13
checkbox input "true"
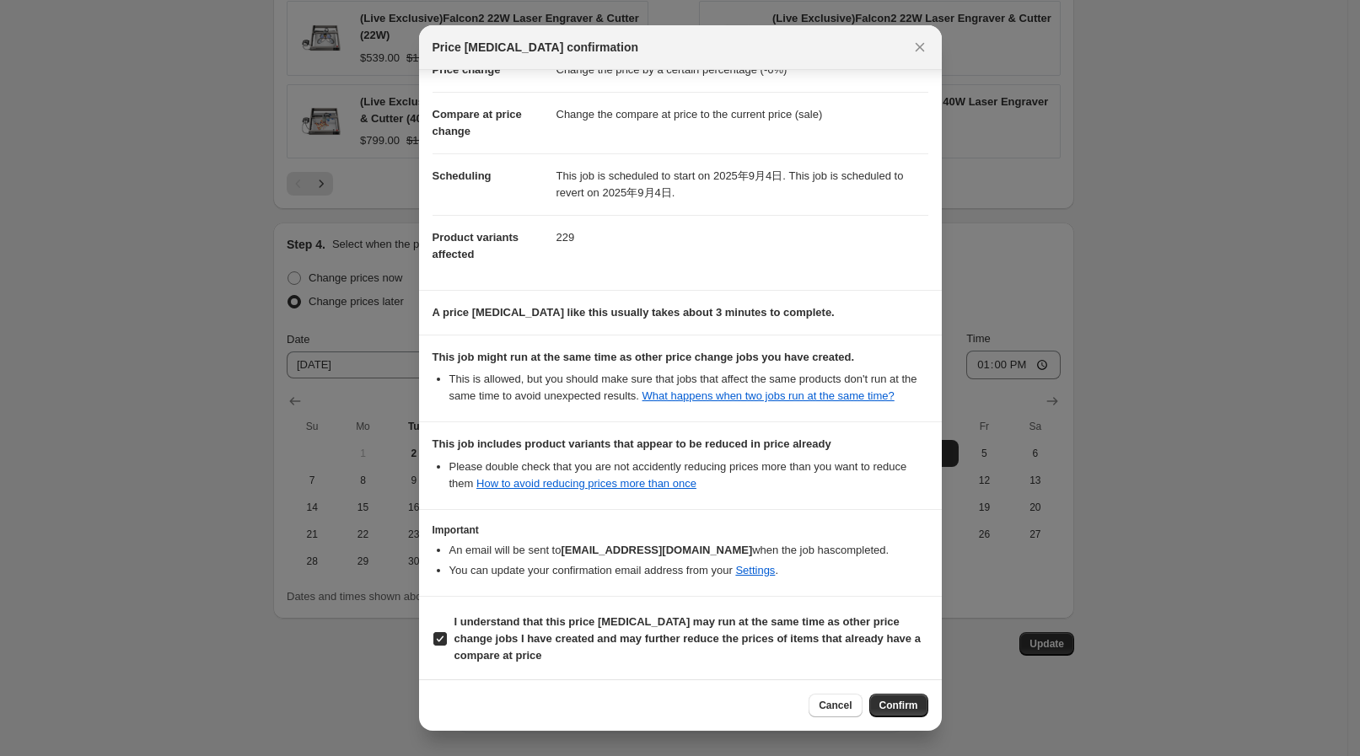
click at [891, 691] on div "Cancel Confirm" at bounding box center [680, 704] width 523 height 51
click at [886, 711] on span "Confirm" at bounding box center [898, 705] width 39 height 13
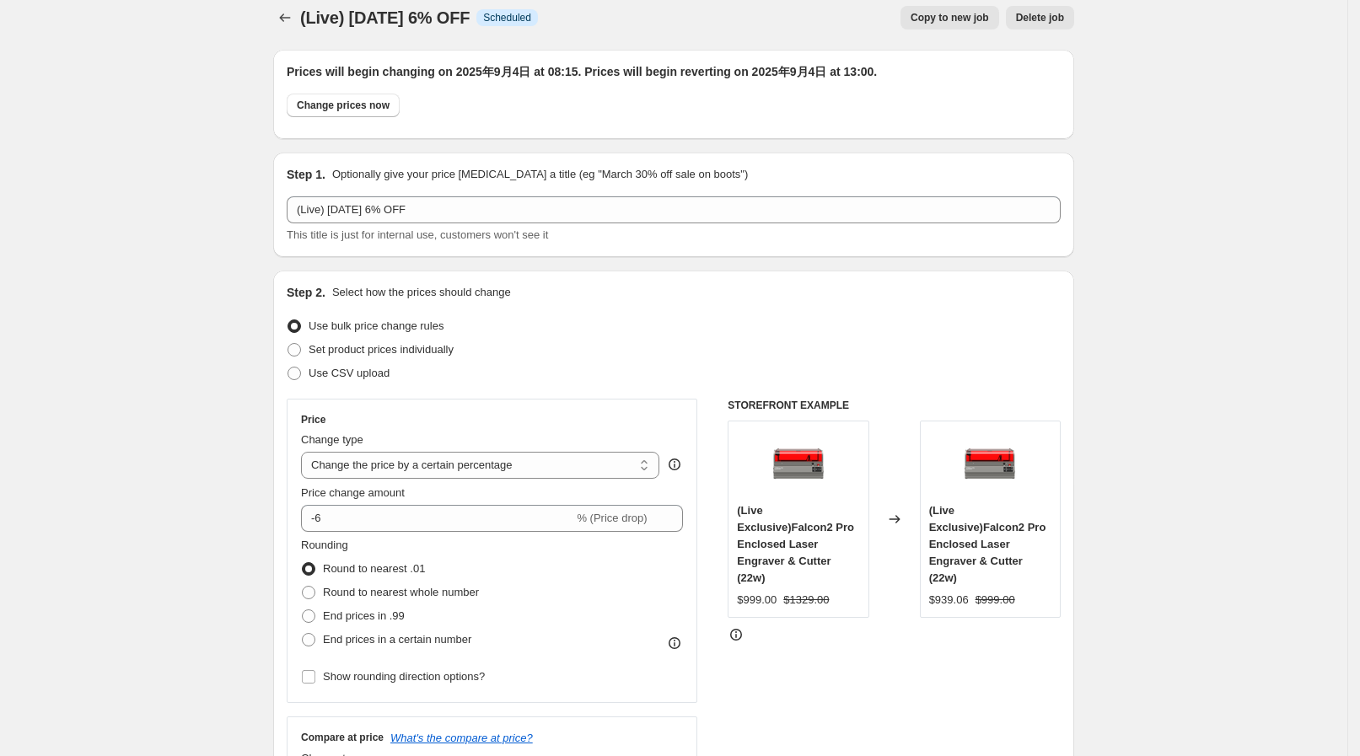
scroll to position [0, 0]
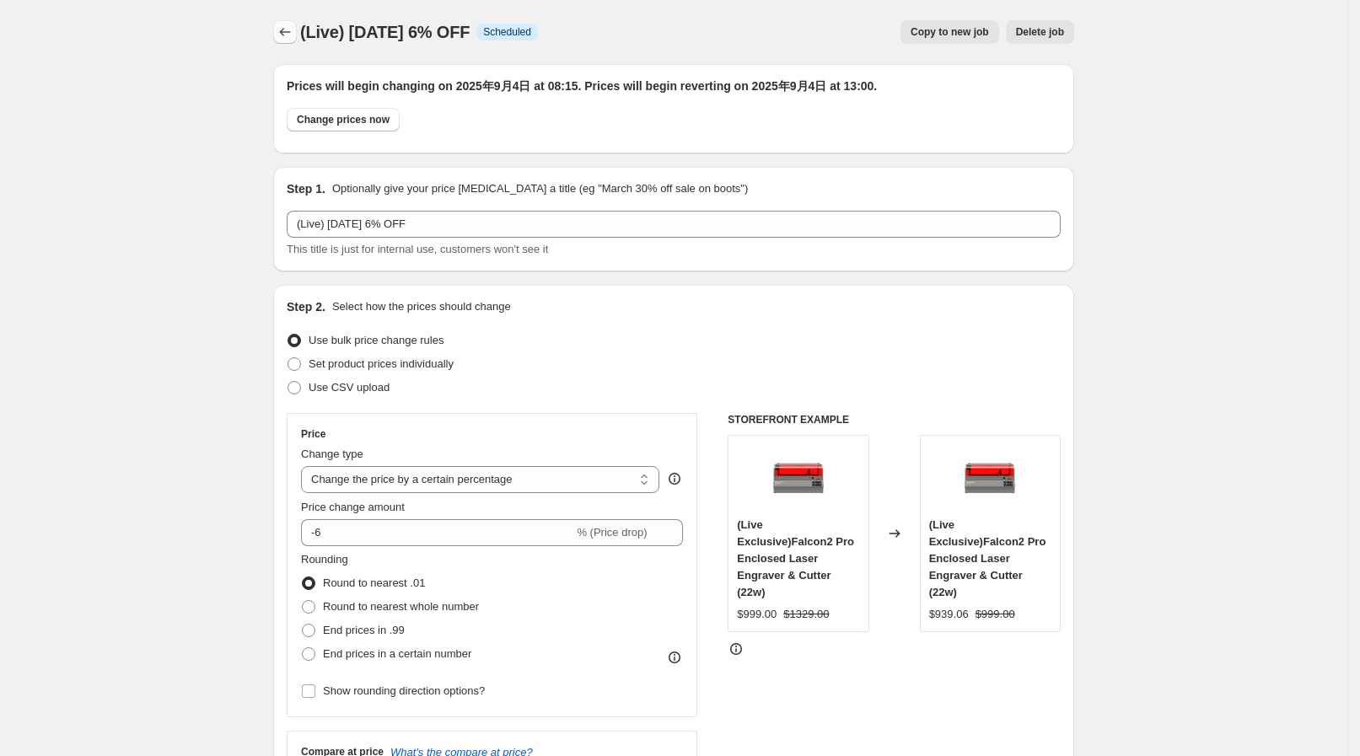
click at [293, 33] on icon "Price change jobs" at bounding box center [284, 32] width 17 height 17
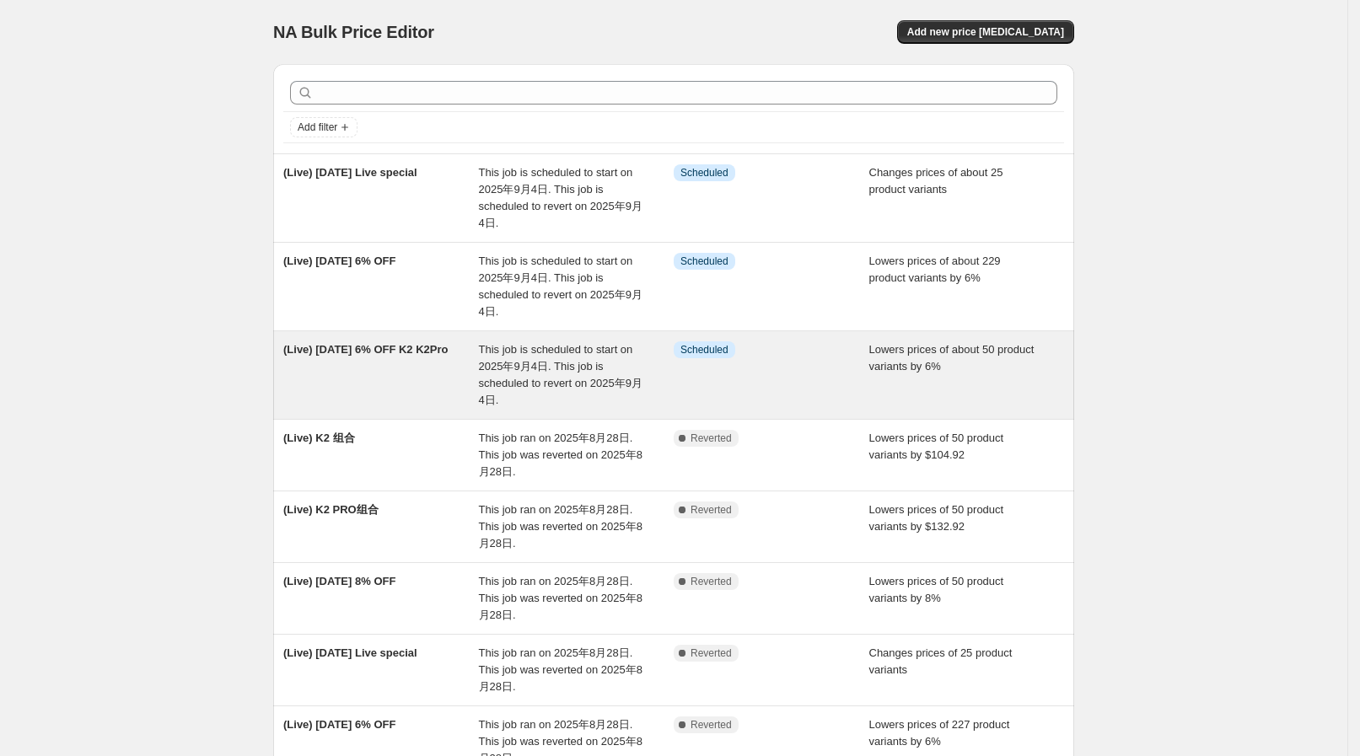
click at [443, 358] on div "(Live) Sep 3 6% OFF K2 K2Pro" at bounding box center [381, 374] width 196 height 67
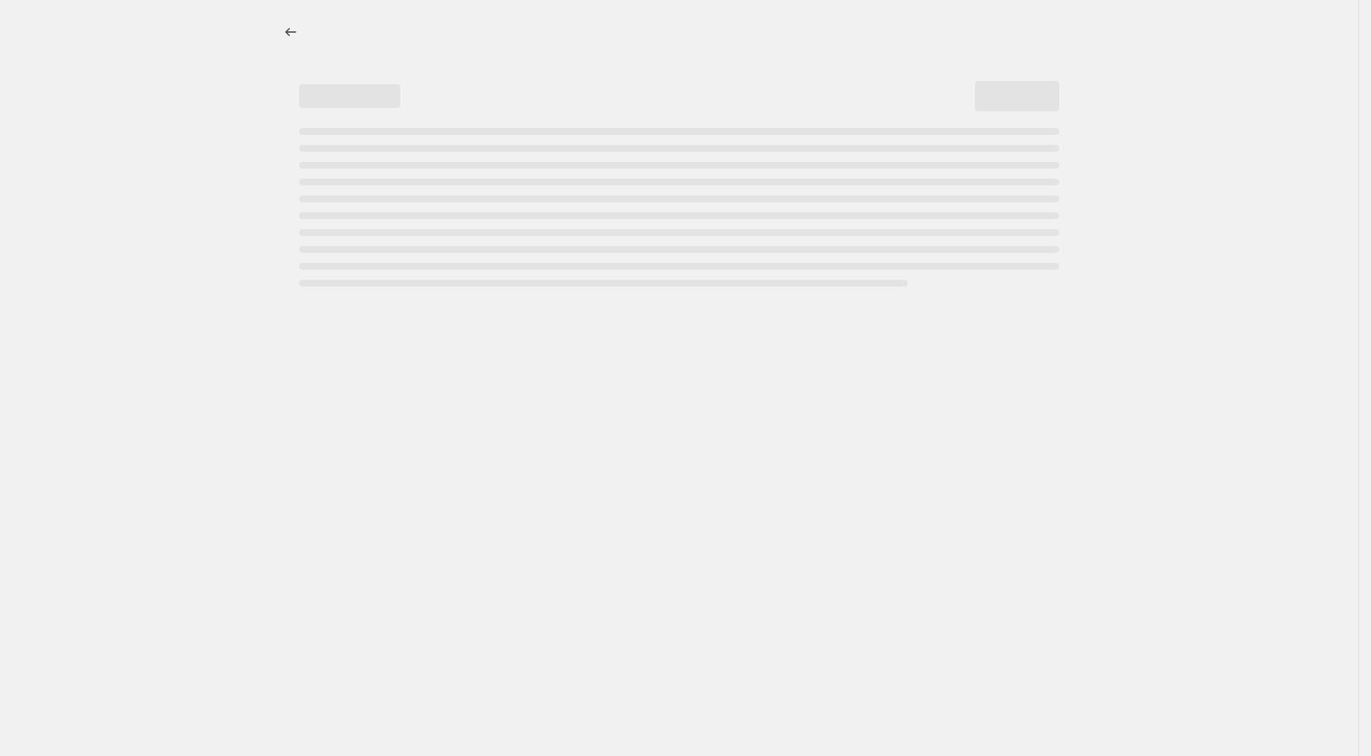
select select "percentage"
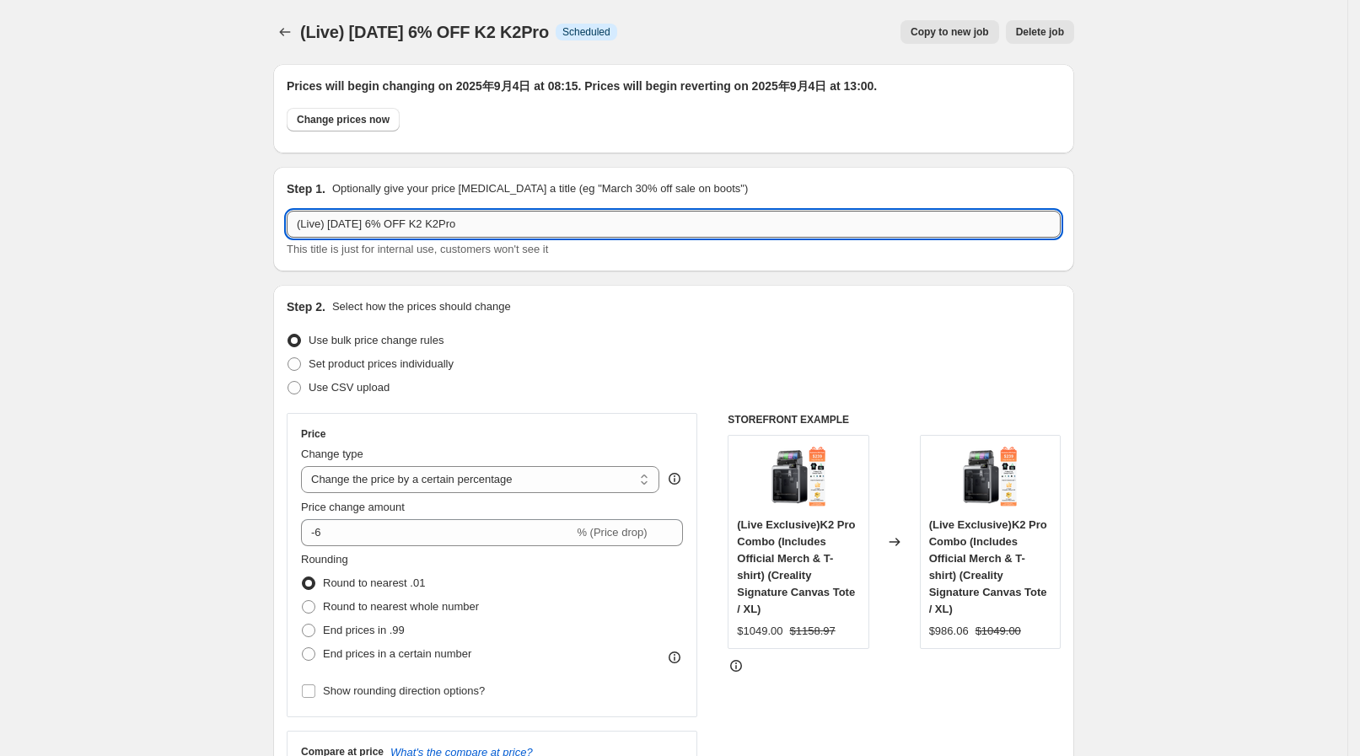
drag, startPoint x: 351, startPoint y: 223, endPoint x: 359, endPoint y: 228, distance: 9.4
click at [359, 228] on input "(Live) Sep 3 6% OFF K2 K2Pro" at bounding box center [674, 224] width 774 height 27
click at [356, 228] on input "(Live) Sep 3 6% OFF K2 K2Pro" at bounding box center [674, 224] width 774 height 27
click at [351, 228] on input "(Live) Sep 3 6% OFF K2 K2Pro" at bounding box center [674, 224] width 774 height 27
type input "(Live) Sep 4 6% OFF K2 K2Pro"
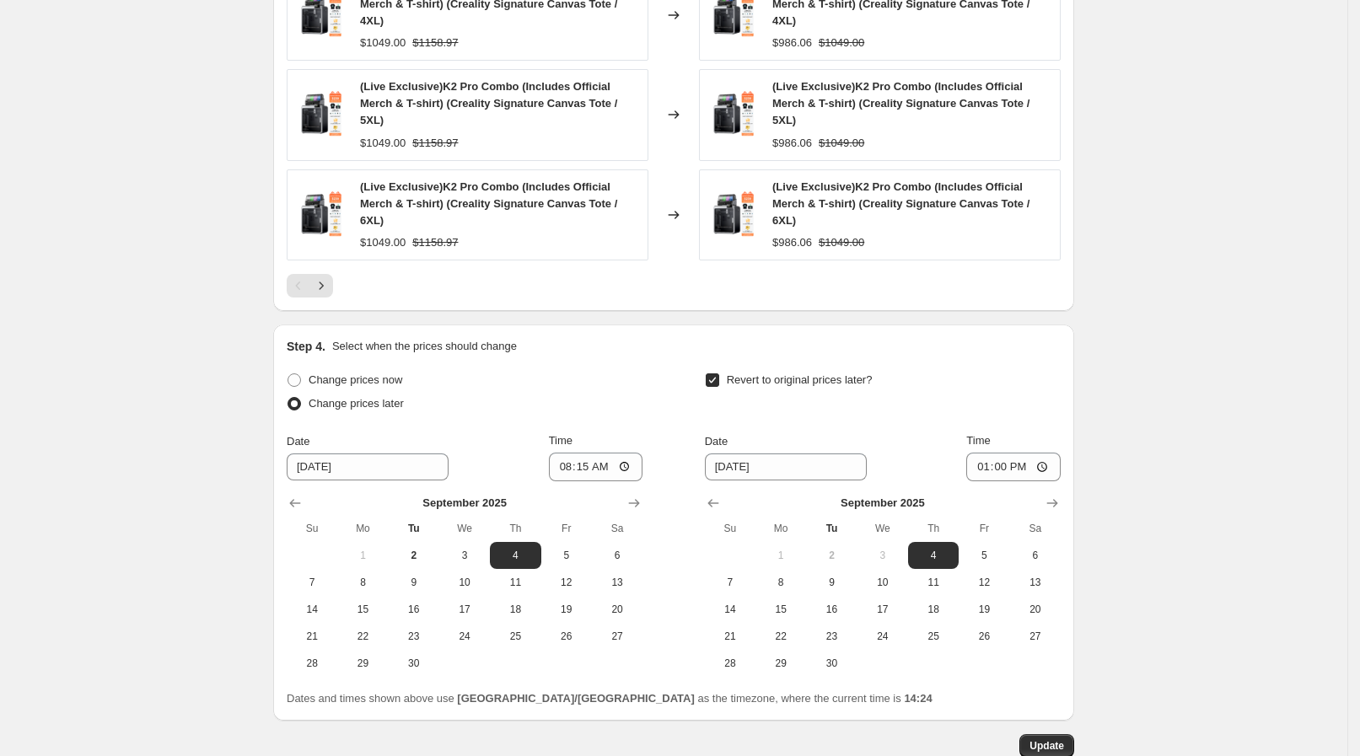
scroll to position [1396, 0]
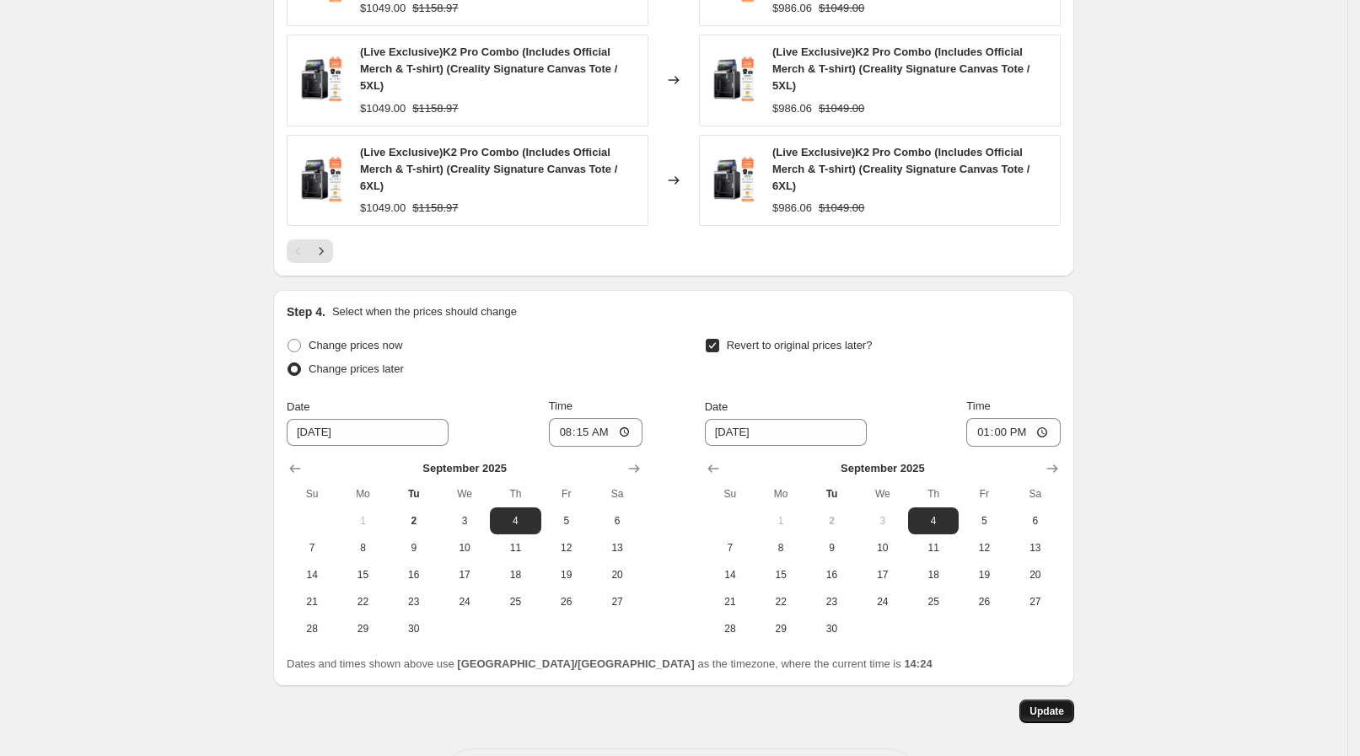
click at [1074, 700] on button "Update" at bounding box center [1046, 712] width 55 height 24
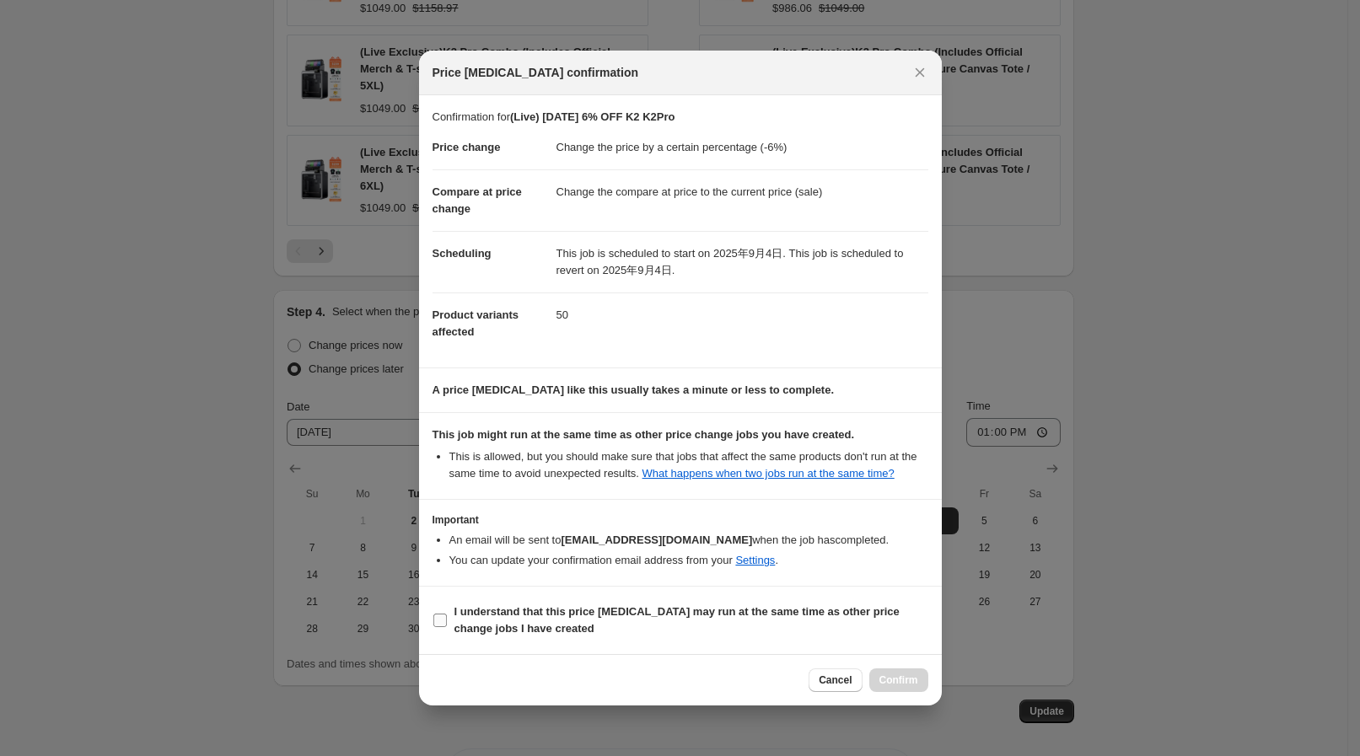
click at [877, 620] on span "I understand that this price change job may run at the same time as other price…" at bounding box center [691, 620] width 474 height 34
click at [447, 620] on input "I understand that this price change job may run at the same time as other price…" at bounding box center [439, 620] width 13 height 13
checkbox input "true"
click at [904, 678] on span "Confirm" at bounding box center [898, 679] width 39 height 13
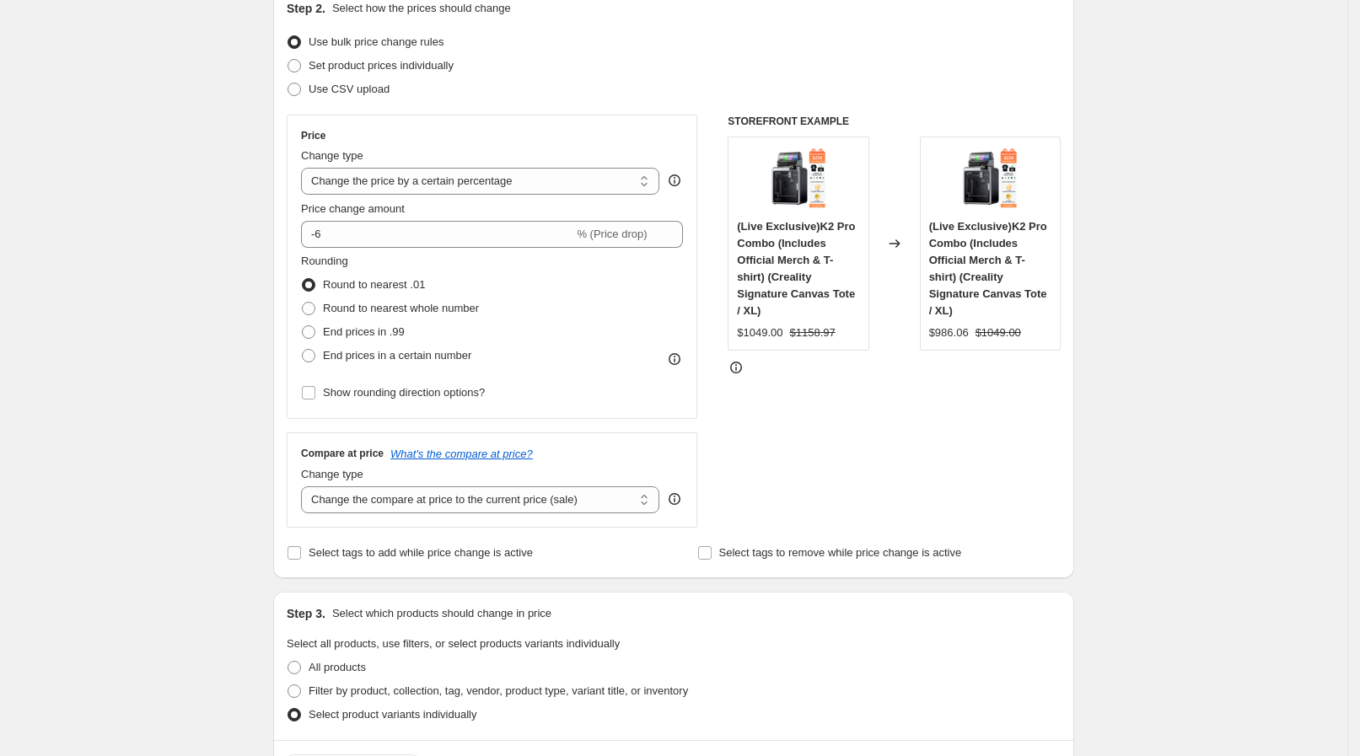
scroll to position [26, 0]
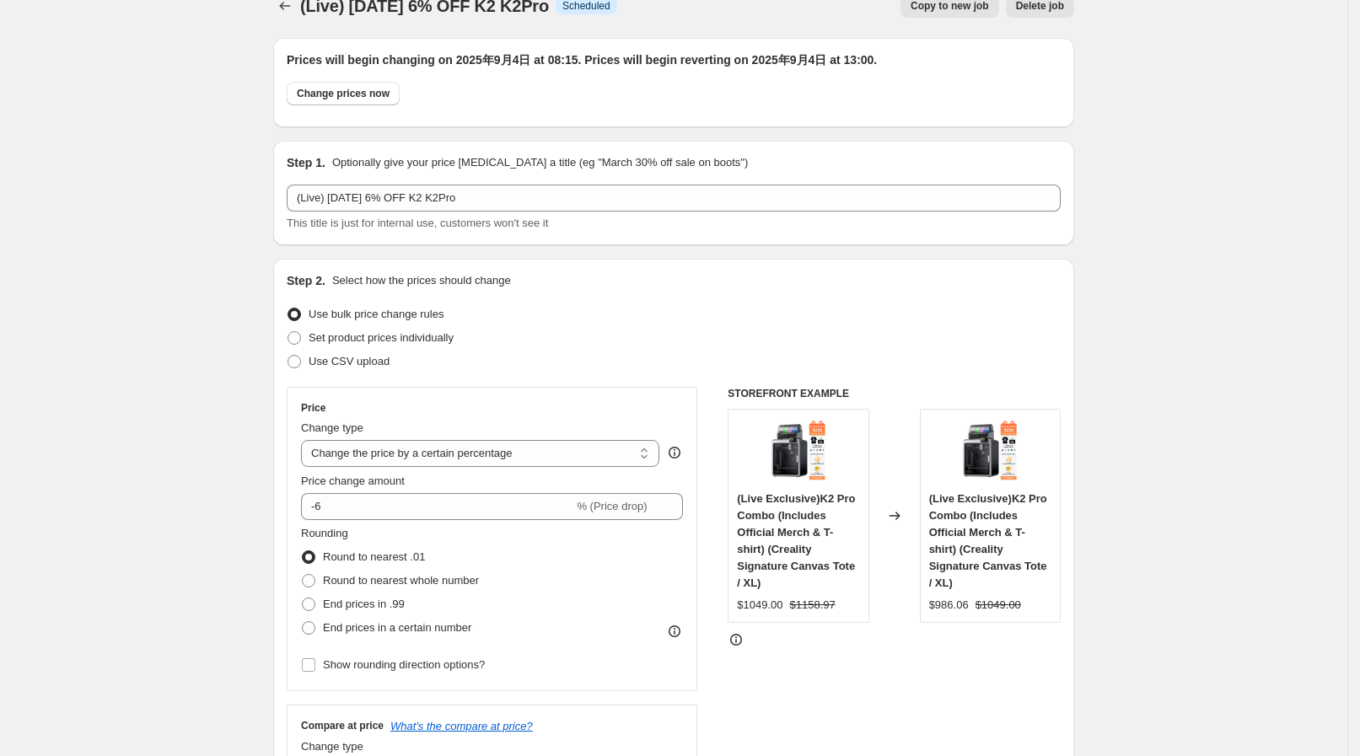
click at [294, 18] on div "(Live) Sep 4 6% OFF K2 K2Pro. This page is ready (Live) Sep 4 6% OFF K2 K2Pro I…" at bounding box center [673, 6] width 801 height 64
click at [297, 8] on button "Price change jobs" at bounding box center [285, 6] width 24 height 24
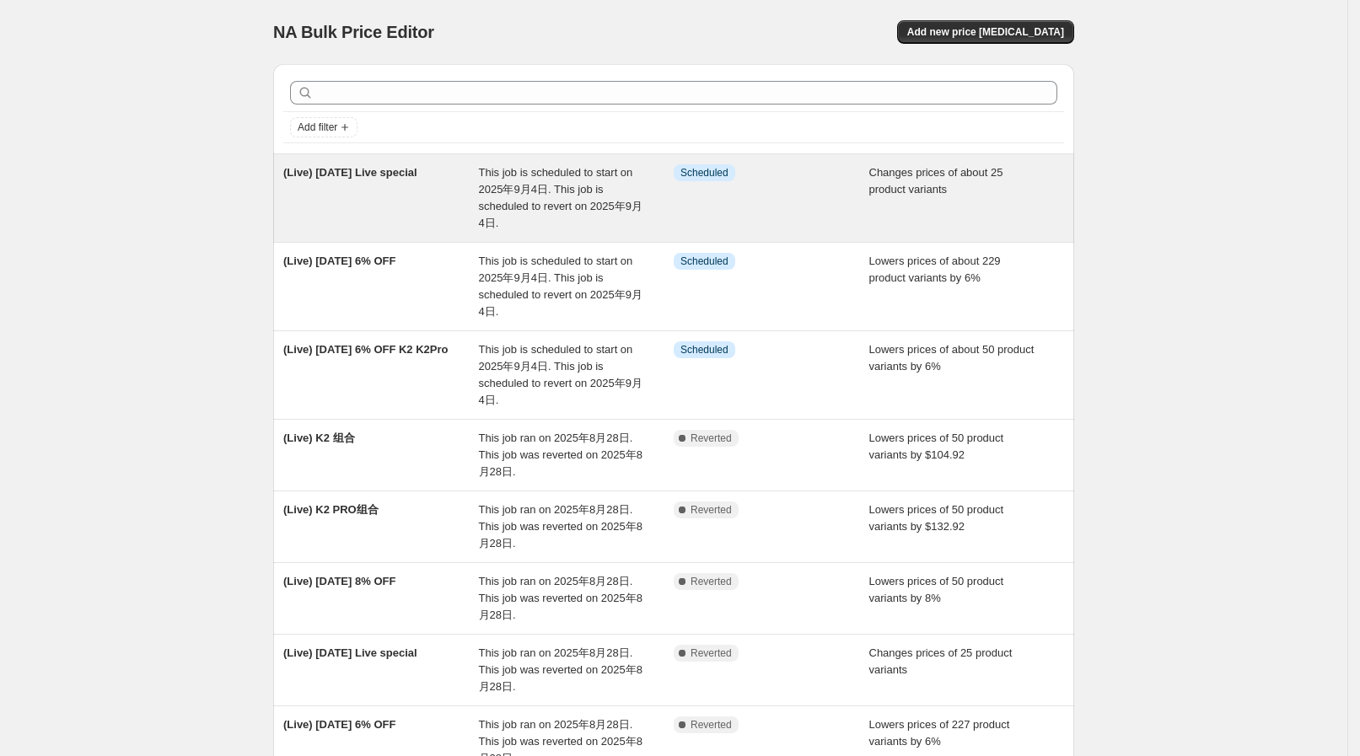
click at [448, 219] on div "(Live) Sep 4 Live special" at bounding box center [381, 197] width 196 height 67
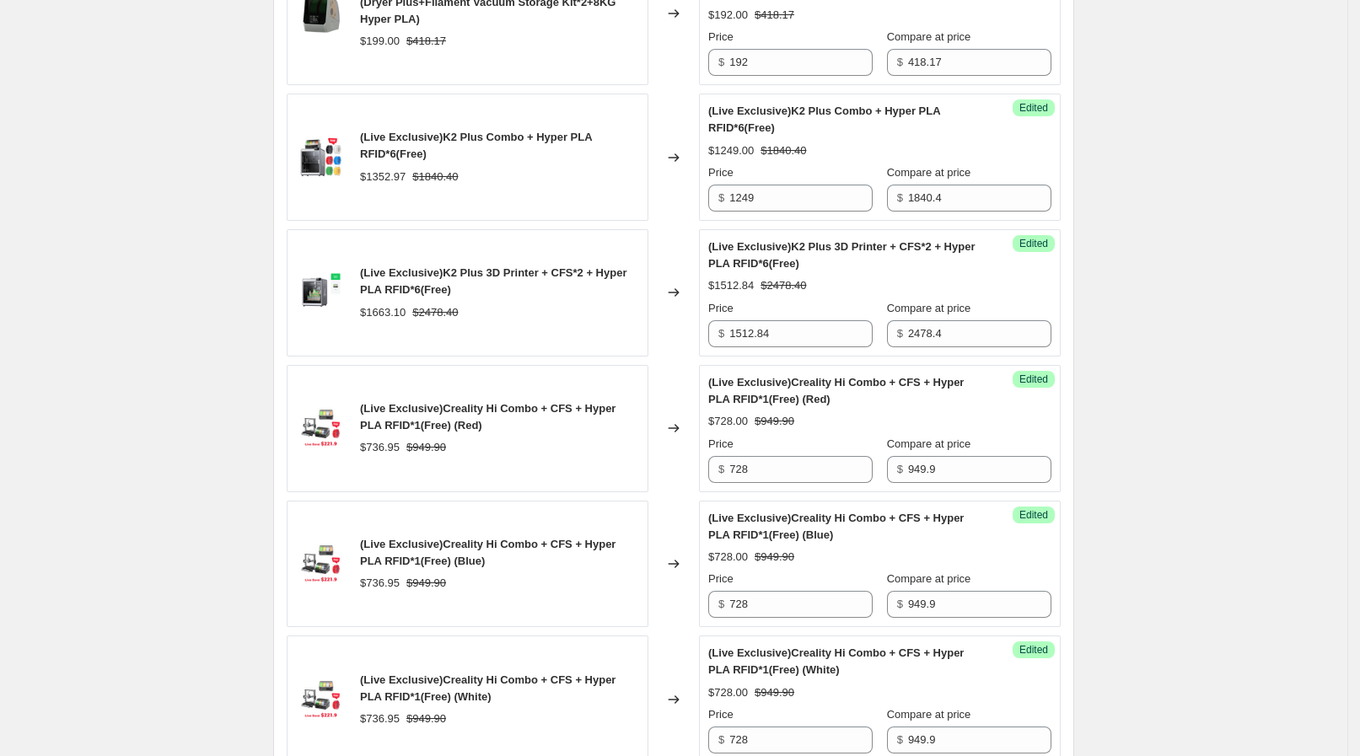
scroll to position [1369, 0]
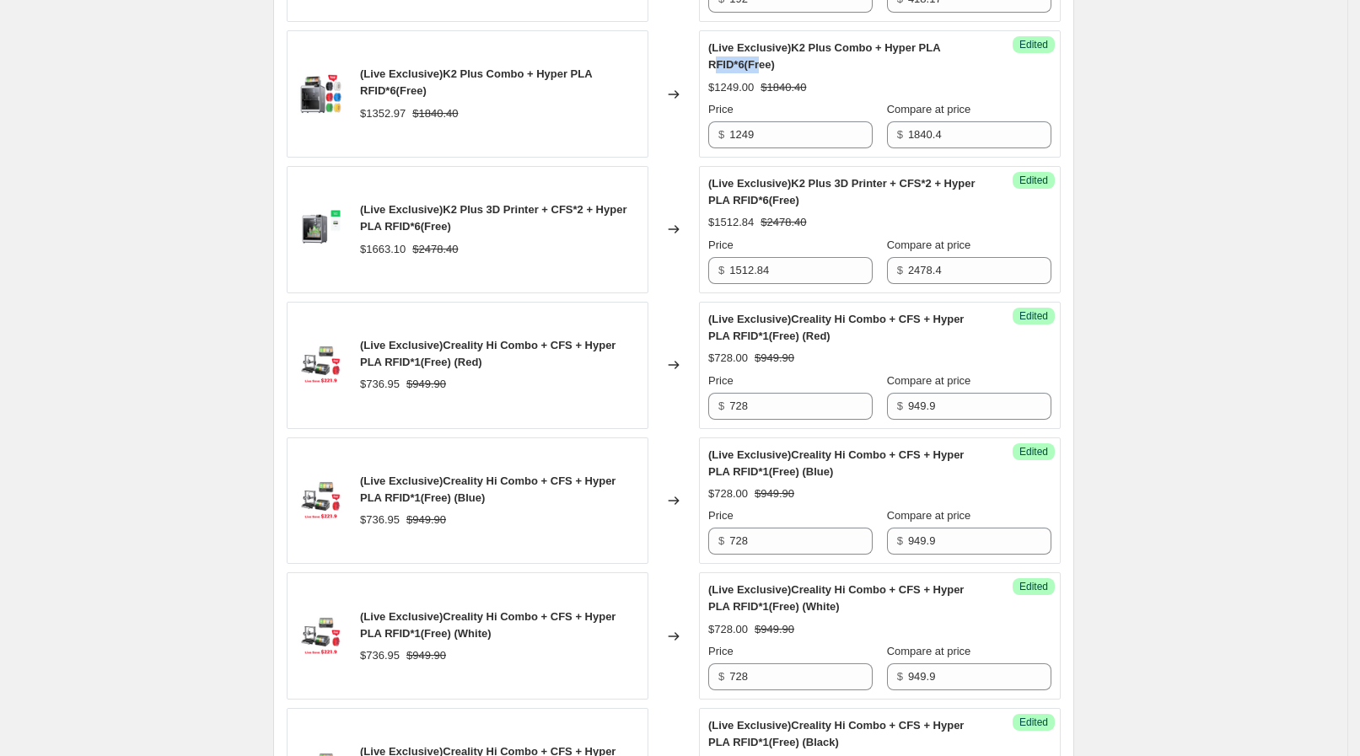
drag, startPoint x: 722, startPoint y: 59, endPoint x: 764, endPoint y: 61, distance: 41.3
click at [764, 61] on span "(Live Exclusive)K2 Plus Combo + Hyper PLA RFID*6(Free)" at bounding box center [824, 56] width 232 height 30
click at [764, 60] on span "(Live Exclusive)K2 Plus Combo + Hyper PLA RFID*6(Free)" at bounding box center [824, 56] width 232 height 30
drag, startPoint x: 430, startPoint y: 88, endPoint x: 361, endPoint y: 72, distance: 70.8
click at [361, 72] on div "(Live Exclusive)K2 Plus Combo + Hyper PLA RFID*6(Free) $1352.97 $1840.40" at bounding box center [468, 93] width 362 height 127
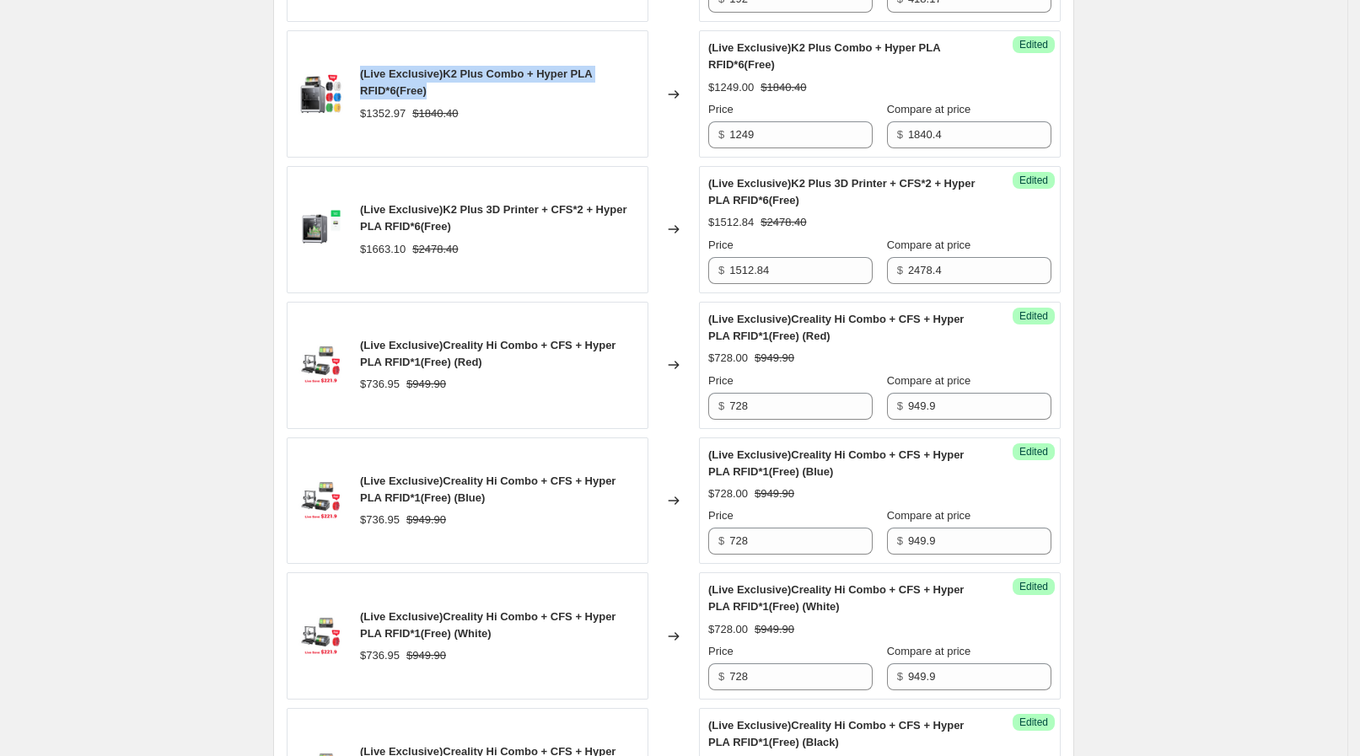
copy span "(Live Exclusive)K2 Plus Combo + Hyper PLA RFID*6(Free)"
click at [219, 96] on div "(Live) Sep 4 Live special. This page is ready (Live) Sep 4 Live special Info Sc…" at bounding box center [673, 643] width 1347 height 4024
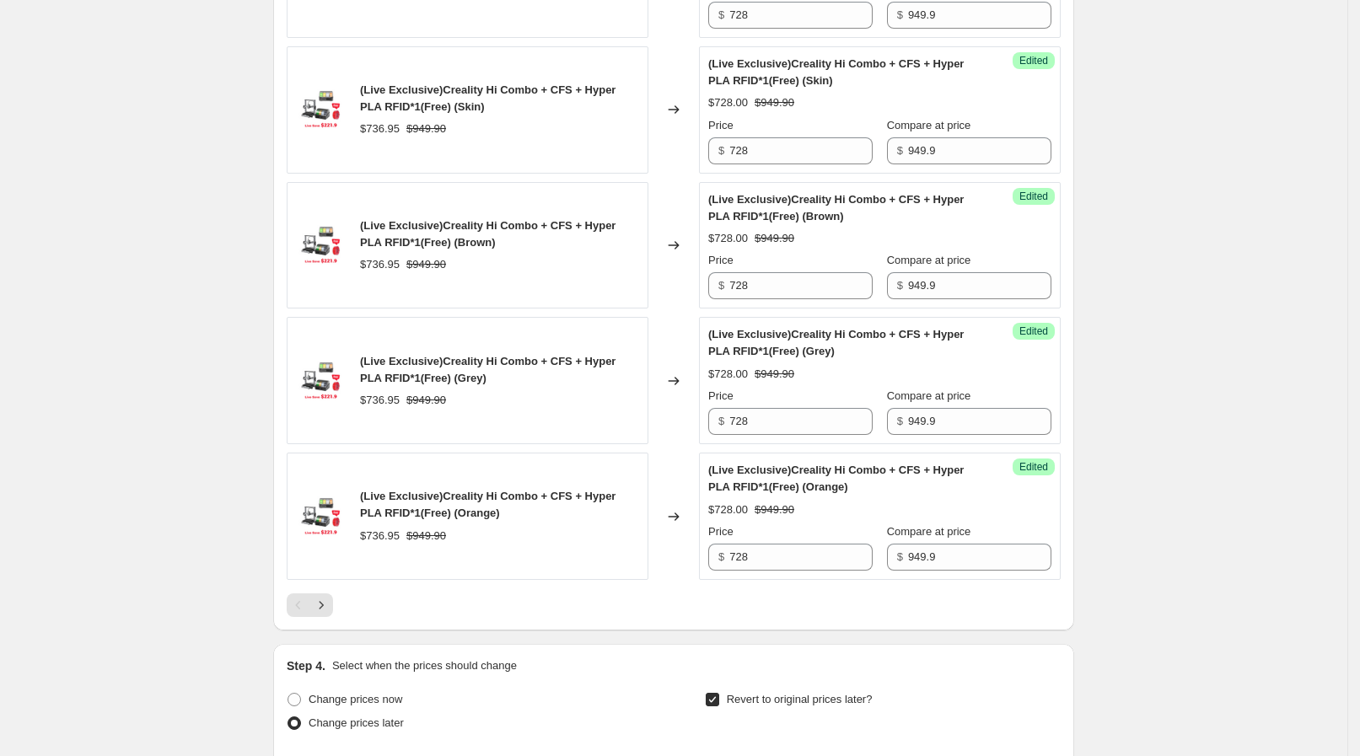
scroll to position [2949, 0]
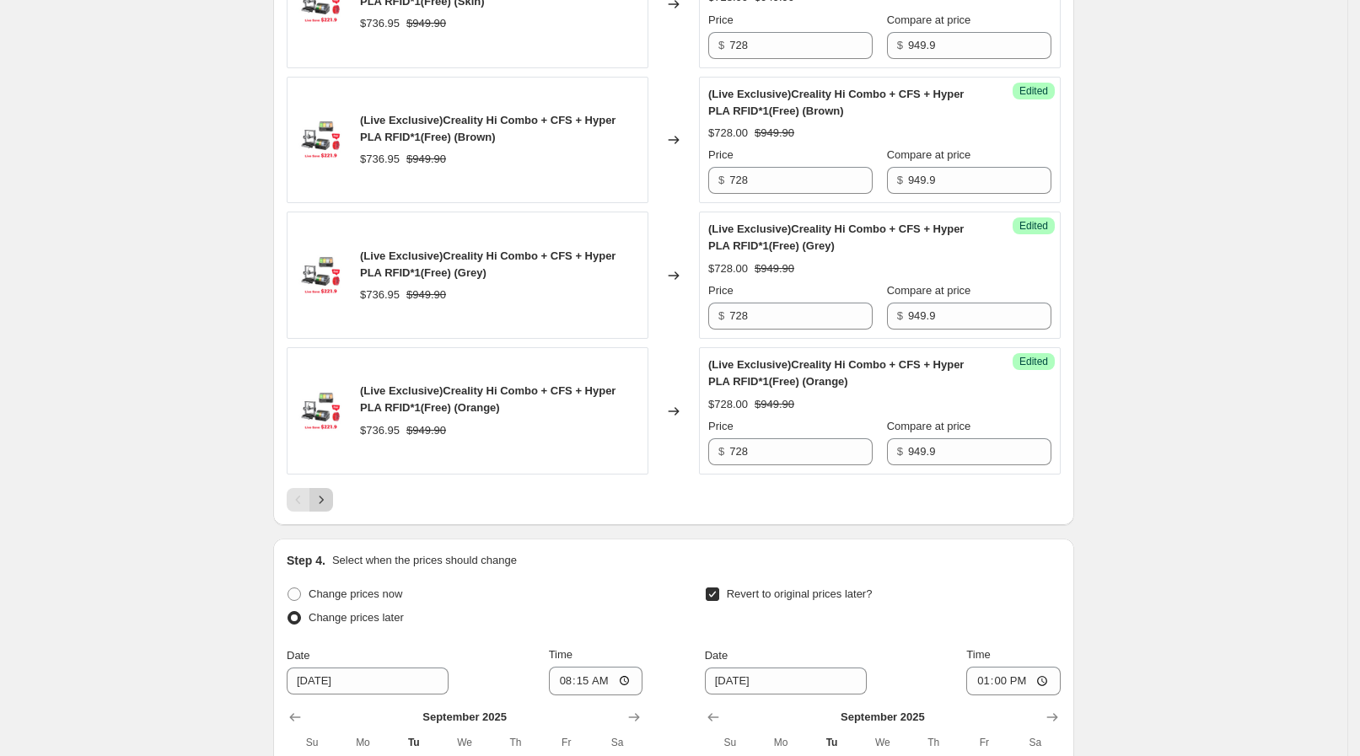
click at [330, 491] on icon "Next" at bounding box center [321, 499] width 17 height 17
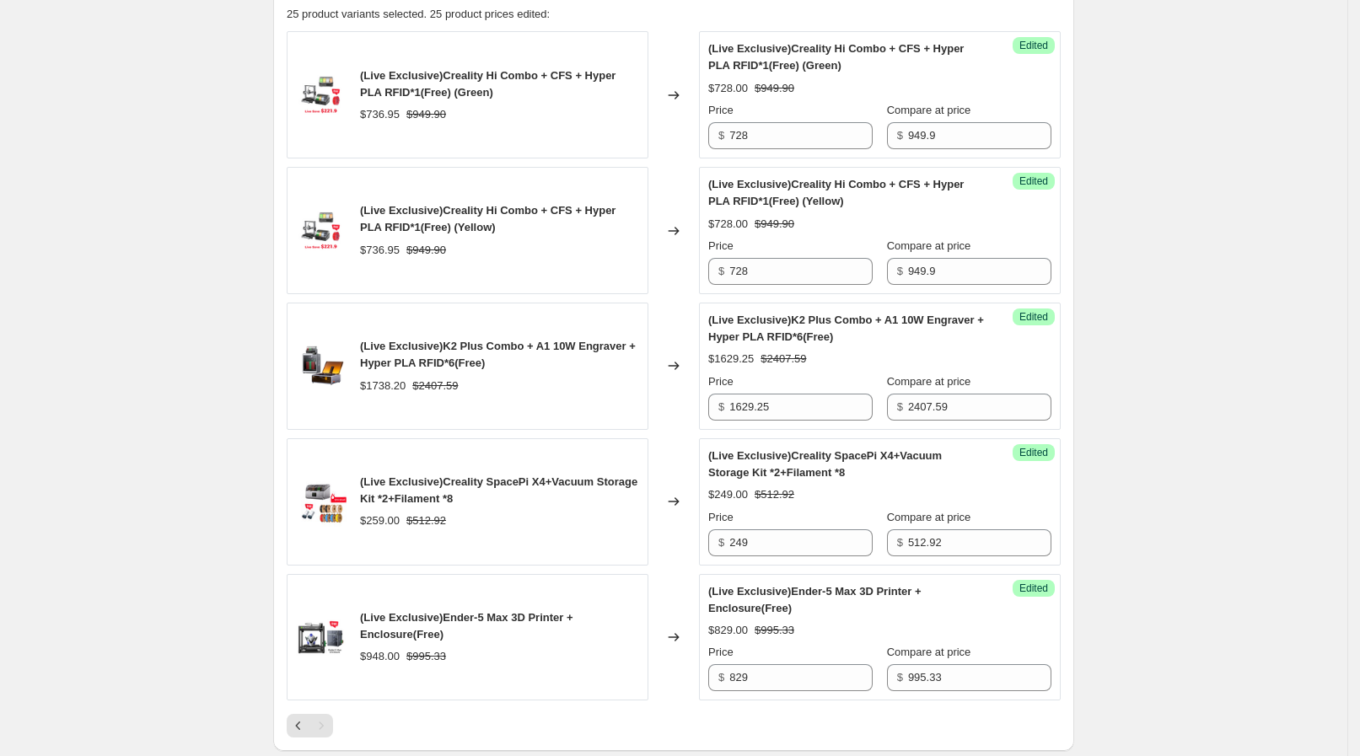
scroll to position [811, 0]
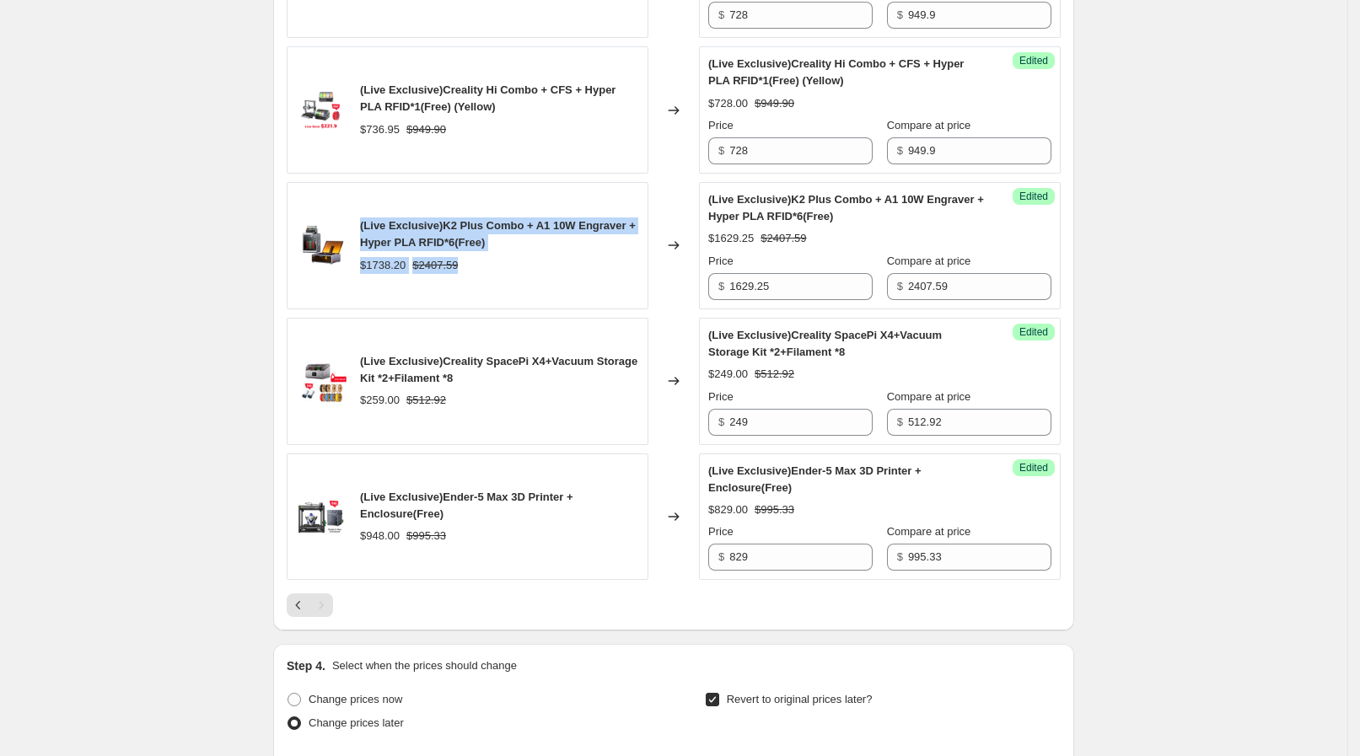
drag, startPoint x: 496, startPoint y: 252, endPoint x: 372, endPoint y: 207, distance: 132.5
click at [372, 207] on div "(Live Exclusive)K2 Plus Combo + A1 10W Engraver + Hyper PLA RFID*6(Free) $1738.…" at bounding box center [468, 245] width 362 height 127
click at [377, 212] on div "(Live Exclusive)K2 Plus Combo + A1 10W Engraver + Hyper PLA RFID*6(Free) $1738.…" at bounding box center [468, 245] width 362 height 127
drag, startPoint x: 368, startPoint y: 218, endPoint x: 446, endPoint y: 226, distance: 77.9
click at [446, 226] on span "(Live Exclusive)K2 Plus Combo + A1 10W Engraver + Hyper PLA RFID*6(Free)" at bounding box center [498, 234] width 276 height 30
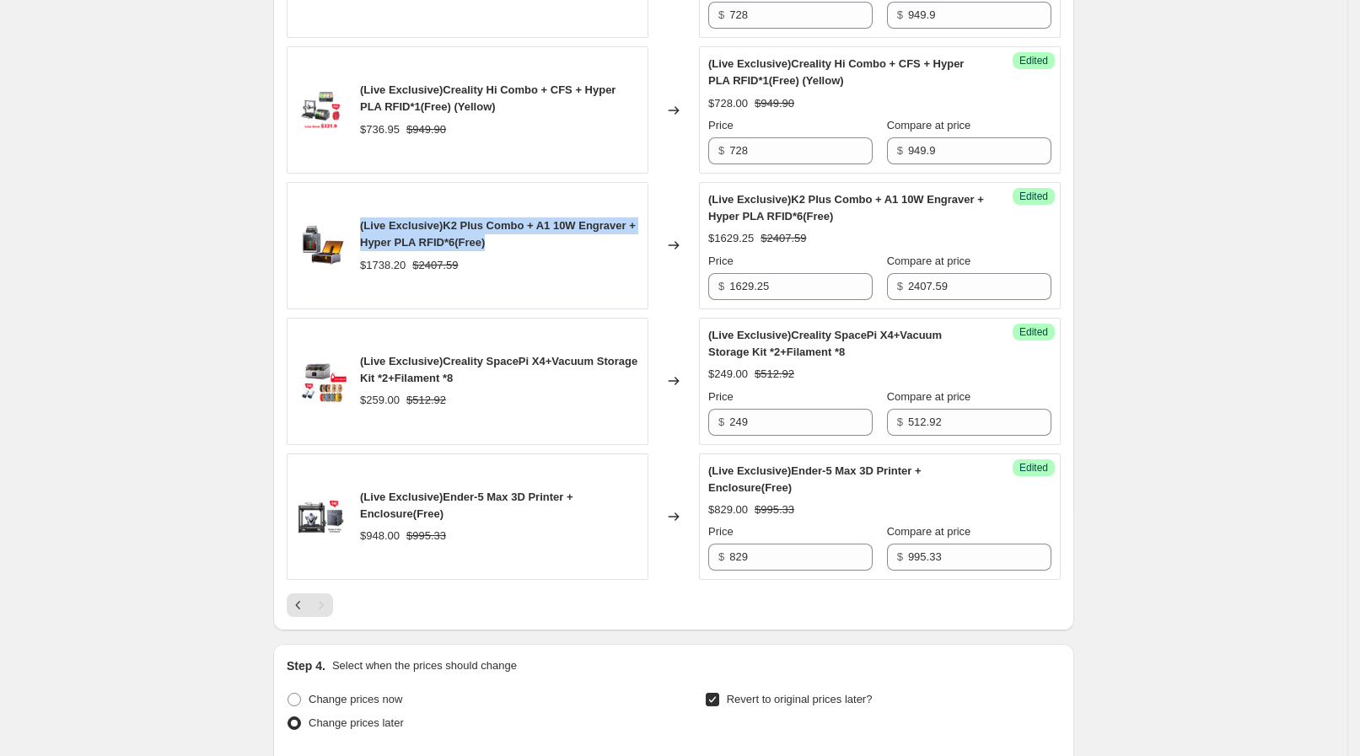
drag, startPoint x: 503, startPoint y: 243, endPoint x: 362, endPoint y: 221, distance: 143.3
click at [362, 221] on div "(Live Exclusive)K2 Plus Combo + A1 10W Engraver + Hyper PLA RFID*6(Free) $1738.…" at bounding box center [468, 245] width 362 height 127
copy span "(Live Exclusive)K2 Plus Combo + A1 10W Engraver + Hyper PLA RFID*6(Free)"
click at [215, 266] on div "(Live) Sep 4 Live special. This page is ready (Live) Sep 4 Live special Info Sc…" at bounding box center [673, 184] width 1347 height 1991
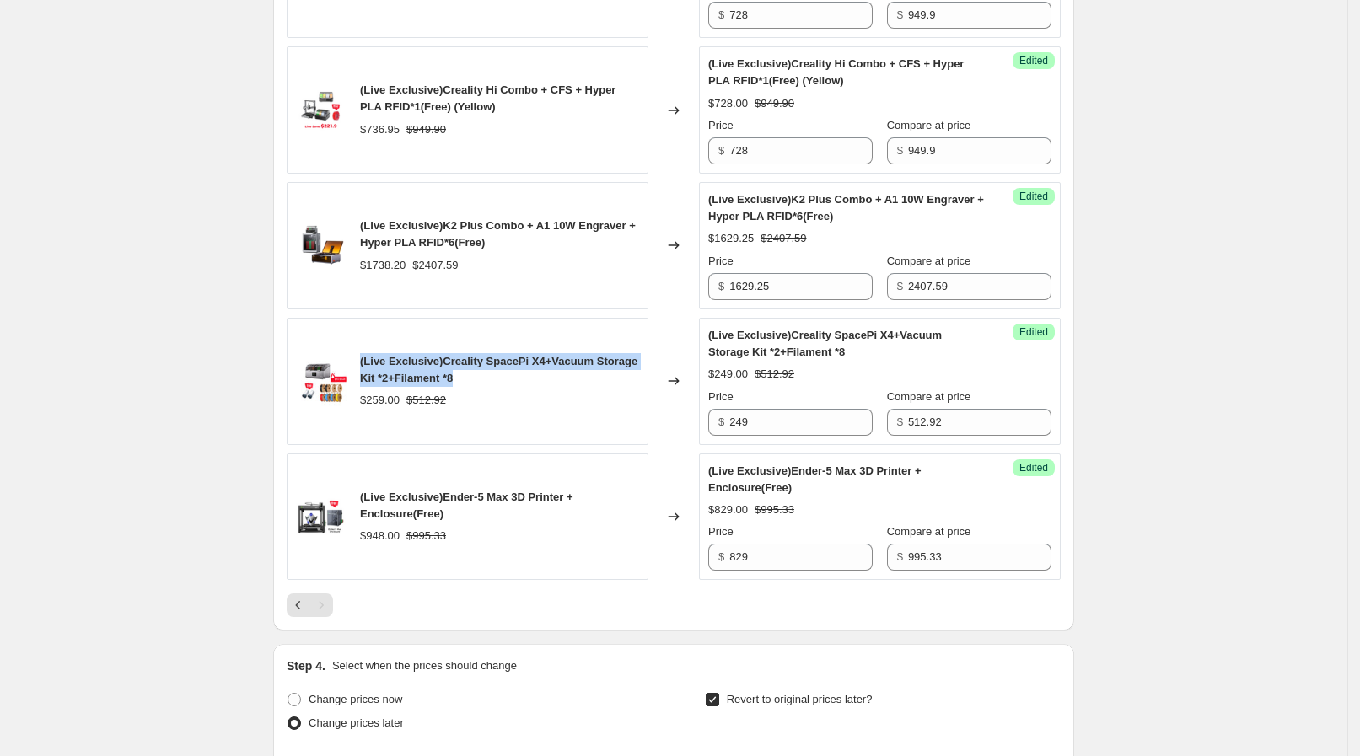
drag, startPoint x: 467, startPoint y: 375, endPoint x: 364, endPoint y: 356, distance: 104.6
click at [364, 356] on div "(Live Exclusive)Creality SpacePi X4+Vacuum Storage Kit *2+Filament *8 $259.00 $…" at bounding box center [468, 381] width 362 height 127
click at [364, 355] on div "(Live Exclusive)Creality SpacePi X4+Vacuum Storage Kit *2+Filament *8 $259.00 $…" at bounding box center [468, 381] width 362 height 127
drag, startPoint x: 367, startPoint y: 358, endPoint x: 469, endPoint y: 373, distance: 103.1
click at [469, 373] on div "(Live Exclusive)Creality SpacePi X4+Vacuum Storage Kit *2+Filament *8" at bounding box center [499, 370] width 279 height 34
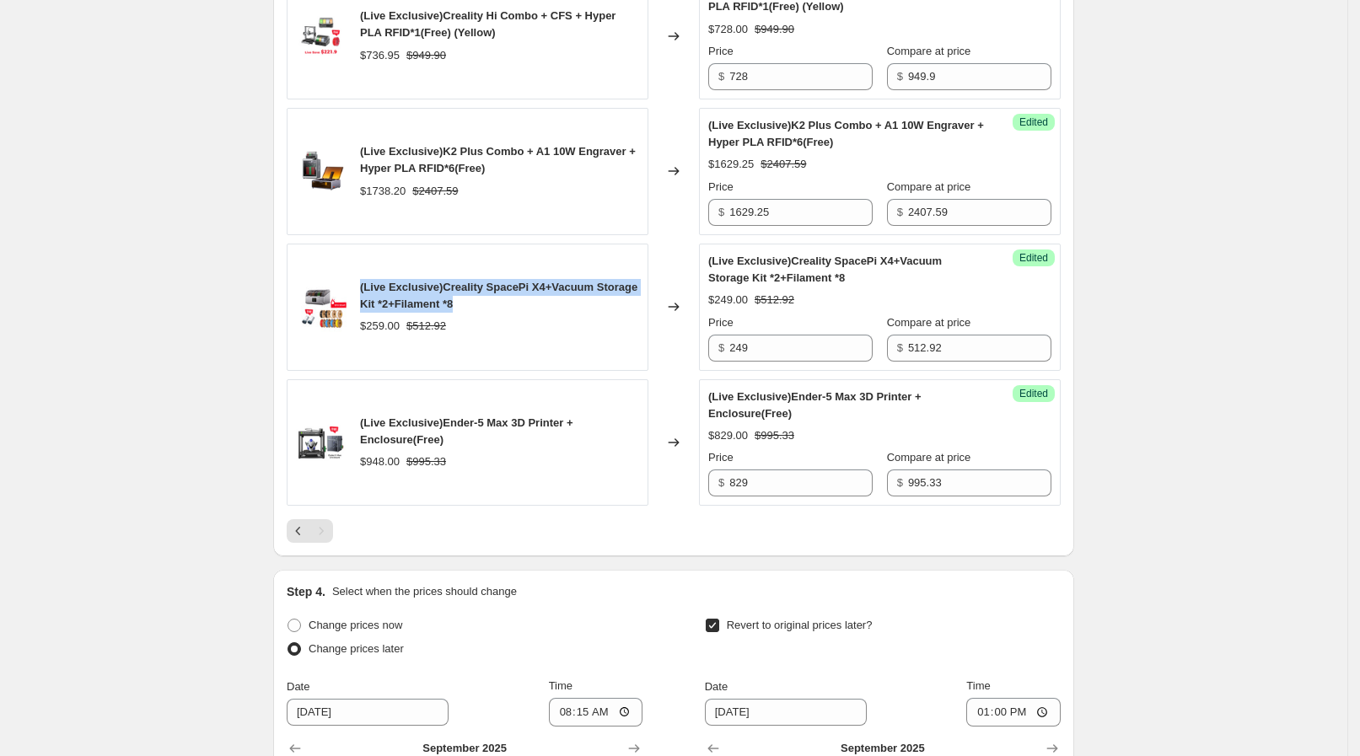
scroll to position [916, 0]
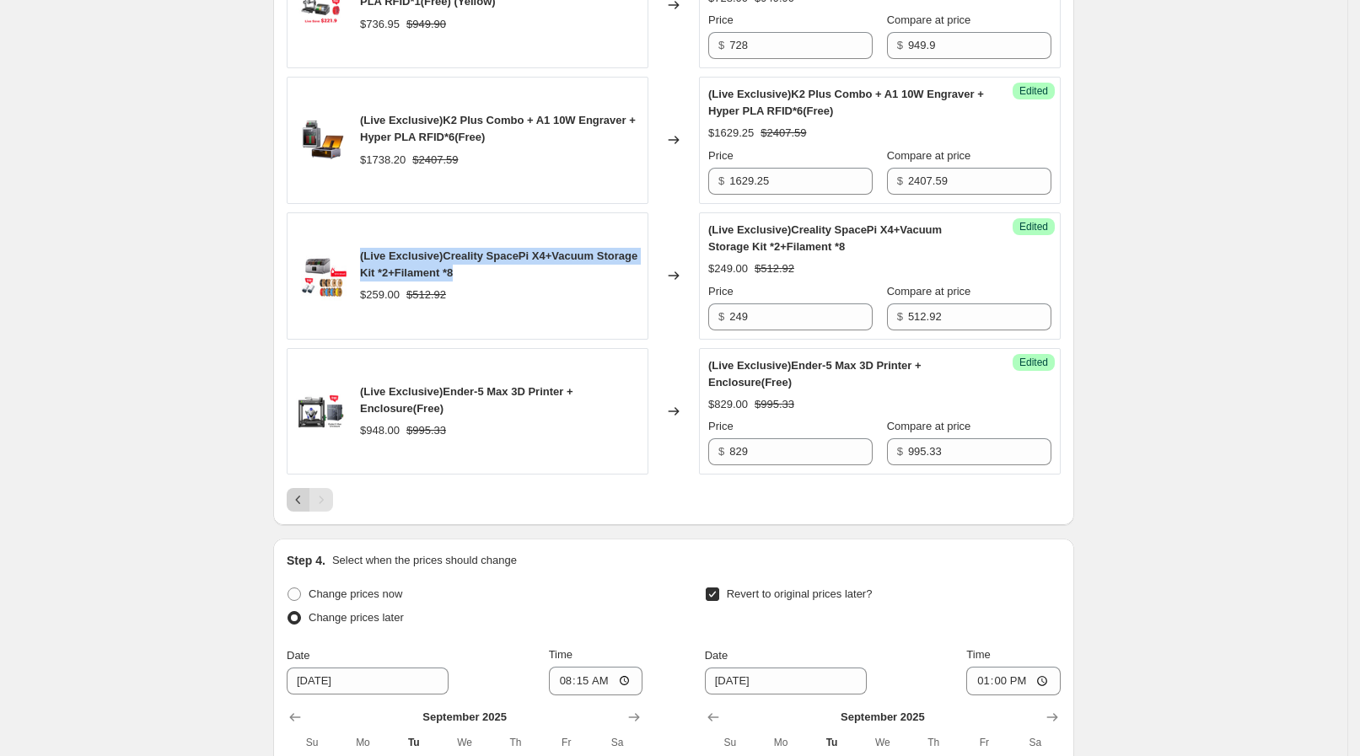
click at [301, 491] on icon "Previous" at bounding box center [298, 499] width 17 height 17
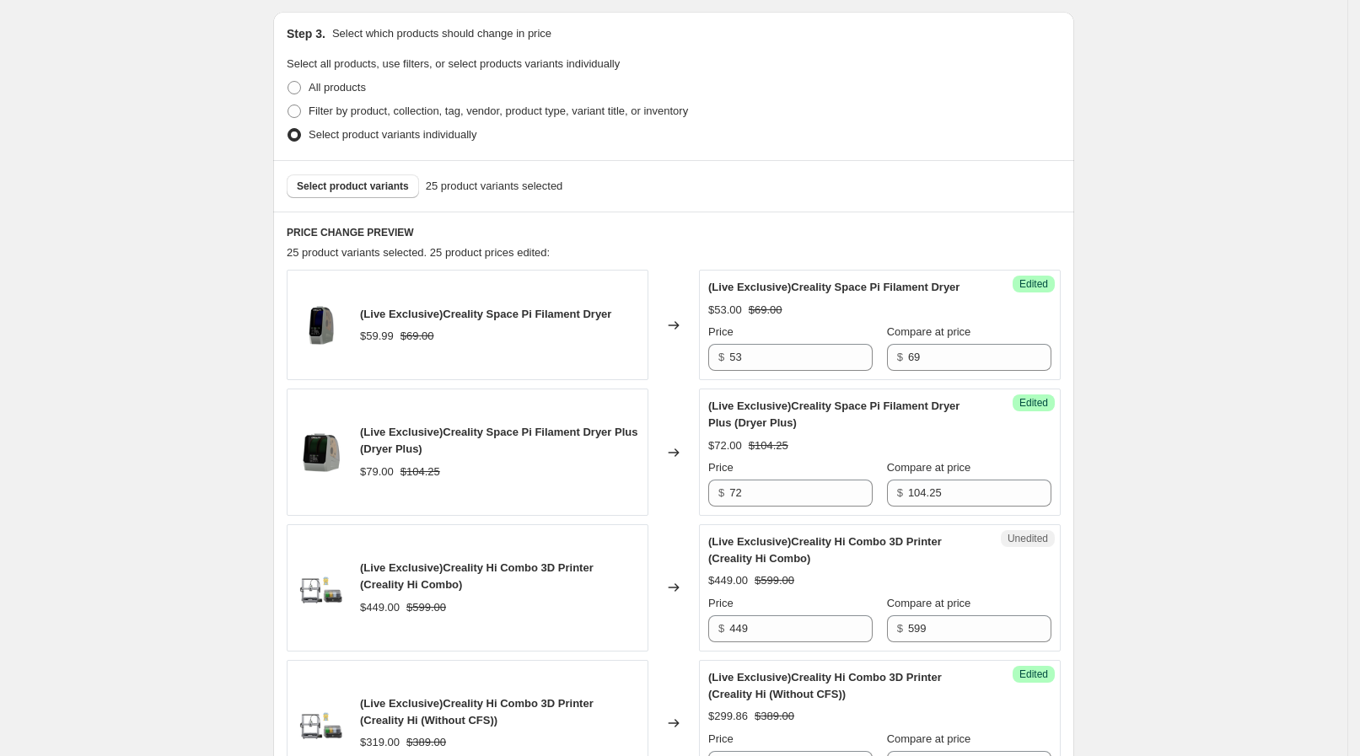
scroll to position [416, 0]
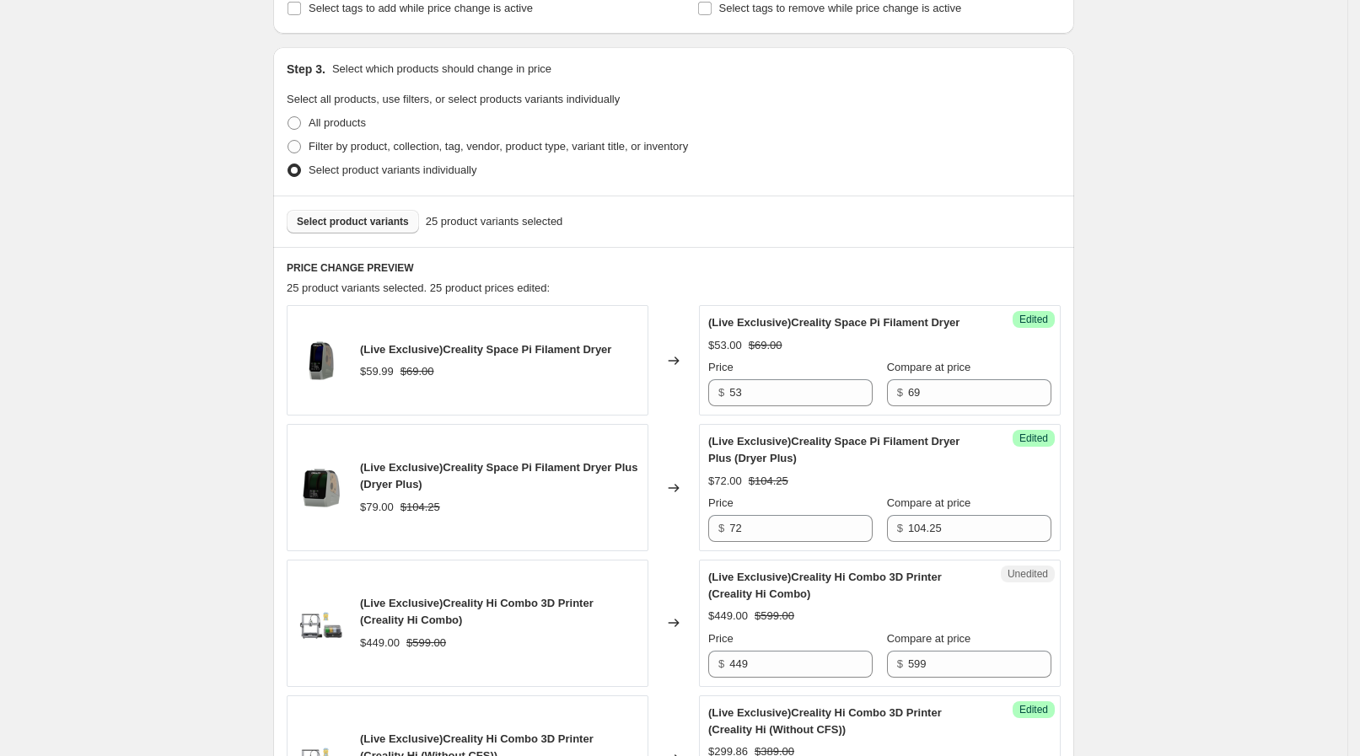
click at [343, 218] on span "Select product variants" at bounding box center [353, 221] width 112 height 13
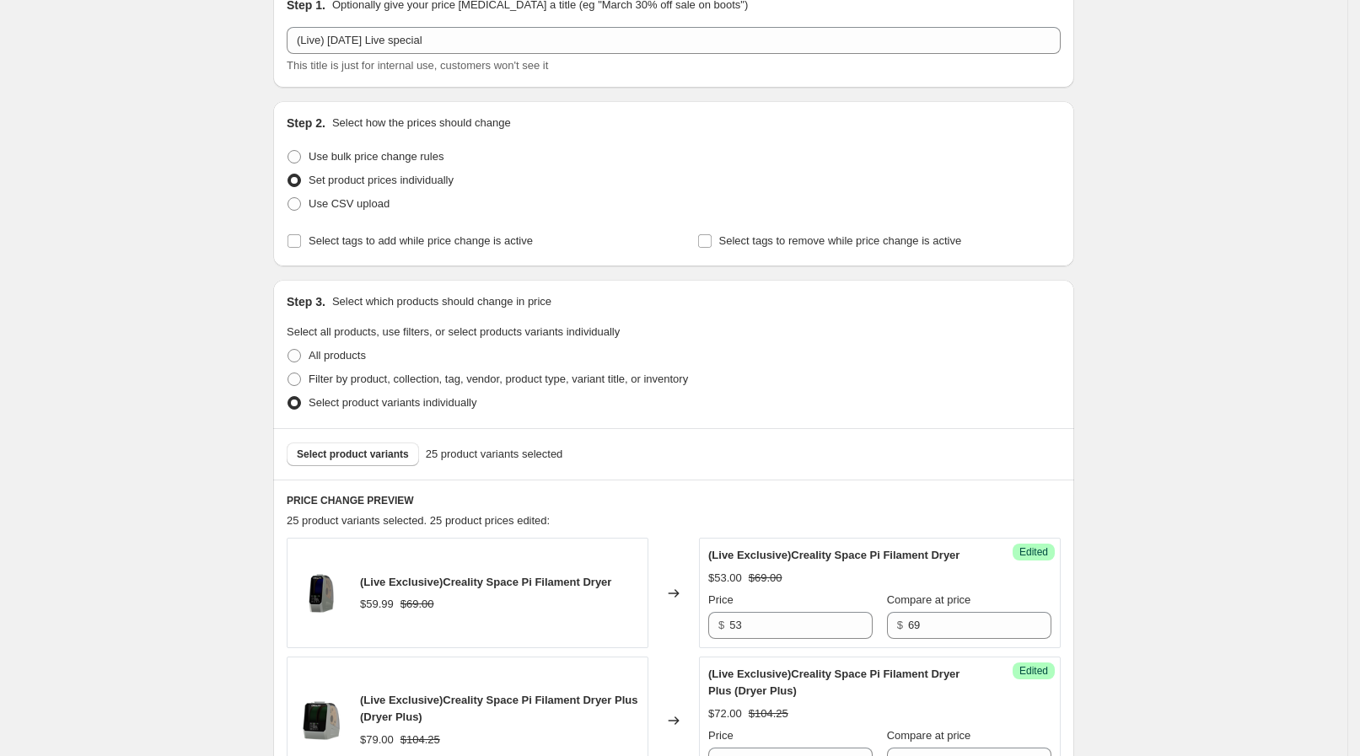
scroll to position [0, 0]
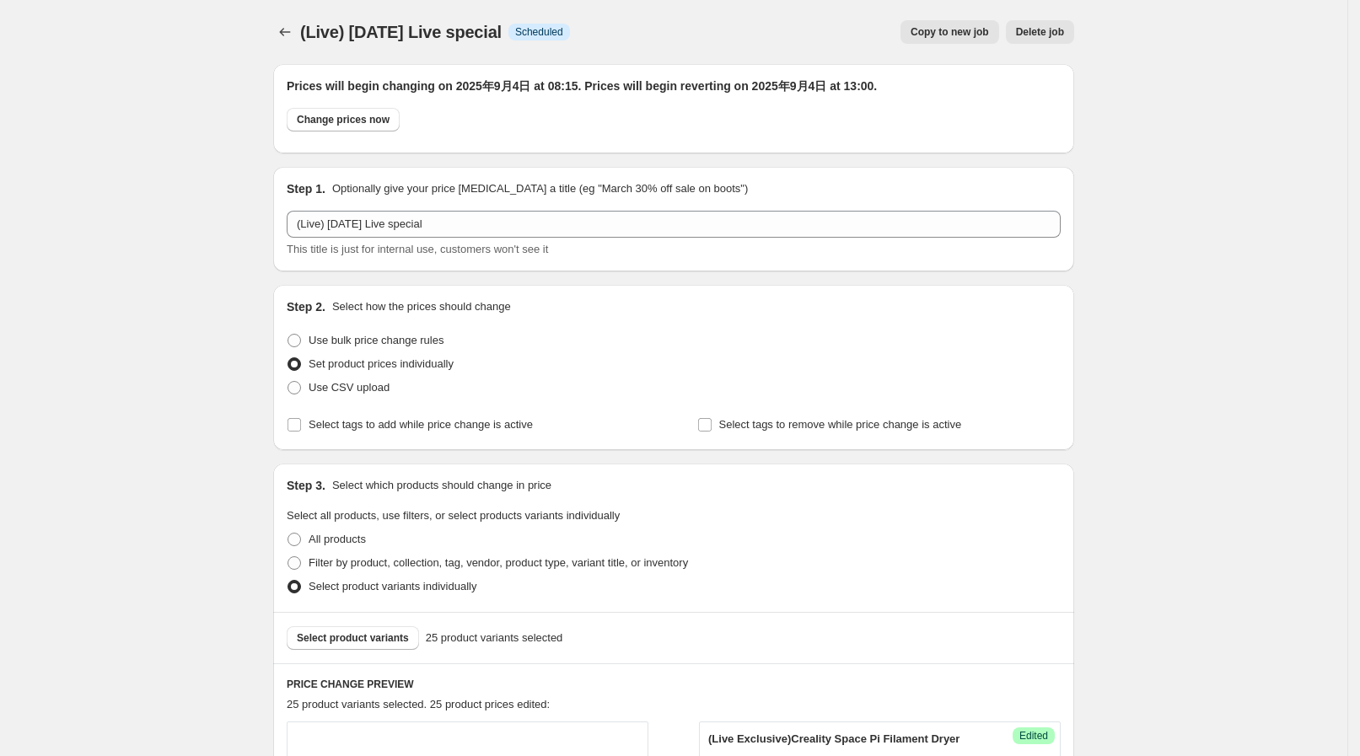
click at [286, 17] on div "(Live) Sep 4 Live special. This page is ready (Live) Sep 4 Live special Info Sc…" at bounding box center [673, 32] width 801 height 64
click at [293, 40] on icon "Price change jobs" at bounding box center [284, 32] width 17 height 17
